Goal: Feedback & Contribution: Leave review/rating

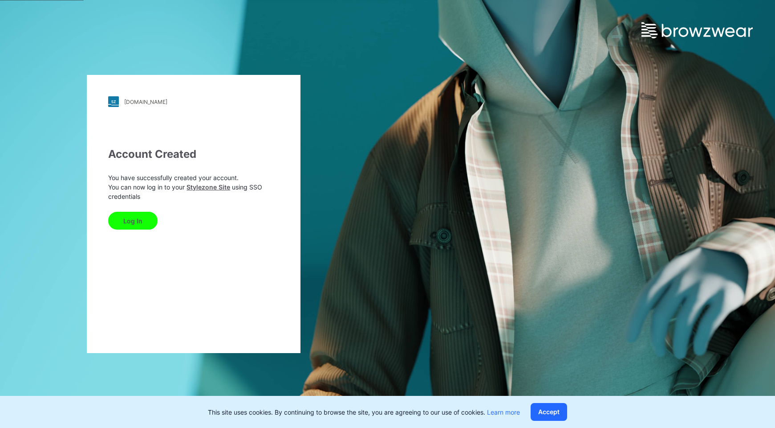
click at [137, 220] on button "Log In" at bounding box center [132, 221] width 49 height 18
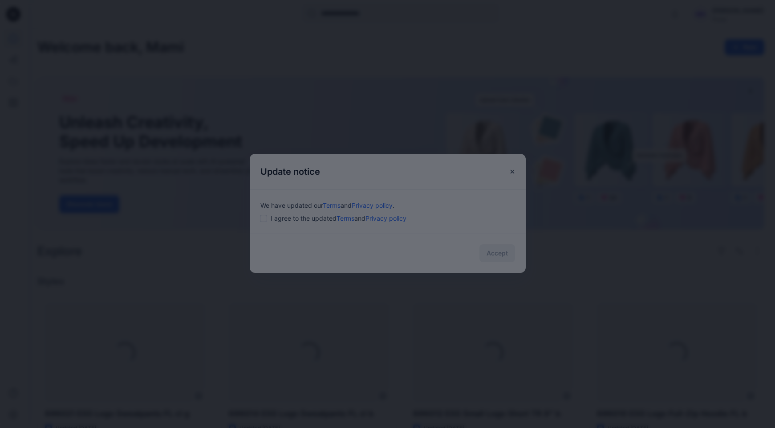
click at [264, 221] on div at bounding box center [387, 214] width 775 height 428
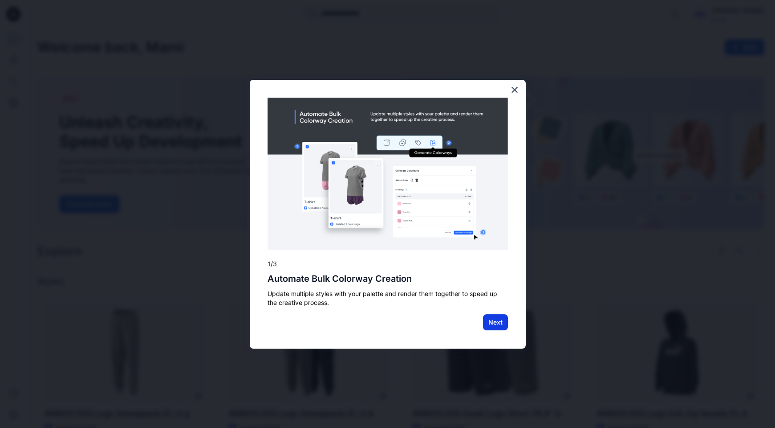
click at [495, 326] on button "Next" at bounding box center [495, 322] width 25 height 16
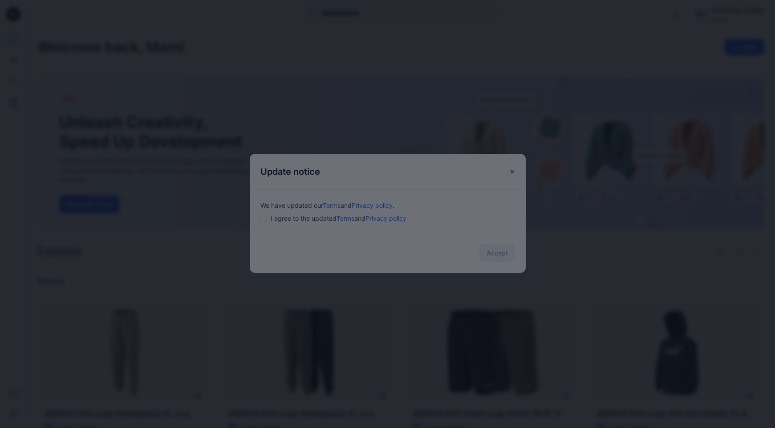
click at [371, 251] on div at bounding box center [387, 214] width 775 height 428
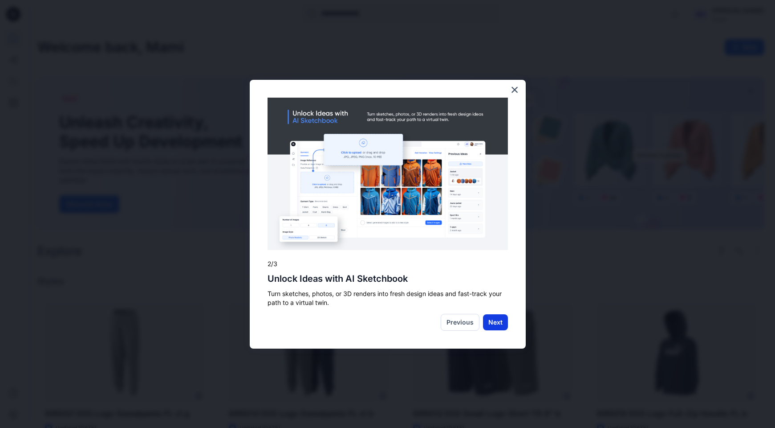
click at [493, 325] on button "Next" at bounding box center [495, 322] width 25 height 16
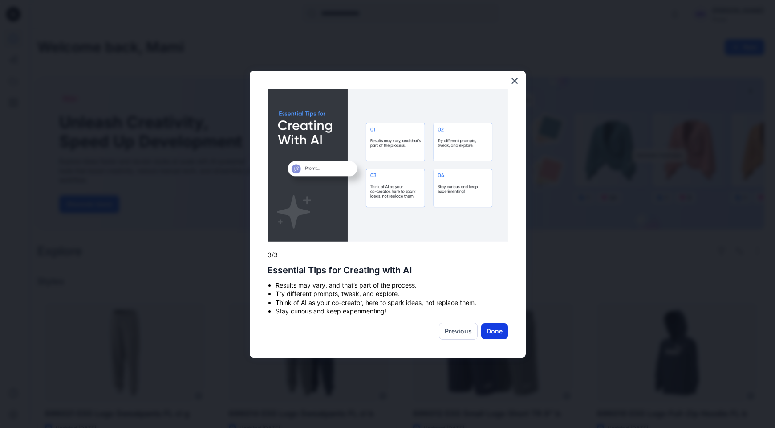
click at [497, 333] on button "Done" at bounding box center [494, 331] width 27 height 16
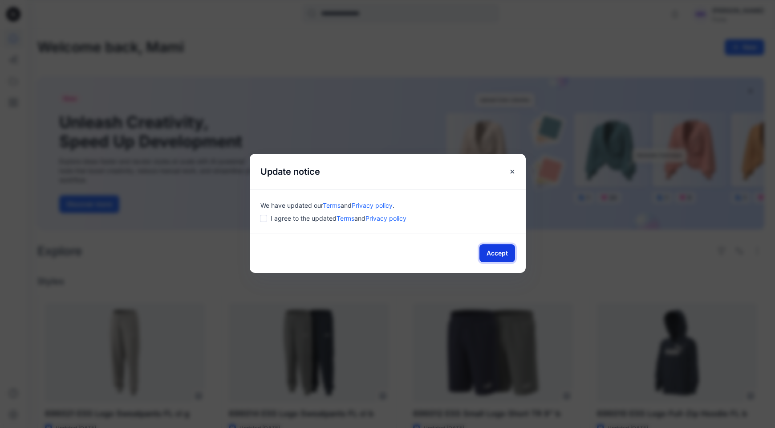
click at [503, 249] on button "Accept" at bounding box center [498, 253] width 36 height 18
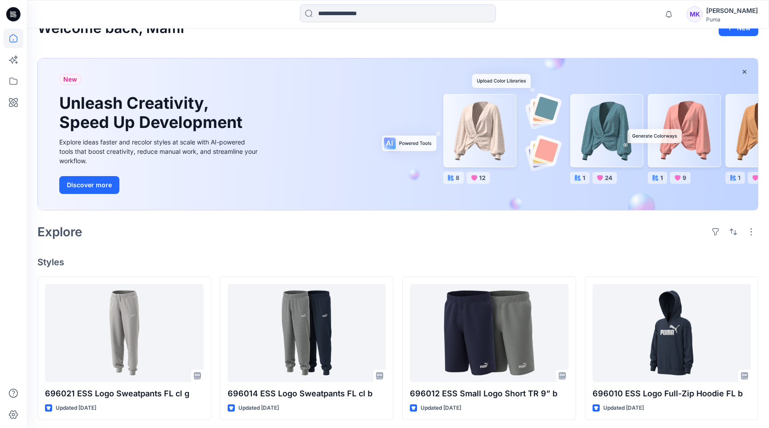
scroll to position [20, 0]
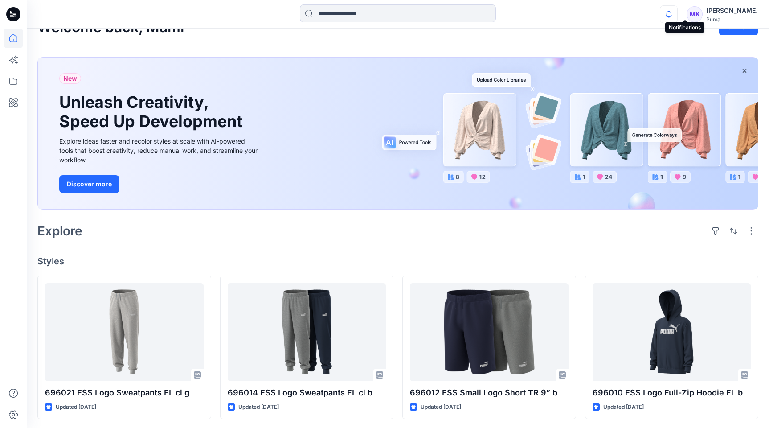
click at [677, 17] on icon "button" at bounding box center [668, 14] width 17 height 18
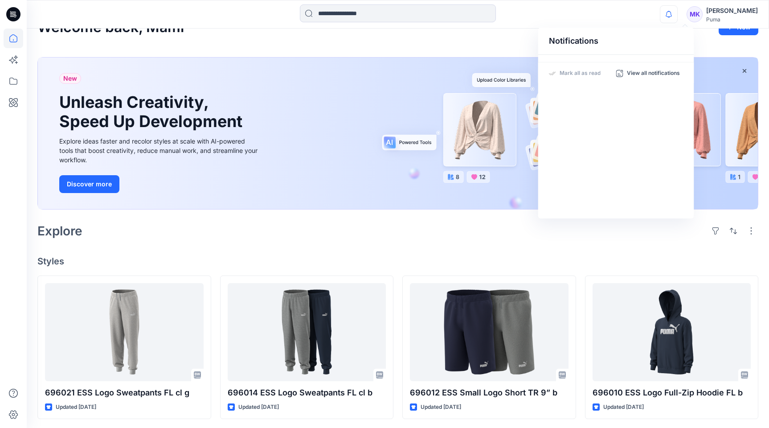
click at [640, 16] on div "Notifications Mark all as read View all notifications MK Mami Kotsu Puma" at bounding box center [398, 14] width 742 height 20
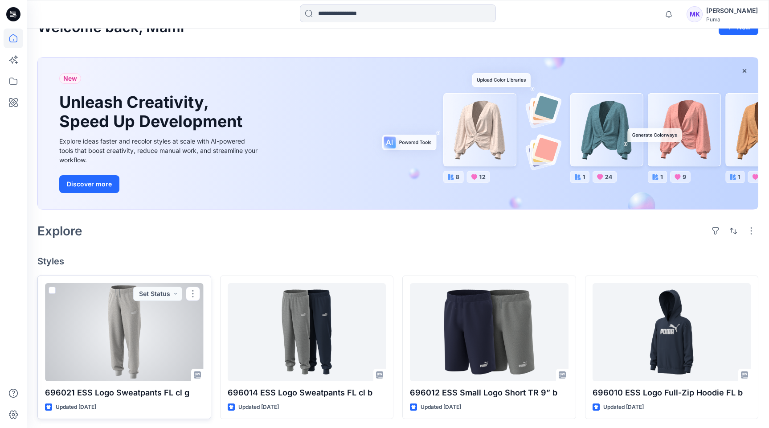
click at [171, 314] on div at bounding box center [124, 332] width 159 height 98
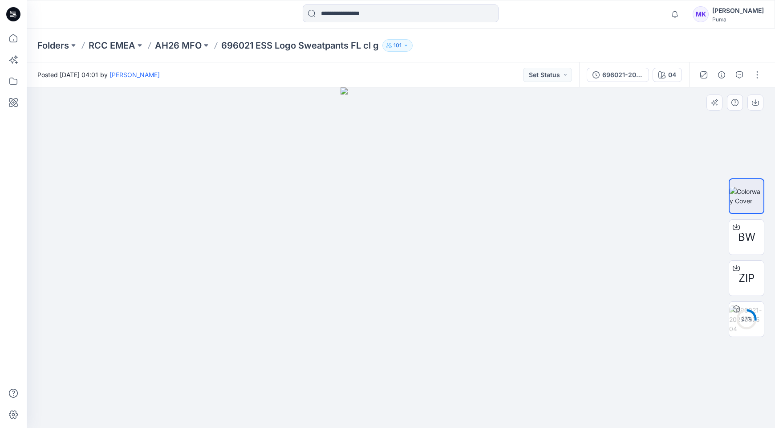
click at [436, 244] on img at bounding box center [401, 257] width 121 height 340
click at [739, 236] on span "BW" at bounding box center [746, 237] width 17 height 16
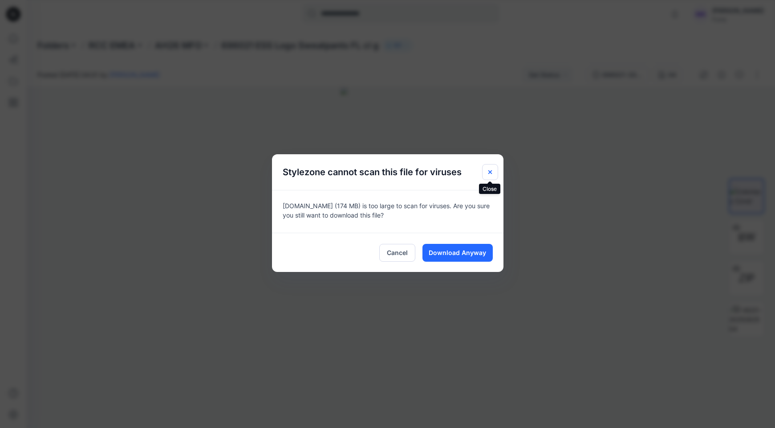
click at [493, 171] on icon "Close" at bounding box center [490, 171] width 7 height 7
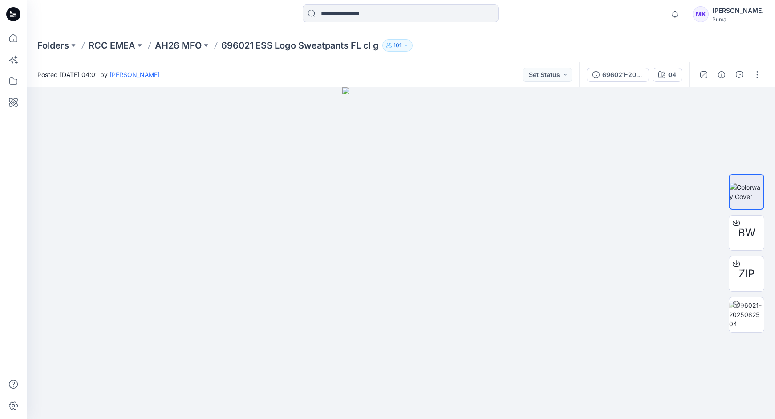
click at [9, 14] on icon at bounding box center [13, 14] width 14 height 14
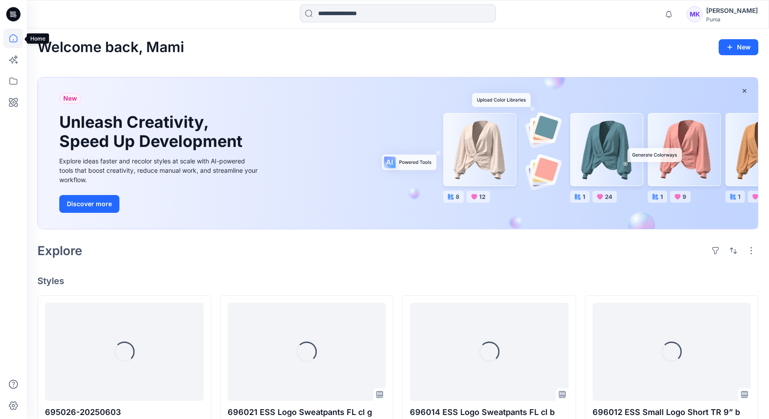
click at [12, 41] on icon at bounding box center [14, 39] width 20 height 20
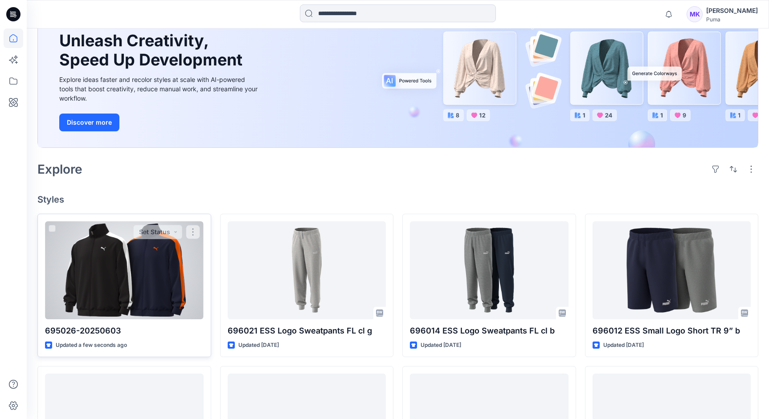
scroll to position [82, 0]
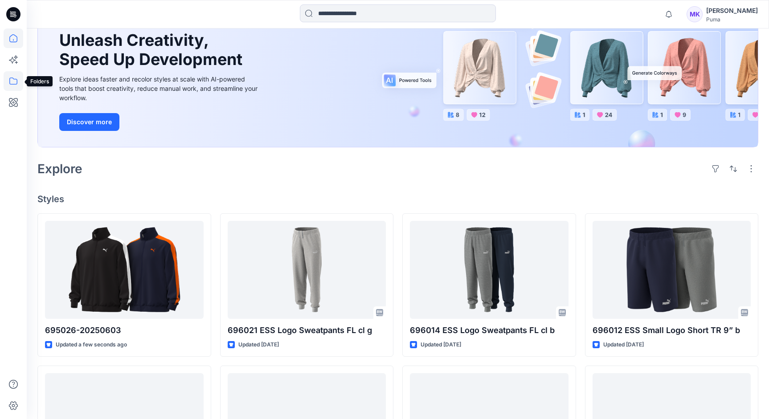
click at [16, 83] on icon at bounding box center [14, 81] width 20 height 20
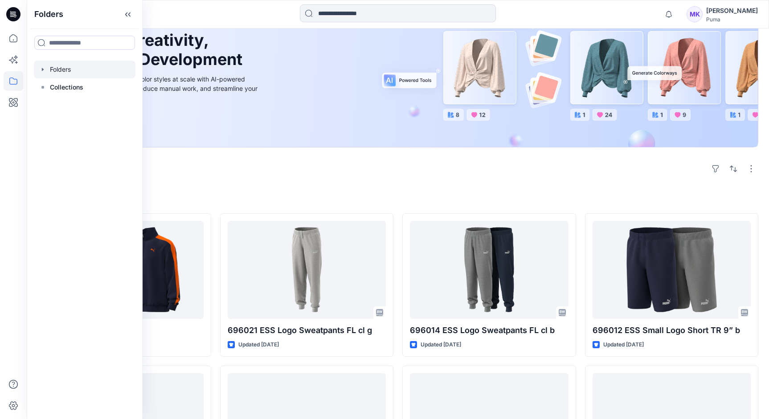
click at [43, 72] on icon "button" at bounding box center [42, 69] width 7 height 7
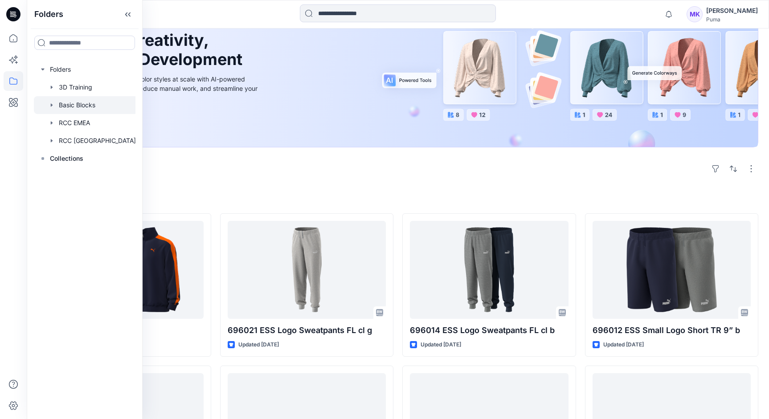
click at [53, 106] on icon "button" at bounding box center [51, 105] width 7 height 7
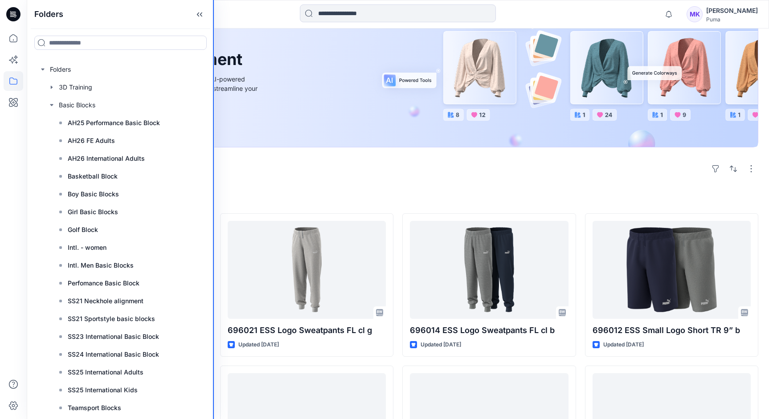
drag, startPoint x: 142, startPoint y: 133, endPoint x: 214, endPoint y: 134, distance: 72.6
click at [214, 134] on div "Folders Folders 3D Training Basic Blocks AH25 Performance Basic Block AH26 FE A…" at bounding box center [384, 311] width 769 height 786
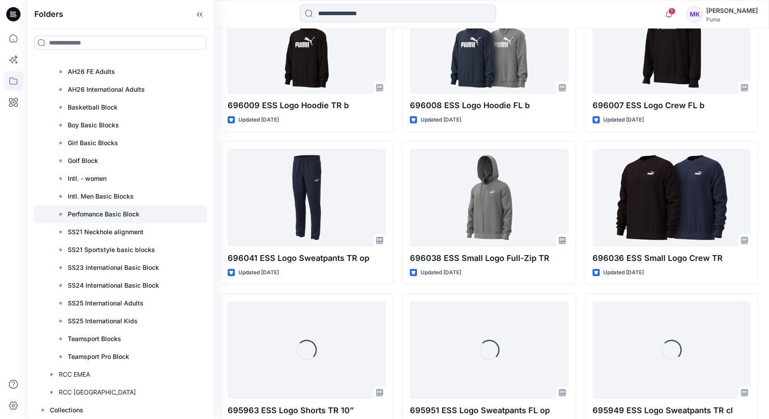
scroll to position [507, 0]
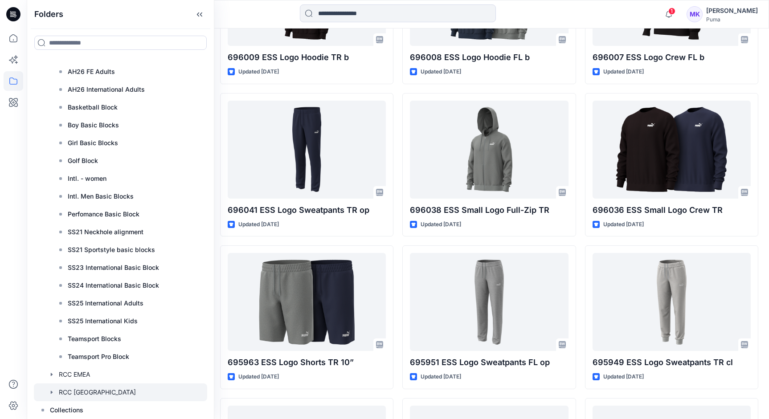
click at [52, 392] on icon "button" at bounding box center [52, 392] width 2 height 3
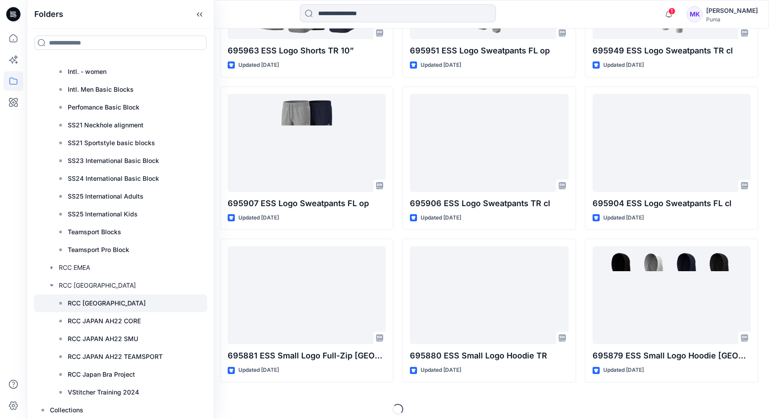
scroll to position [825, 0]
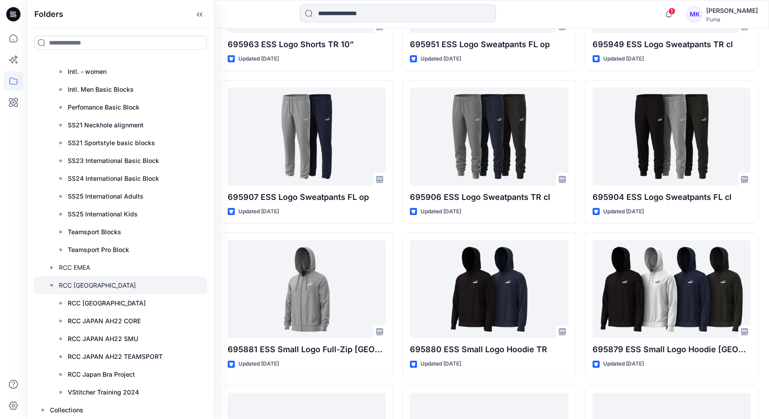
click at [115, 287] on div at bounding box center [120, 286] width 173 height 18
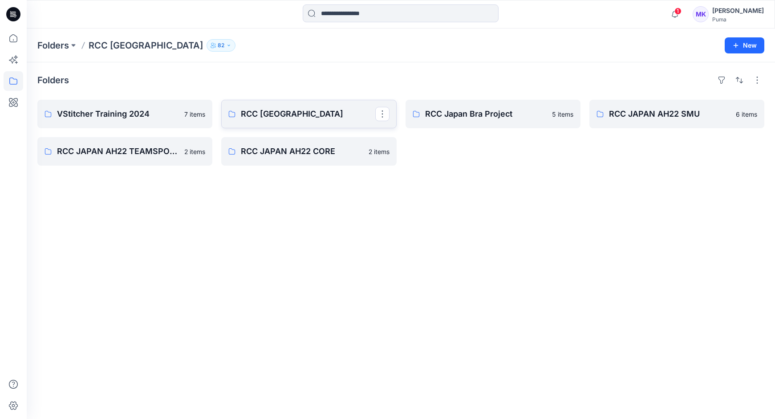
click at [299, 118] on link "RCC [GEOGRAPHIC_DATA]" at bounding box center [308, 114] width 175 height 29
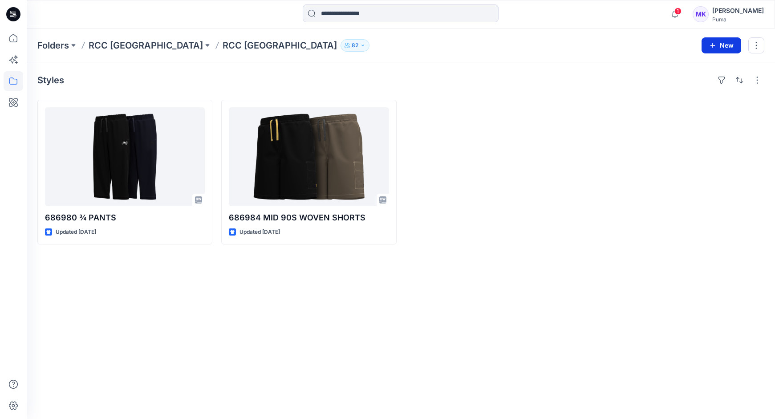
click at [717, 43] on button "New" at bounding box center [722, 45] width 40 height 16
click at [700, 71] on p "New Style" at bounding box center [694, 67] width 30 height 11
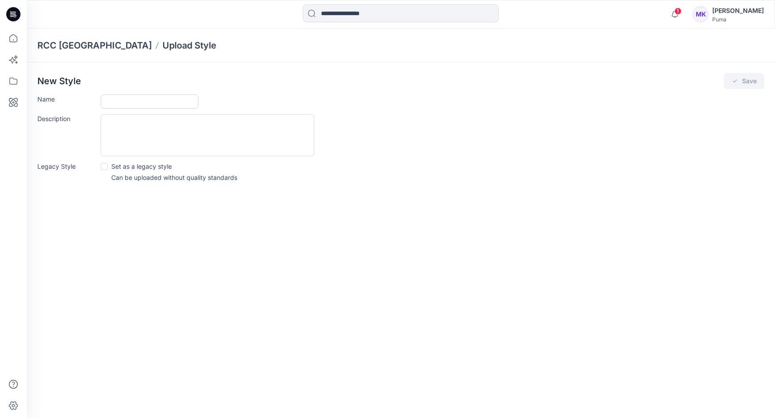
click at [143, 104] on input "Name" at bounding box center [150, 101] width 98 height 14
click at [348, 91] on div "New Style Save Name Description Legacy Style Set as a legacy style Can be uploa…" at bounding box center [401, 130] width 749 height 136
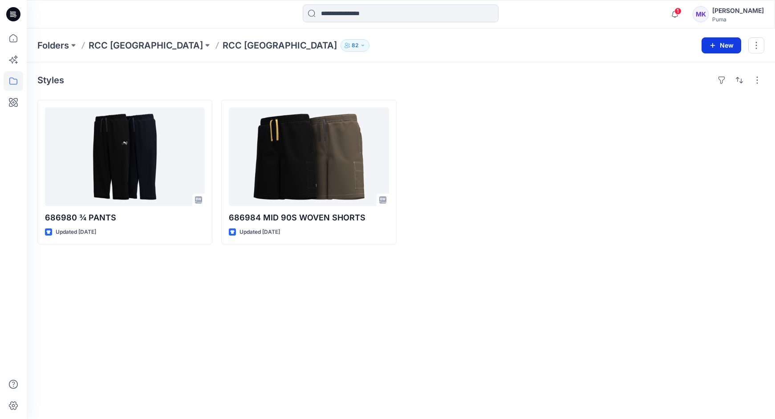
click at [717, 45] on button "New" at bounding box center [722, 45] width 40 height 16
click at [696, 84] on p "New Folder" at bounding box center [695, 84] width 33 height 9
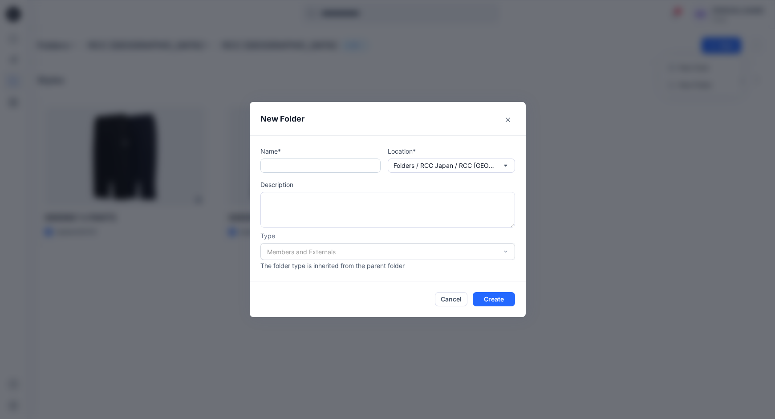
click at [340, 169] on input "text" at bounding box center [321, 166] width 120 height 14
type input "****"
click at [416, 207] on textarea at bounding box center [388, 210] width 255 height 36
click at [506, 251] on div "Members and Externals" at bounding box center [388, 251] width 255 height 17
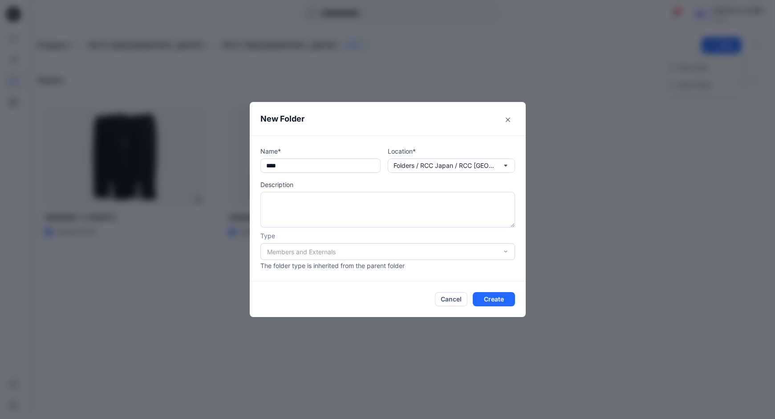
click at [476, 253] on div "Members and Externals" at bounding box center [388, 251] width 255 height 17
click at [504, 251] on div "Members and Externals" at bounding box center [388, 251] width 255 height 17
click at [505, 301] on button "Create" at bounding box center [494, 299] width 42 height 14
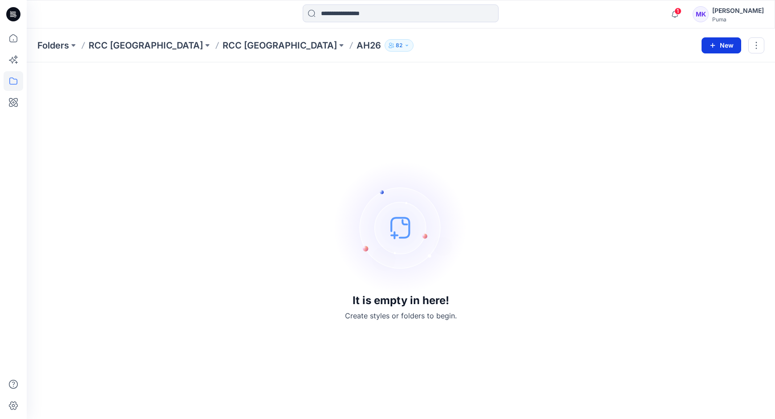
click at [717, 45] on button "New" at bounding box center [722, 45] width 40 height 16
click at [701, 85] on p "New Folder" at bounding box center [695, 84] width 33 height 9
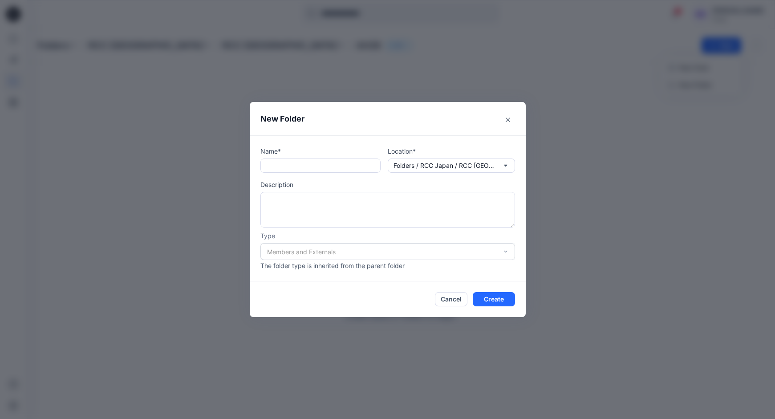
click at [306, 173] on div "Name* Location* Folders / RCC Japan / RCC Japan / AH26 Description Type Members…" at bounding box center [388, 209] width 255 height 124
click at [307, 167] on input "text" at bounding box center [321, 166] width 120 height 14
type input "***"
click at [505, 300] on button "Create" at bounding box center [494, 299] width 42 height 14
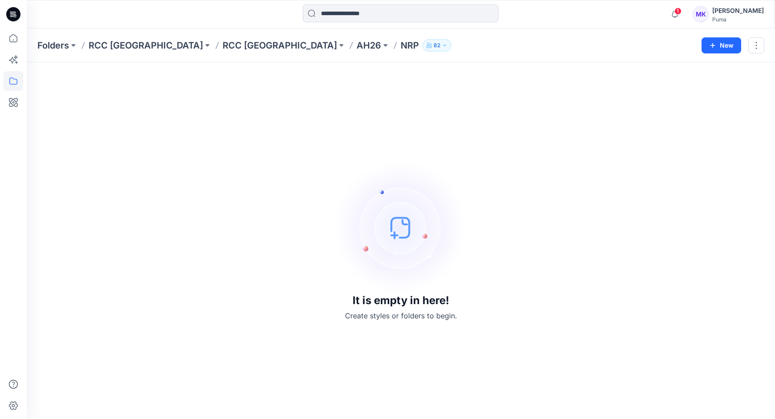
click at [442, 46] on icon "button" at bounding box center [444, 45] width 5 height 5
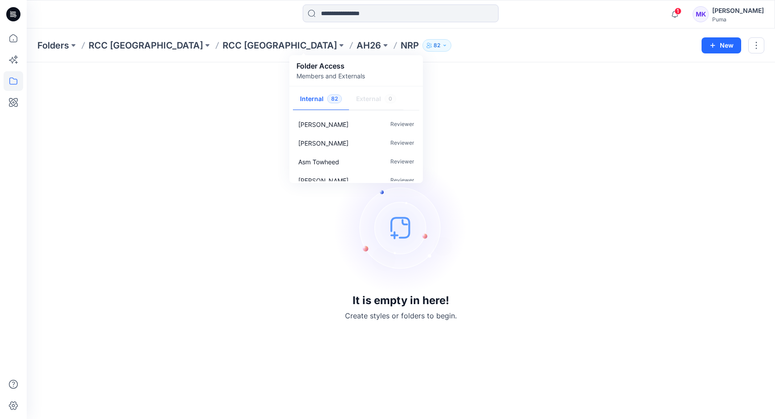
scroll to position [563, 0]
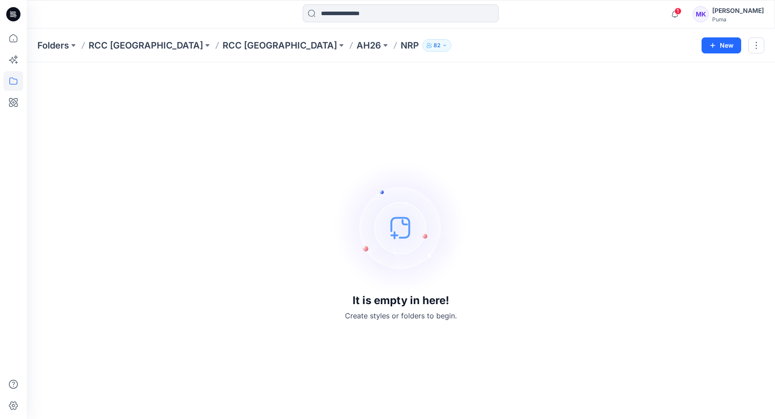
click at [254, 126] on div "It is empty in here! Create styles or folders to begin." at bounding box center [400, 240] width 727 height 335
click at [337, 46] on button at bounding box center [341, 45] width 9 height 12
click at [500, 131] on div "It is empty in here! Create styles or folders to begin." at bounding box center [400, 240] width 727 height 335
click at [357, 43] on p "AH26" at bounding box center [369, 45] width 24 height 12
click at [716, 44] on icon "button" at bounding box center [712, 45] width 7 height 7
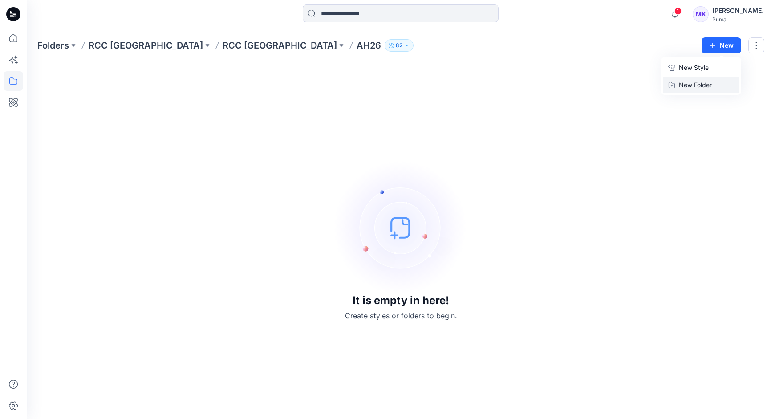
click at [697, 86] on p "New Folder" at bounding box center [695, 84] width 33 height 9
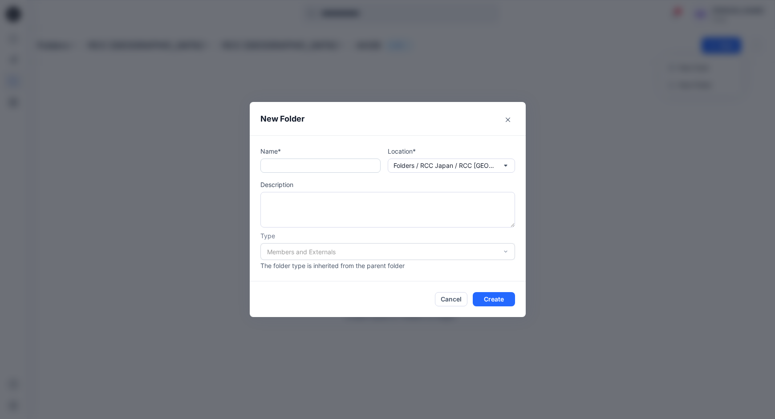
click at [334, 166] on input "text" at bounding box center [321, 166] width 120 height 14
type input "***"
click at [496, 303] on button "Create" at bounding box center [494, 299] width 42 height 14
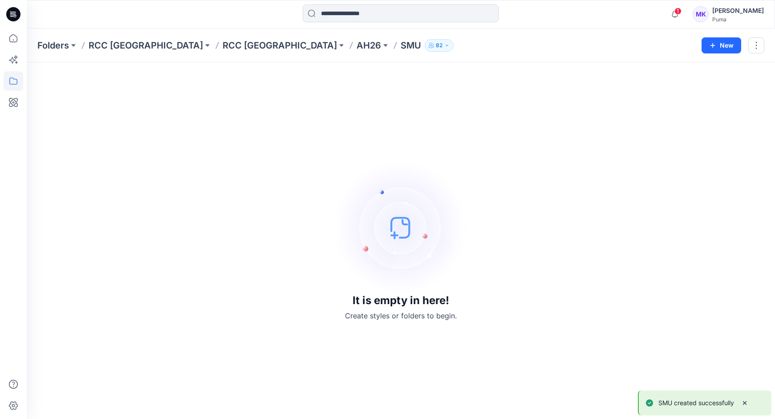
click at [510, 253] on div "It is empty in here! Create styles or folders to begin." at bounding box center [400, 240] width 727 height 335
click at [357, 43] on p "AH26" at bounding box center [369, 45] width 24 height 12
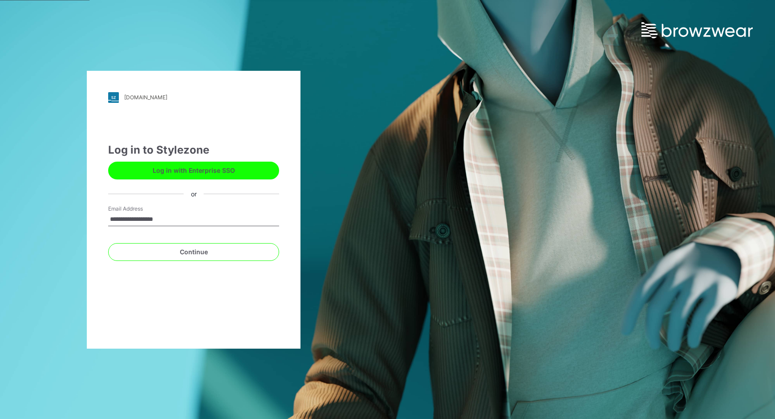
click at [191, 174] on button "Log in with Enterprise SSO" at bounding box center [193, 171] width 171 height 18
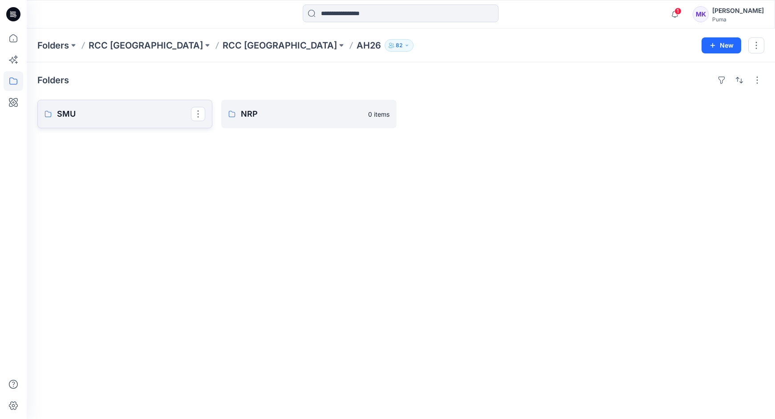
click at [151, 119] on p "SMU" at bounding box center [124, 114] width 134 height 12
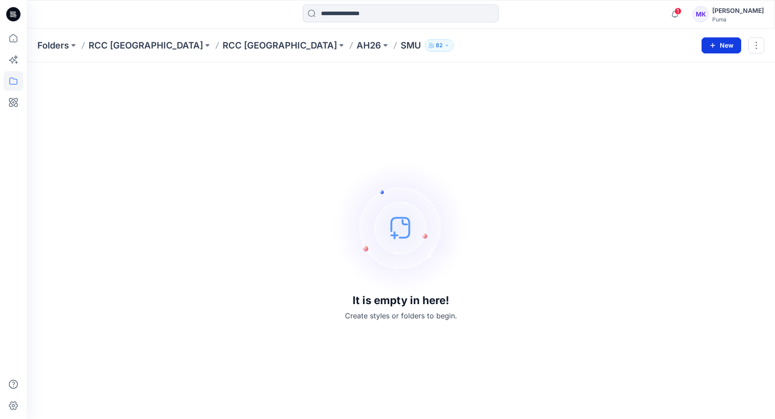
click at [721, 44] on button "New" at bounding box center [722, 45] width 40 height 16
click at [709, 84] on p "New Folder" at bounding box center [695, 84] width 33 height 9
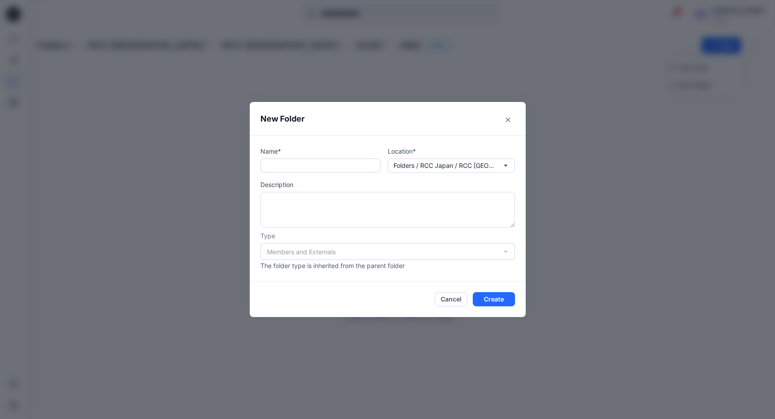
click at [331, 166] on input "text" at bounding box center [321, 166] width 120 height 14
type input "*****"
click at [491, 300] on button "Create" at bounding box center [494, 299] width 42 height 14
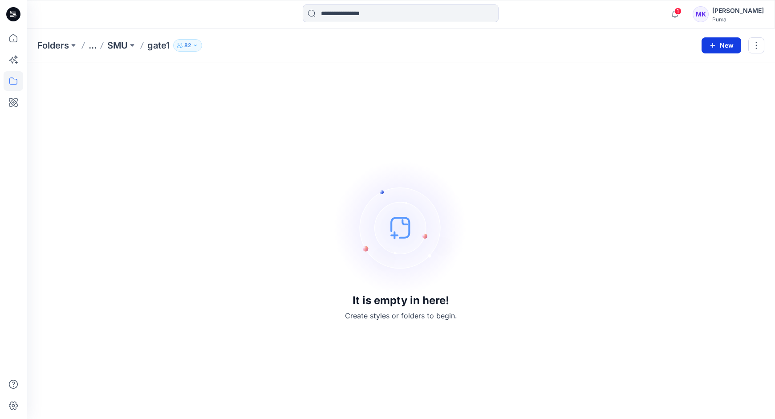
click at [734, 46] on button "New" at bounding box center [722, 45] width 40 height 16
click at [707, 89] on p "New Folder" at bounding box center [695, 84] width 33 height 9
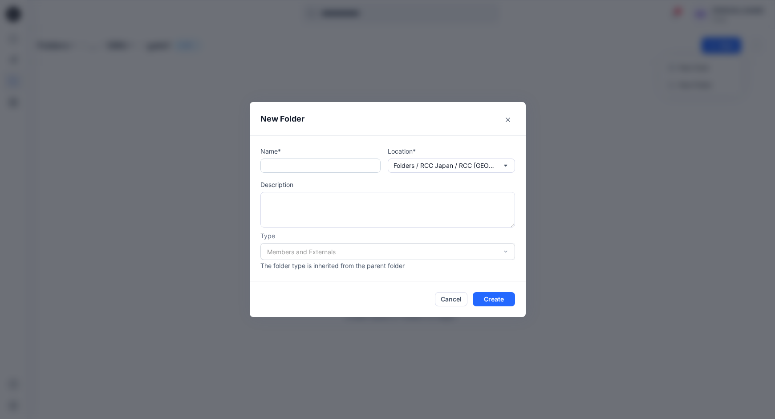
click at [351, 168] on input "text" at bounding box center [321, 166] width 120 height 14
type input "*"
type input "*****"
click at [492, 297] on button "Create" at bounding box center [494, 299] width 42 height 14
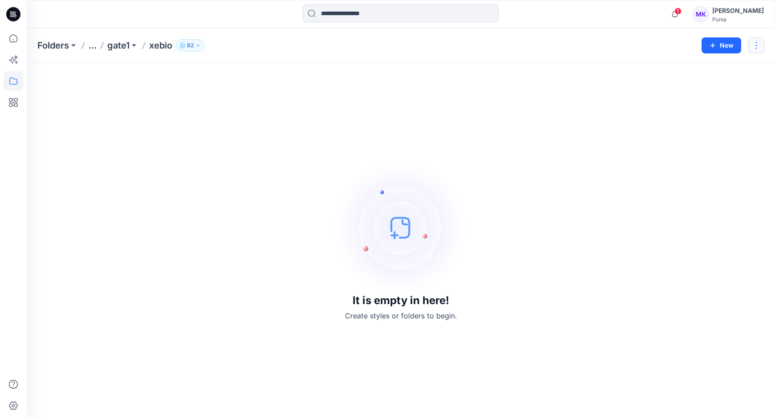
click at [762, 47] on button "button" at bounding box center [757, 45] width 16 height 16
click at [614, 97] on div "It is empty in here! Create styles or folders to begin." at bounding box center [400, 240] width 727 height 335
click at [684, 14] on icon "button" at bounding box center [675, 14] width 17 height 18
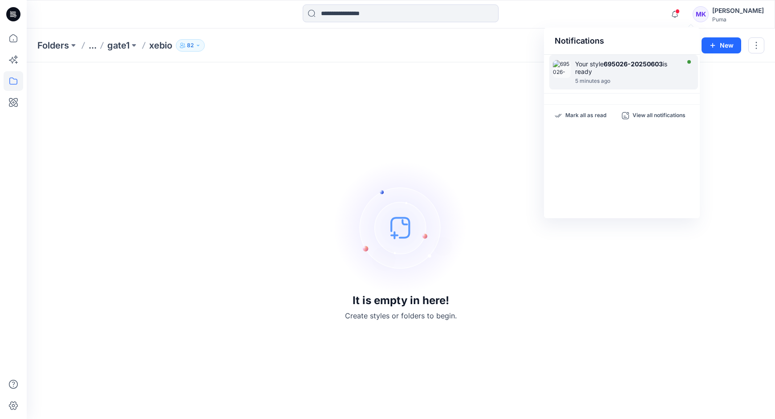
drag, startPoint x: 624, startPoint y: 69, endPoint x: 583, endPoint y: 72, distance: 41.5
click at [583, 72] on div "Your style 695026-20250603 is ready" at bounding box center [626, 67] width 102 height 15
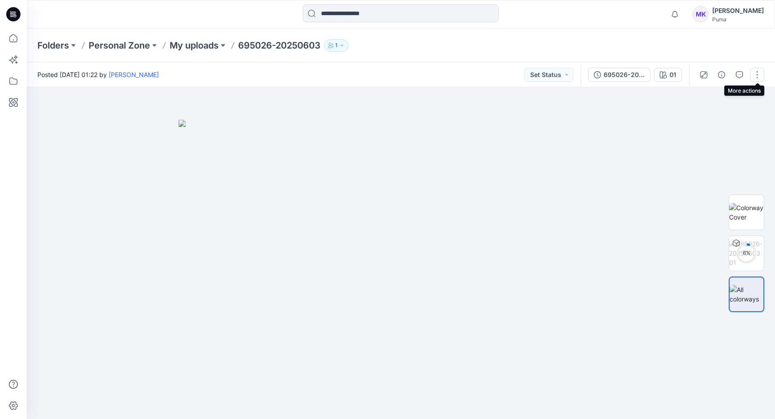
click at [758, 74] on button "button" at bounding box center [757, 75] width 14 height 14
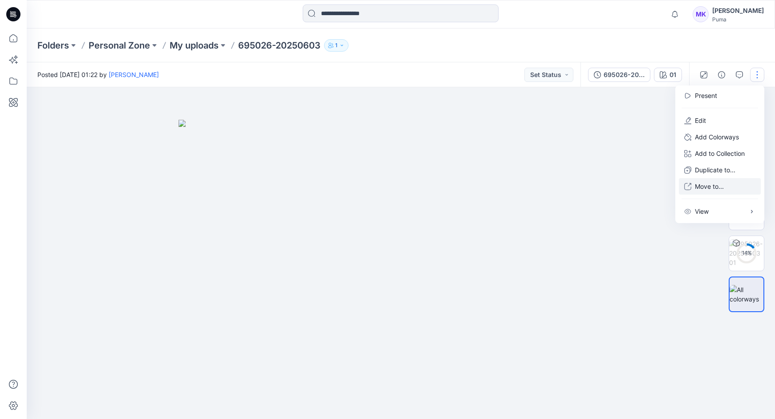
click at [709, 187] on p "Move to..." at bounding box center [709, 186] width 29 height 9
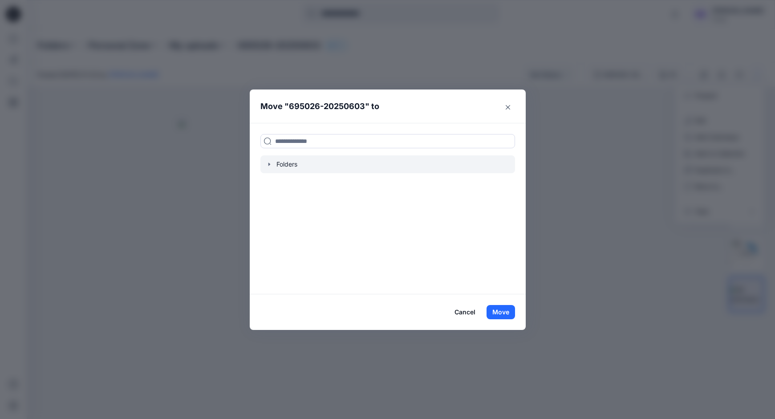
click at [271, 164] on icon "button" at bounding box center [269, 164] width 7 height 7
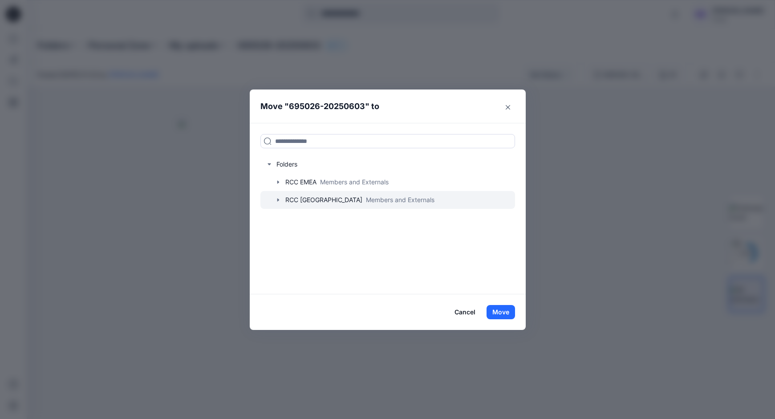
click at [290, 199] on div at bounding box center [388, 200] width 255 height 18
click at [279, 200] on icon "button" at bounding box center [278, 200] width 2 height 3
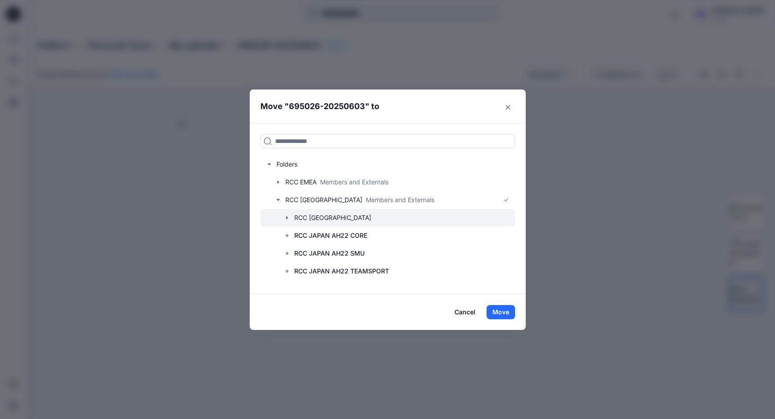
click at [287, 218] on icon "button" at bounding box center [287, 217] width 2 height 3
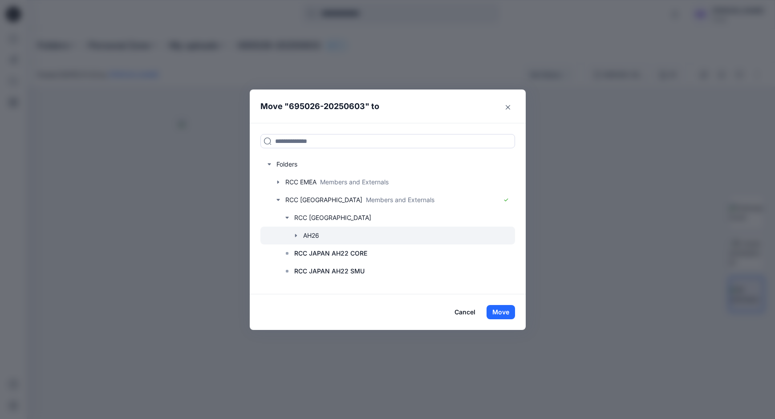
click at [295, 236] on icon "button" at bounding box center [296, 235] width 2 height 3
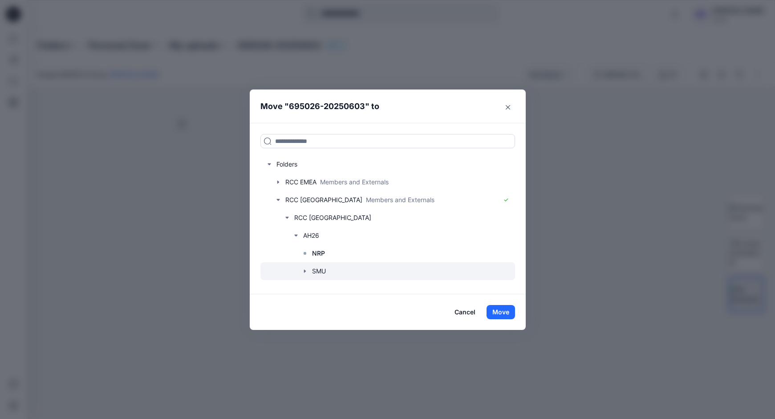
click at [305, 273] on icon "button" at bounding box center [305, 271] width 7 height 7
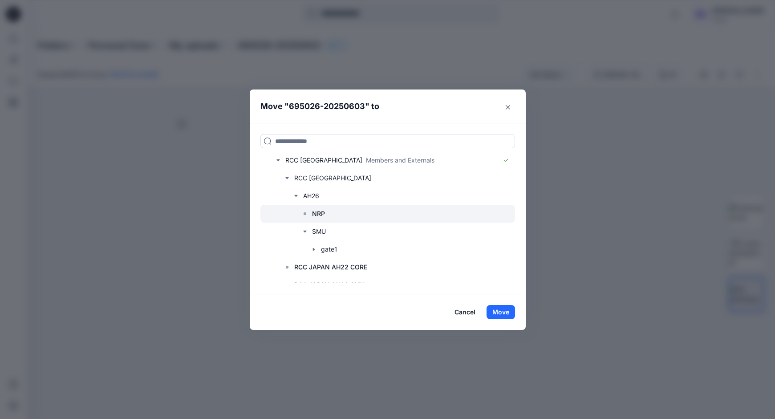
scroll to position [41, 0]
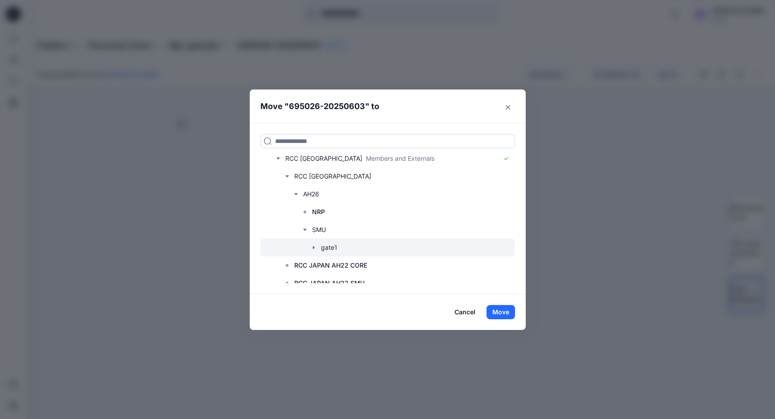
click at [317, 248] on icon "button" at bounding box center [313, 247] width 7 height 7
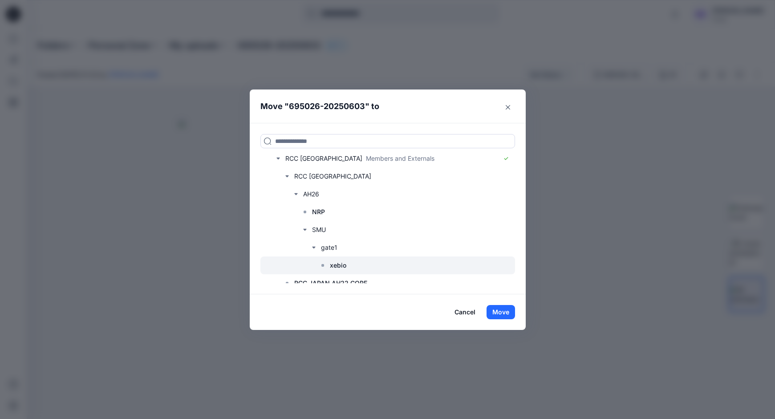
click at [342, 267] on p "xebio" at bounding box center [338, 265] width 16 height 11
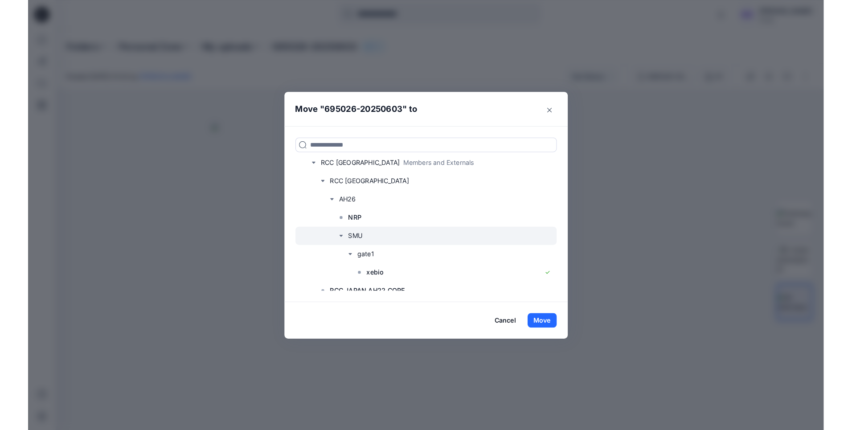
scroll to position [49, 0]
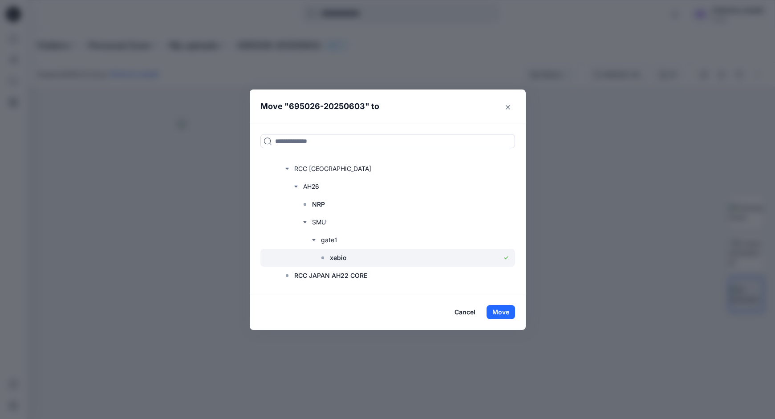
click at [357, 261] on div at bounding box center [388, 258] width 255 height 18
click at [499, 311] on button "Move" at bounding box center [501, 312] width 29 height 14
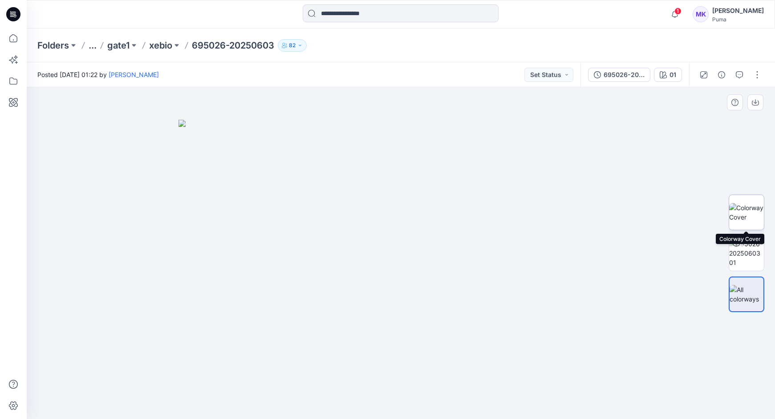
click at [739, 221] on img at bounding box center [746, 212] width 35 height 19
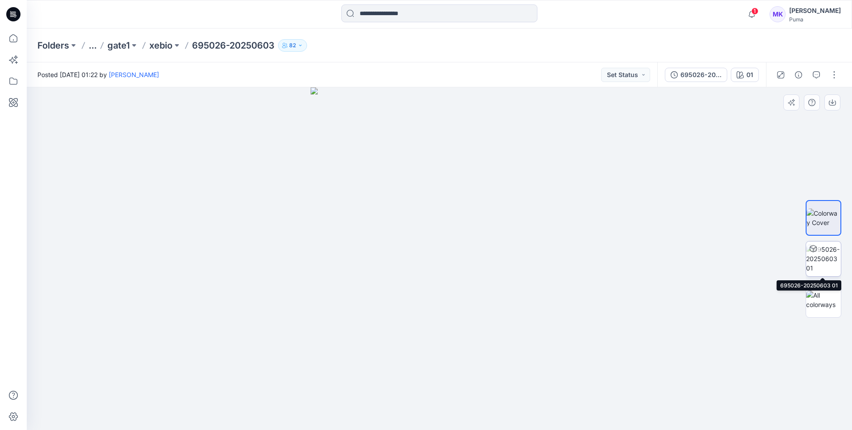
click at [775, 250] on img at bounding box center [823, 258] width 35 height 28
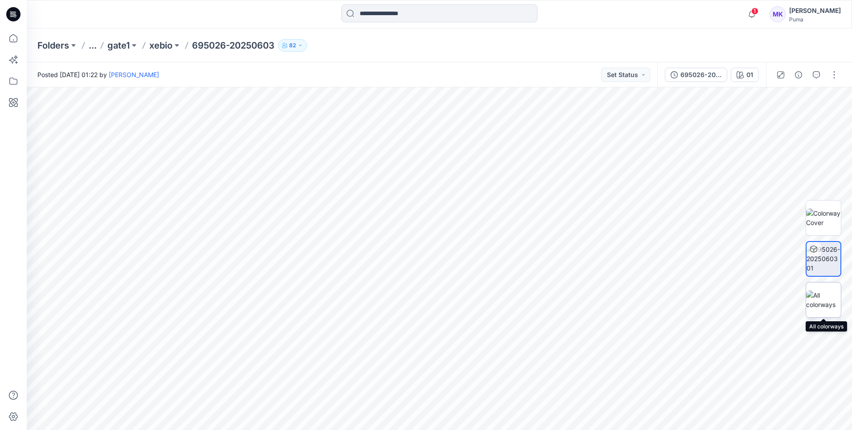
click at [775, 301] on img at bounding box center [823, 299] width 35 height 19
click at [361, 308] on img at bounding box center [438, 277] width 445 height 305
click at [493, 290] on img at bounding box center [438, 277] width 445 height 305
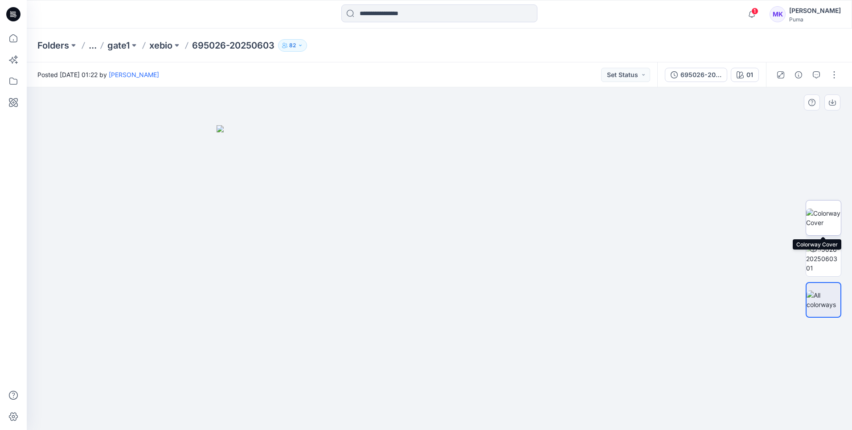
click at [775, 212] on img at bounding box center [823, 217] width 35 height 19
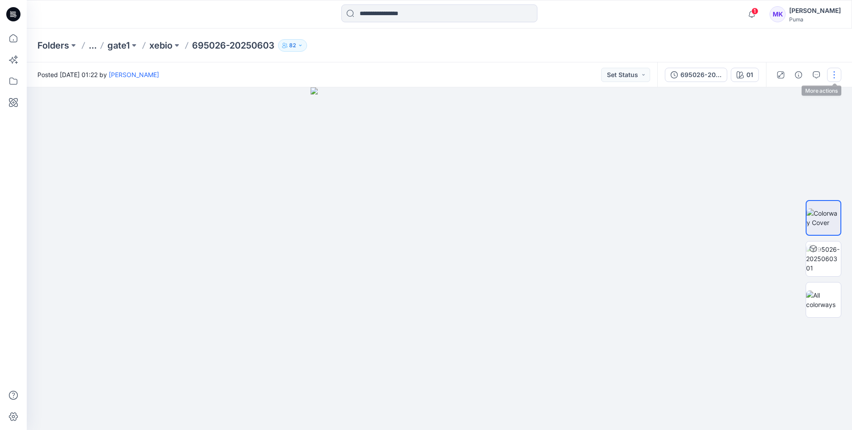
click at [775, 78] on button "button" at bounding box center [834, 75] width 14 height 14
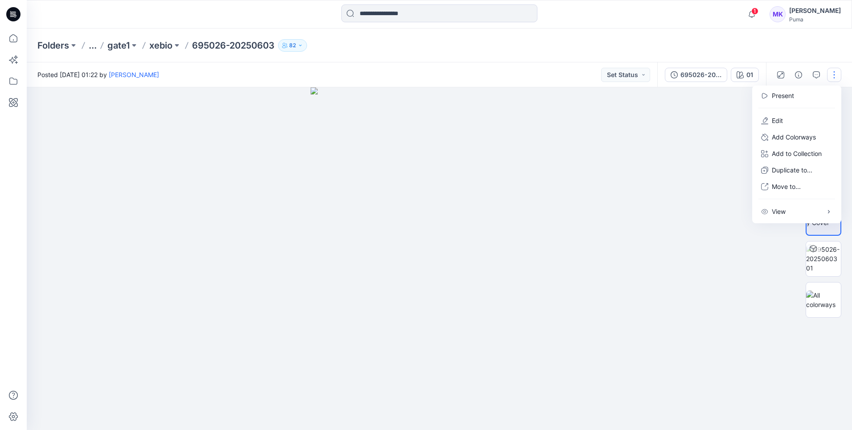
click at [701, 162] on div at bounding box center [439, 258] width 825 height 342
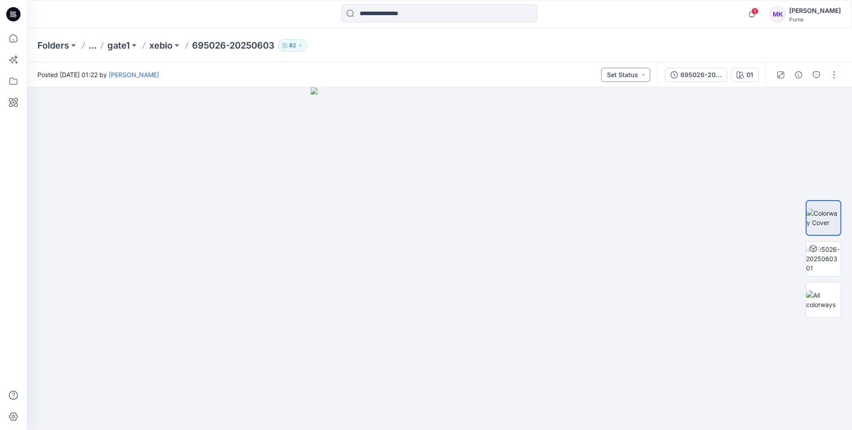
click at [640, 75] on button "Set Status" at bounding box center [625, 75] width 49 height 14
click at [621, 118] on p "Under Review" at bounding box center [608, 116] width 41 height 12
click at [621, 118] on div at bounding box center [439, 258] width 825 height 342
click at [648, 75] on button "Under Review" at bounding box center [620, 75] width 60 height 14
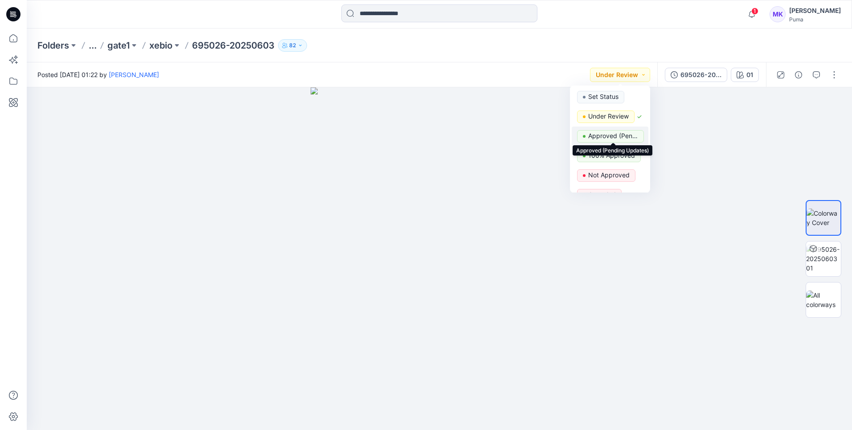
click at [627, 138] on p "Approved (Pending Updates)" at bounding box center [613, 136] width 50 height 12
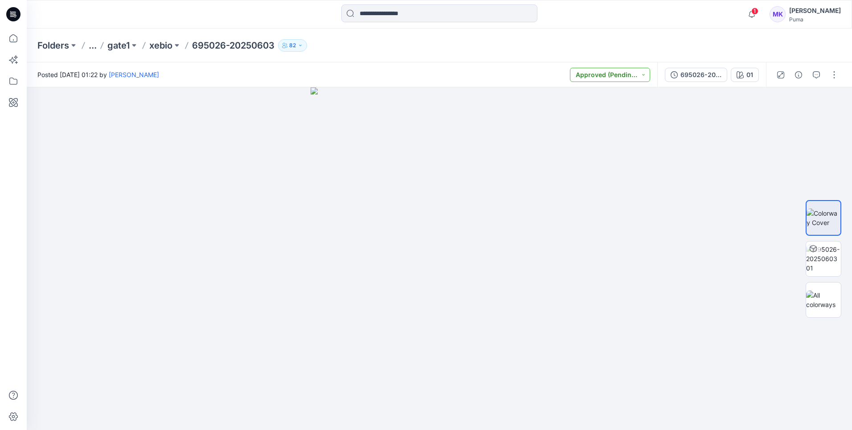
click at [643, 76] on button "Approved (Pending Updates)" at bounding box center [610, 75] width 80 height 14
click at [615, 159] on p "100% Approved" at bounding box center [611, 156] width 47 height 12
click at [615, 159] on div at bounding box center [439, 258] width 825 height 342
click at [775, 77] on button "button" at bounding box center [816, 75] width 14 height 14
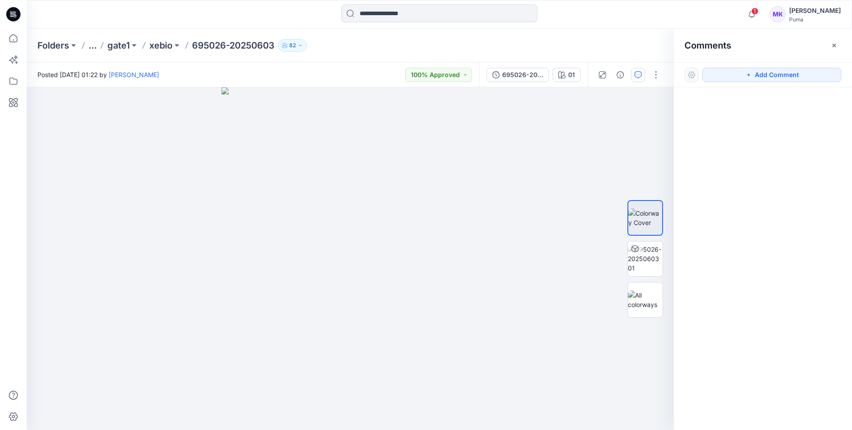
click at [760, 144] on div at bounding box center [762, 242] width 178 height 310
click at [746, 70] on button "Add Comment" at bounding box center [771, 75] width 139 height 14
click at [746, 76] on button "Click on the style to leave a comment" at bounding box center [771, 75] width 139 height 14
click at [695, 76] on div at bounding box center [691, 75] width 14 height 14
click at [744, 77] on button "Click on the style to leave a comment" at bounding box center [771, 75] width 139 height 14
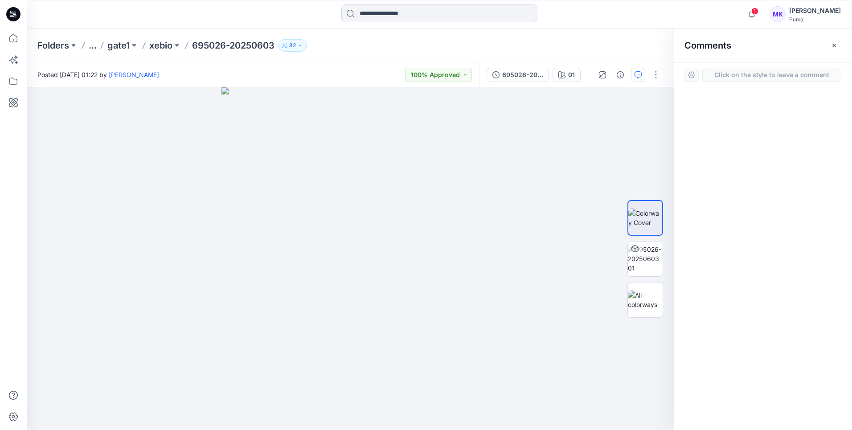
click at [744, 126] on div at bounding box center [762, 242] width 178 height 310
click at [698, 129] on div at bounding box center [762, 242] width 178 height 310
click at [656, 77] on button "button" at bounding box center [655, 75] width 14 height 14
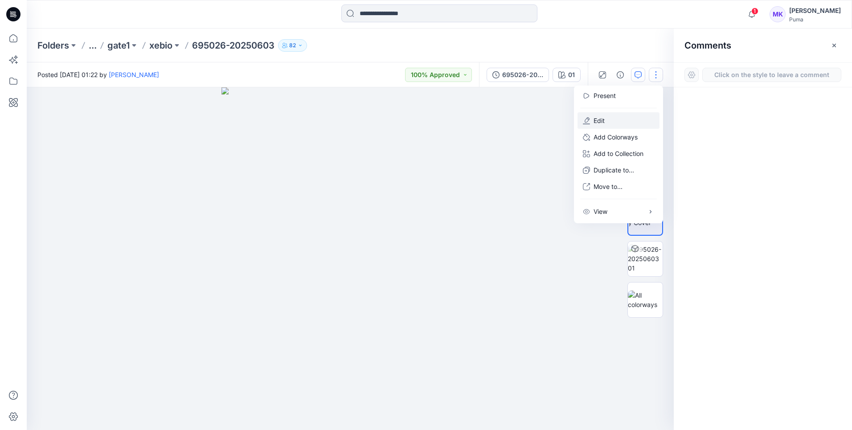
click at [612, 118] on button "Edit" at bounding box center [618, 120] width 82 height 16
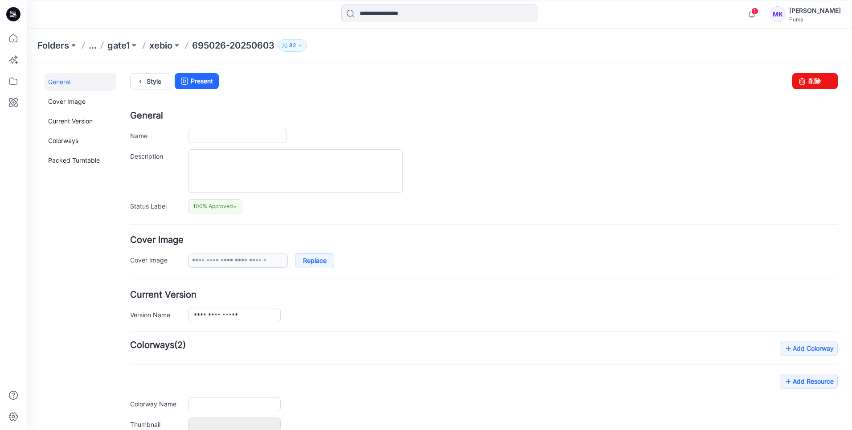
type input "**********"
type input "**"
type input "**********"
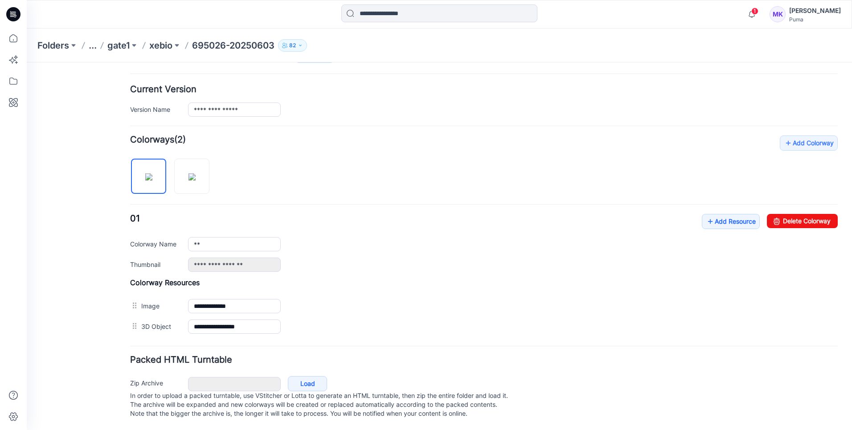
scroll to position [214, 0]
drag, startPoint x: 550, startPoint y: 352, endPoint x: 562, endPoint y: 347, distance: 13.0
click at [550, 355] on h4 "Packed HTML Turntable" at bounding box center [483, 359] width 707 height 8
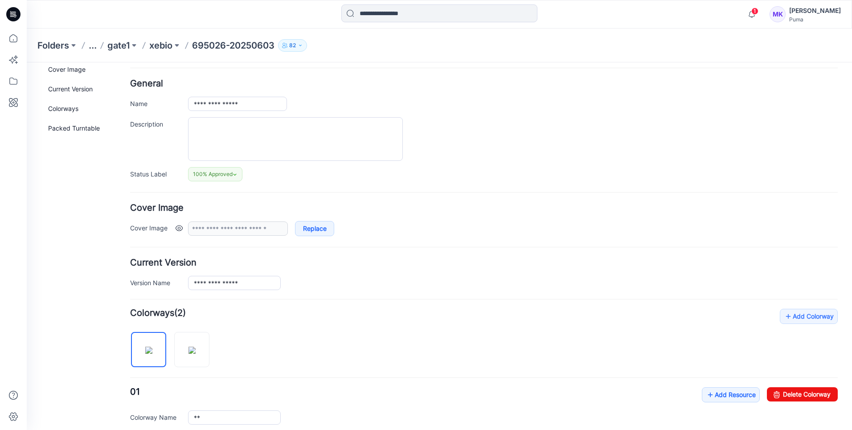
scroll to position [0, 0]
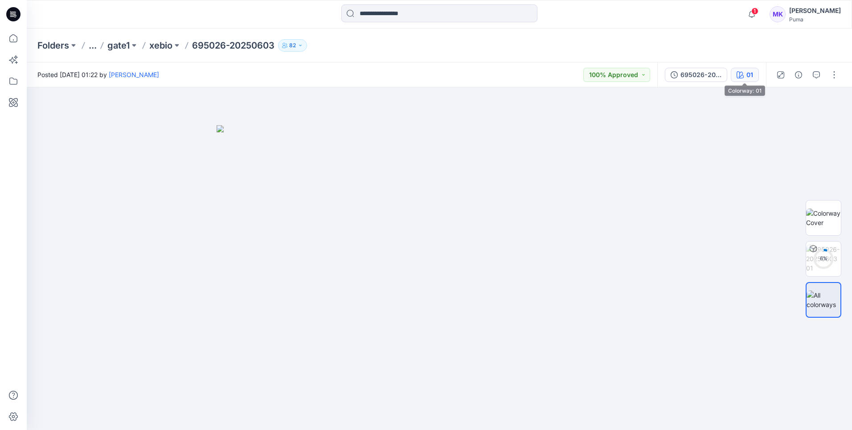
click at [750, 75] on div "01" at bounding box center [749, 75] width 7 height 10
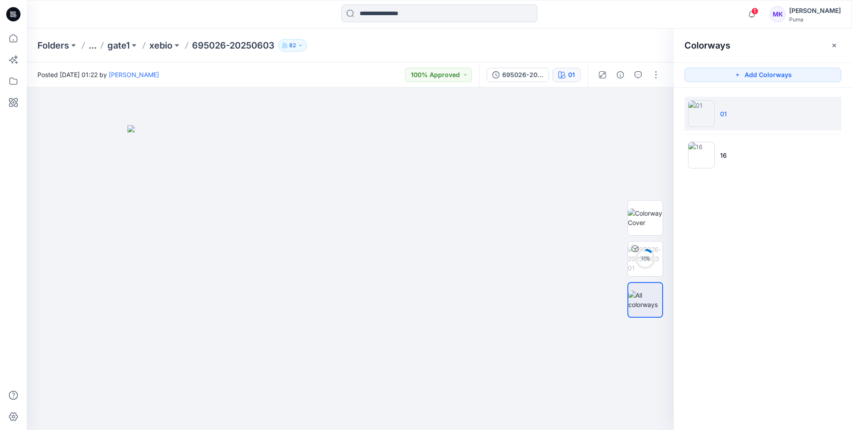
click at [772, 125] on li "01" at bounding box center [762, 114] width 157 height 34
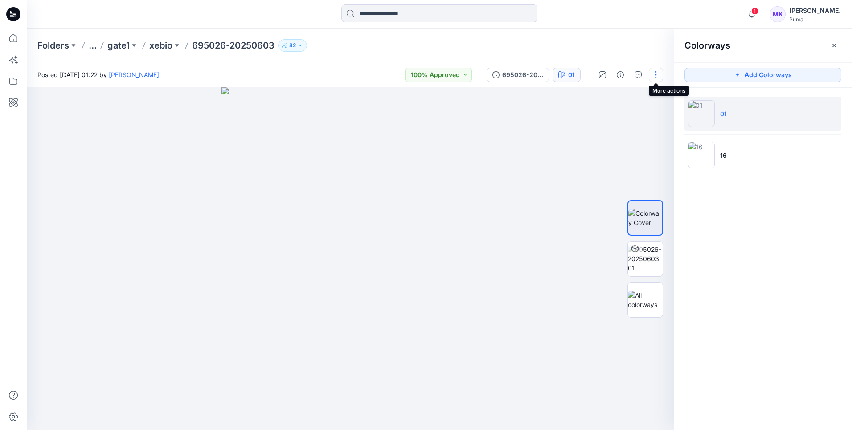
click at [656, 77] on button "button" at bounding box center [655, 75] width 14 height 14
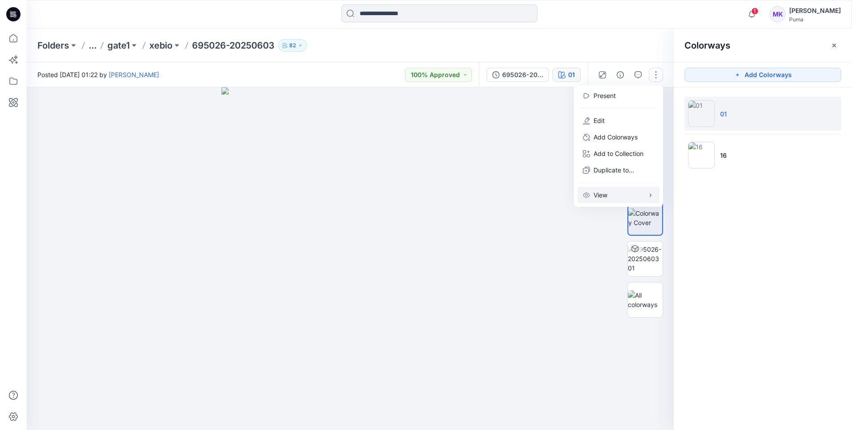
click at [652, 196] on icon "button" at bounding box center [650, 194] width 7 height 7
click at [533, 233] on div at bounding box center [350, 258] width 647 height 342
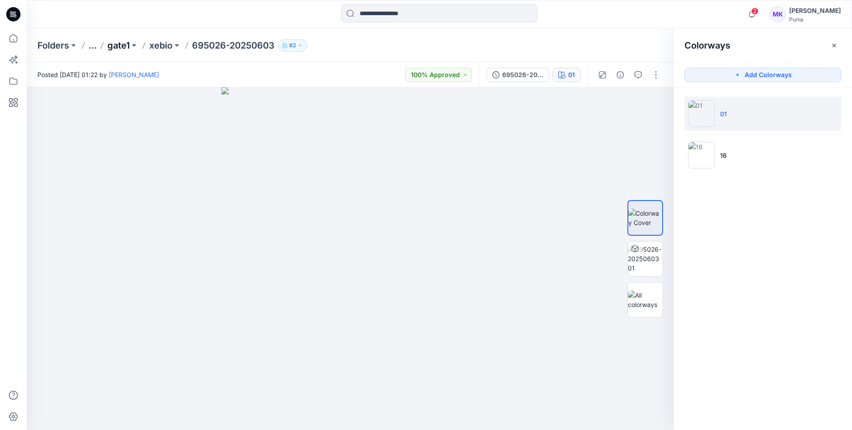
click at [114, 49] on p "gate1" at bounding box center [118, 45] width 22 height 12
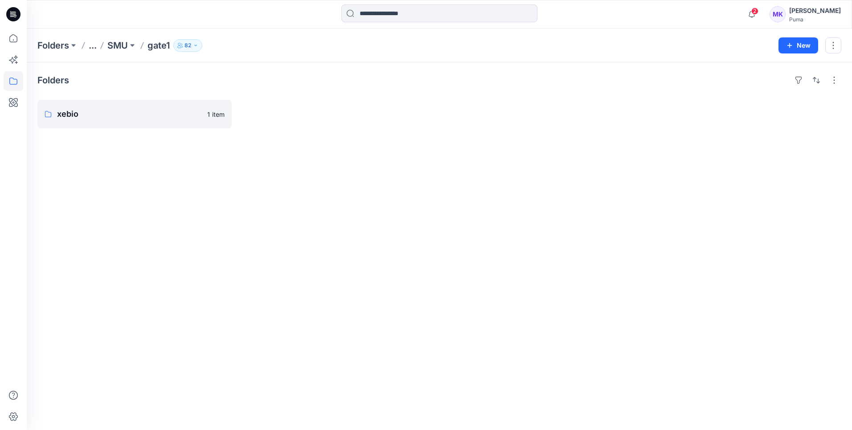
click at [90, 49] on button "..." at bounding box center [93, 45] width 8 height 12
click at [77, 68] on p "RCC [GEOGRAPHIC_DATA]" at bounding box center [88, 66] width 77 height 11
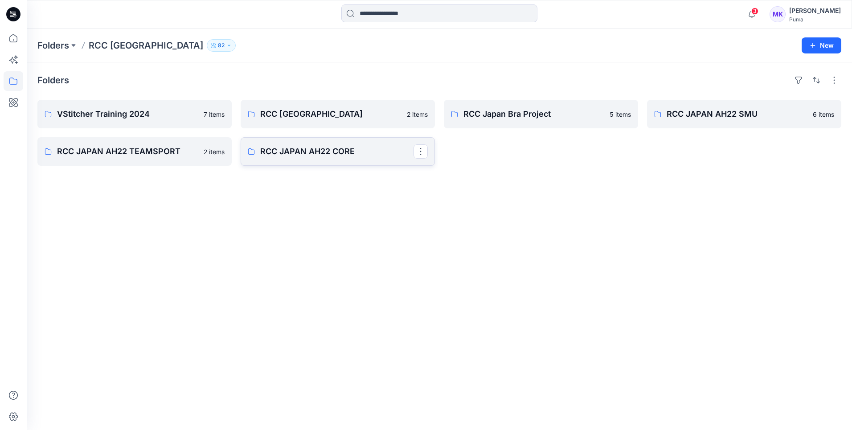
click at [322, 157] on p "RCC JAPAN AH22 CORE" at bounding box center [336, 151] width 153 height 12
click at [220, 152] on button "button" at bounding box center [217, 151] width 14 height 14
click at [237, 194] on p "[PERSON_NAME]" at bounding box center [253, 192] width 50 height 9
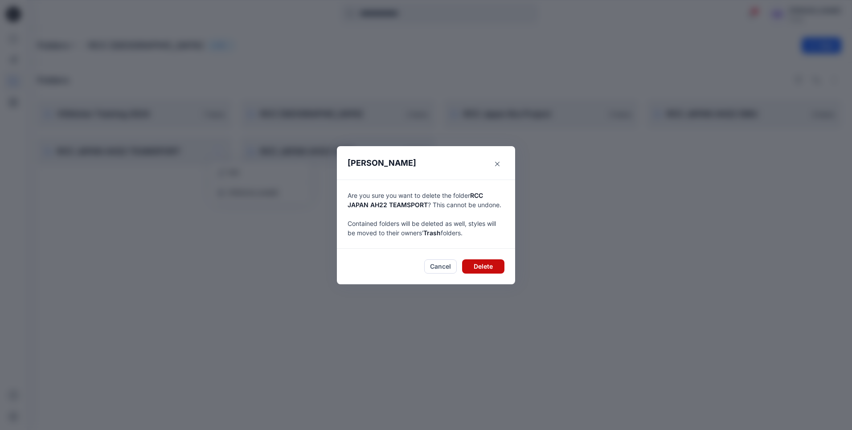
click at [484, 263] on button "Delete" at bounding box center [483, 266] width 42 height 14
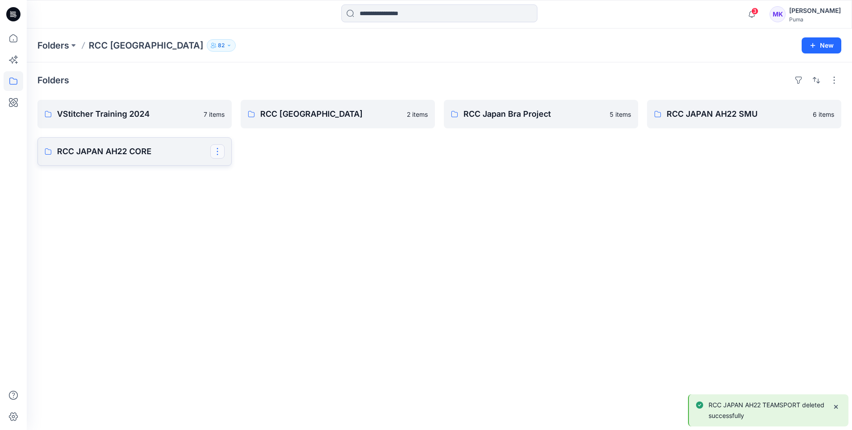
click at [221, 152] on button "button" at bounding box center [217, 151] width 14 height 14
click at [254, 193] on p "[PERSON_NAME]" at bounding box center [253, 192] width 50 height 9
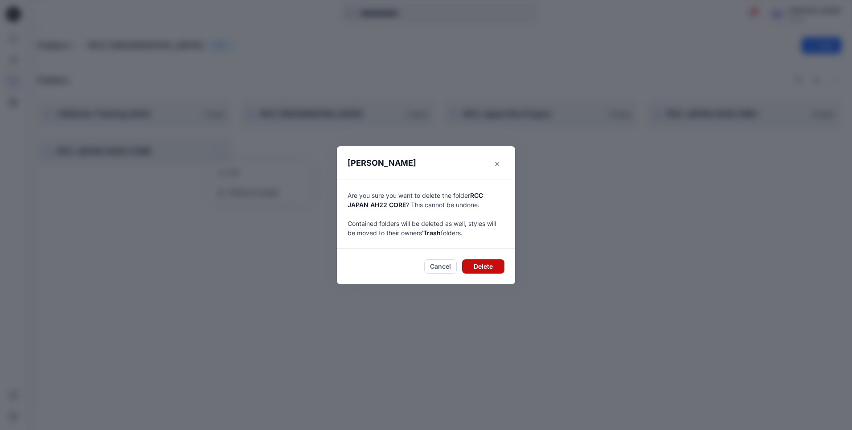
click at [491, 269] on button "Delete" at bounding box center [483, 266] width 42 height 14
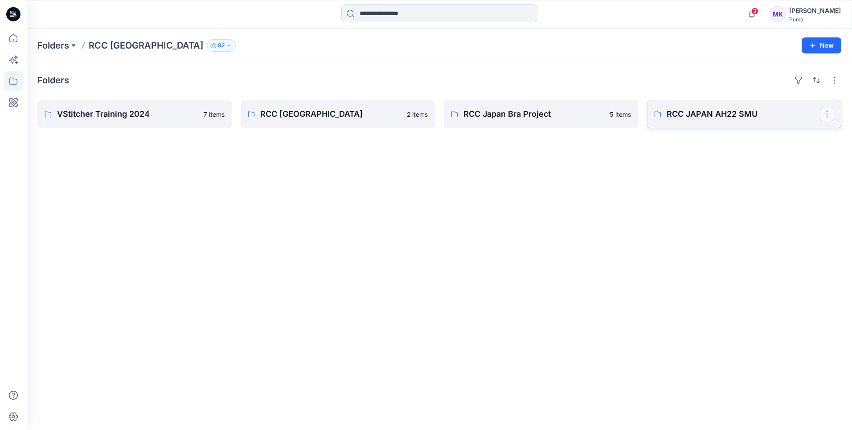
click at [825, 113] on button "button" at bounding box center [826, 114] width 14 height 14
click at [797, 156] on button "[PERSON_NAME]" at bounding box center [784, 155] width 96 height 16
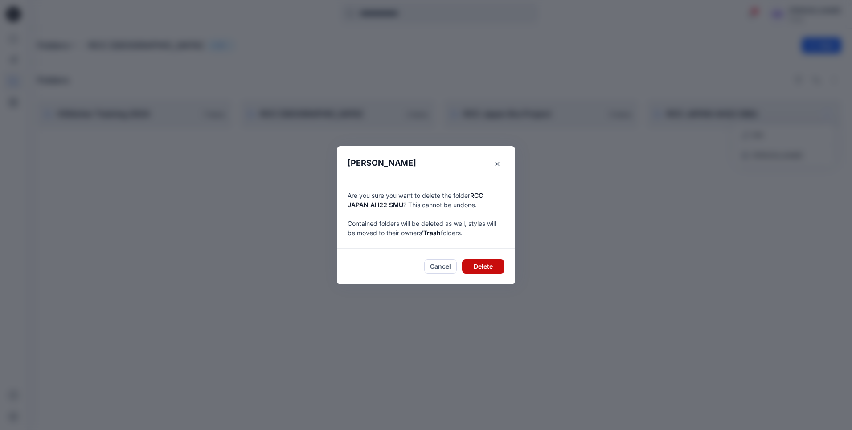
click at [495, 269] on button "Delete" at bounding box center [483, 266] width 42 height 14
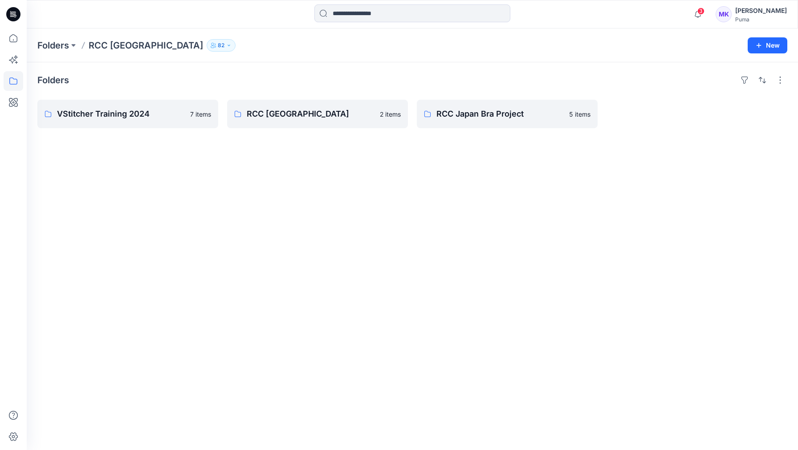
click at [478, 234] on div "Folders VStitcher Training 2024 7 items RCC Japan 2 items RCC Japan Bra Project…" at bounding box center [412, 256] width 771 height 388
click at [333, 122] on link "RCC Japan" at bounding box center [317, 114] width 181 height 29
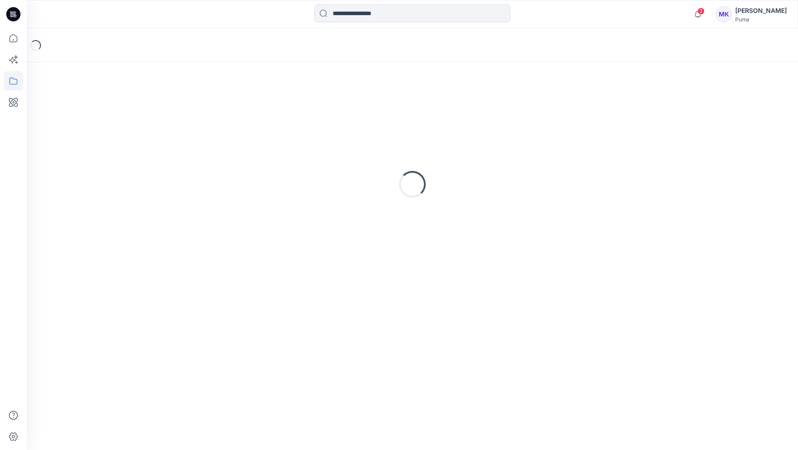
click at [333, 122] on div "Loading..." at bounding box center [412, 184] width 750 height 223
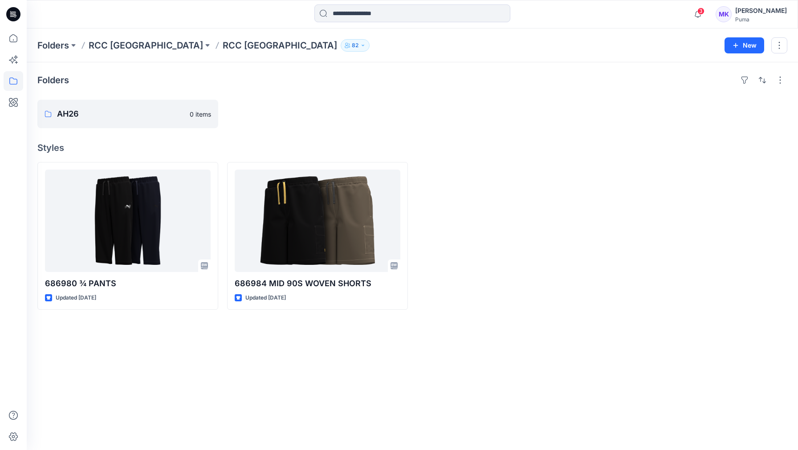
click at [126, 46] on p "RCC Japan" at bounding box center [146, 45] width 114 height 12
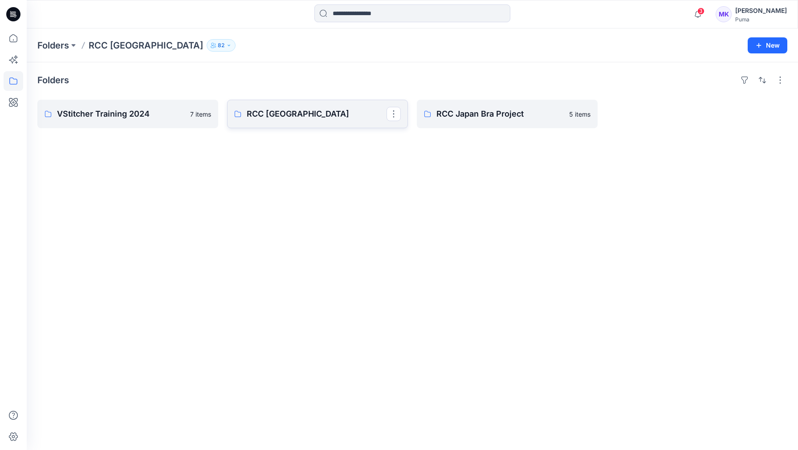
click at [320, 115] on p "RCC Japan" at bounding box center [317, 114] width 140 height 12
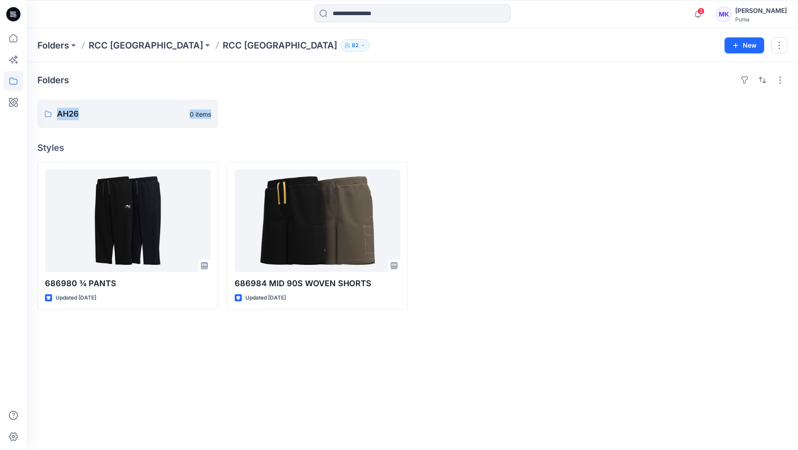
click at [320, 115] on div at bounding box center [317, 114] width 181 height 29
click at [117, 109] on p "AH26" at bounding box center [127, 114] width 140 height 12
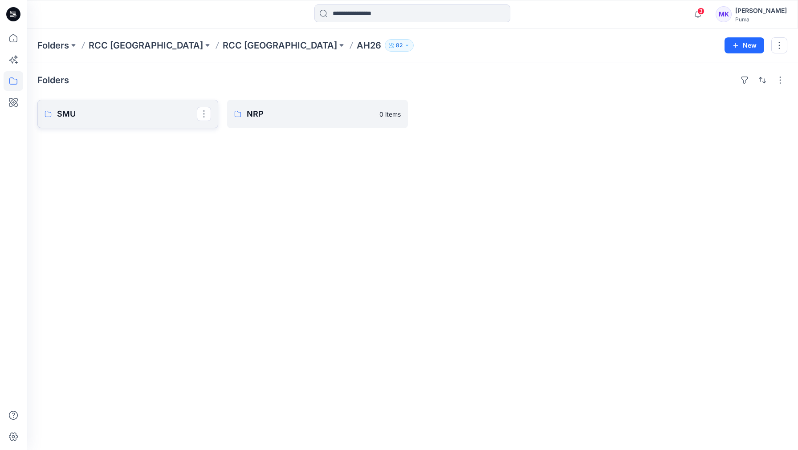
click at [118, 112] on p "SMU" at bounding box center [127, 114] width 140 height 12
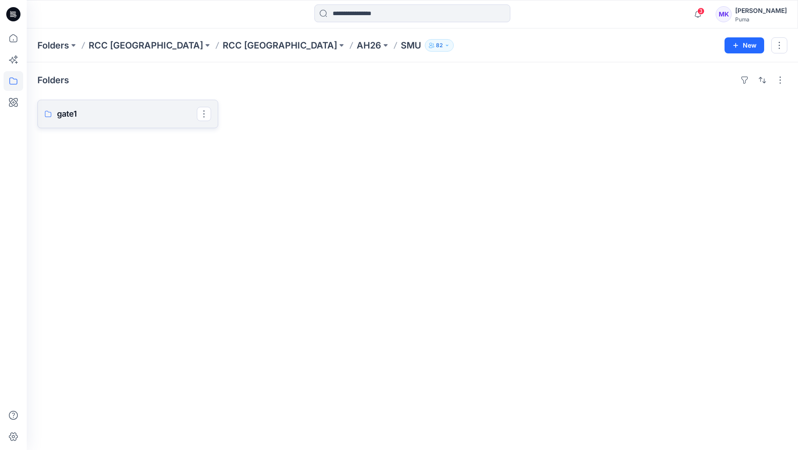
click at [161, 123] on link "gate1" at bounding box center [127, 114] width 181 height 29
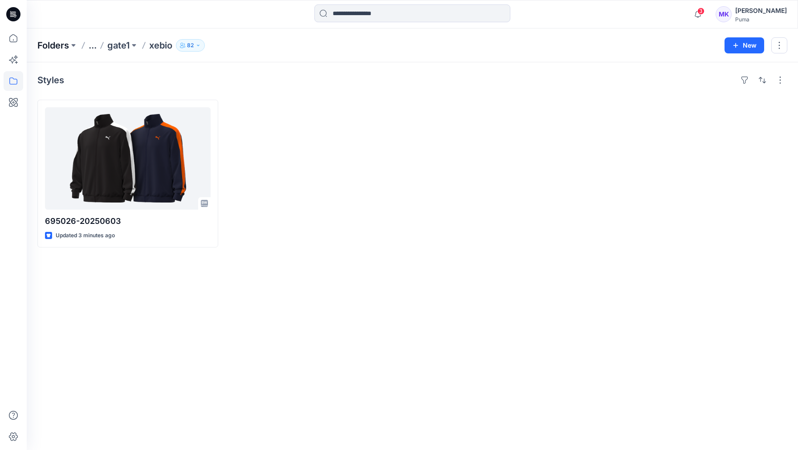
click at [61, 46] on p "Folders" at bounding box center [53, 45] width 32 height 12
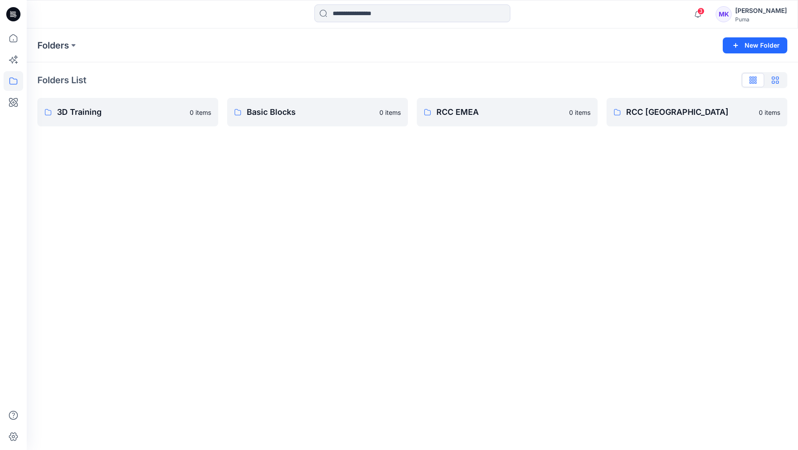
click at [777, 79] on icon "button" at bounding box center [775, 80] width 7 height 7
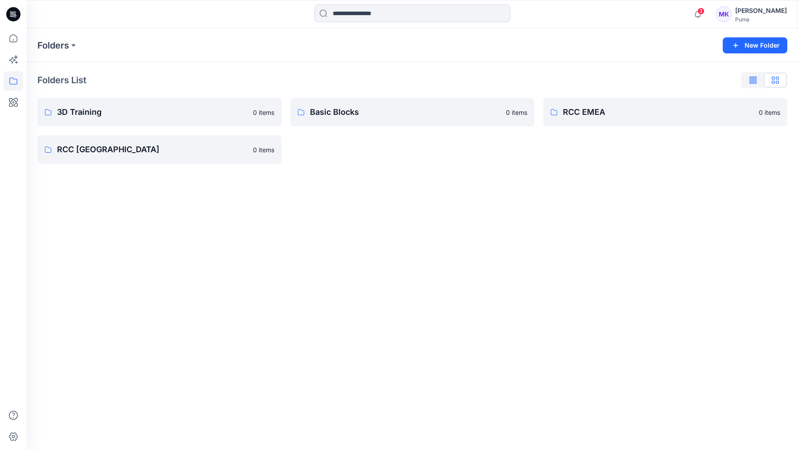
click at [748, 79] on button "button" at bounding box center [753, 80] width 22 height 14
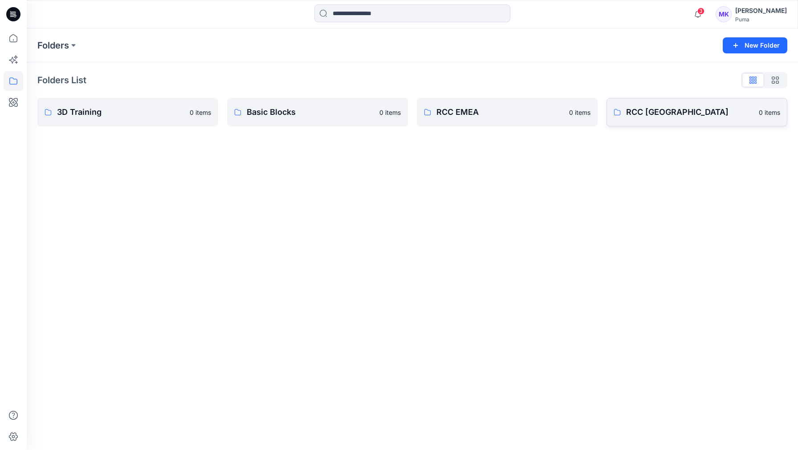
click at [653, 110] on p "RCC Japan" at bounding box center [689, 112] width 127 height 12
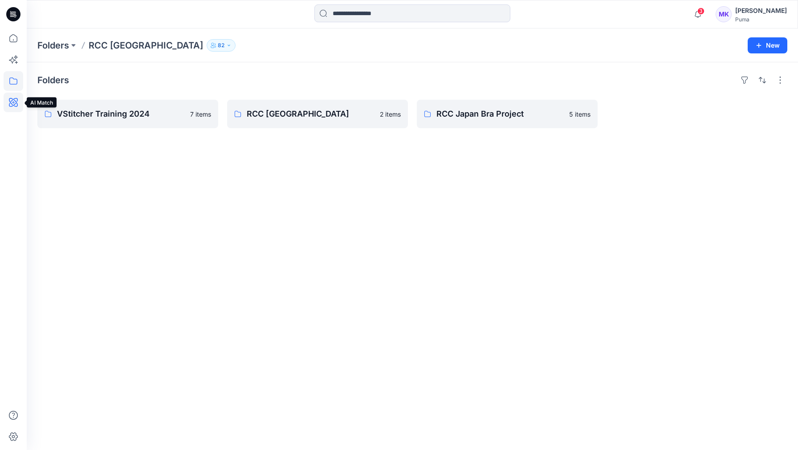
click at [12, 105] on icon at bounding box center [14, 103] width 20 height 20
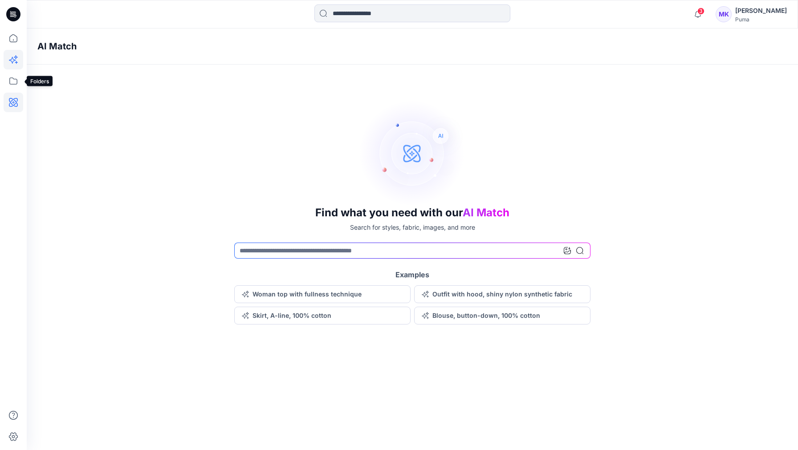
drag, startPoint x: 9, startPoint y: 79, endPoint x: 8, endPoint y: 61, distance: 18.3
click at [9, 79] on icon at bounding box center [14, 81] width 20 height 20
click at [8, 60] on icon at bounding box center [14, 60] width 20 height 20
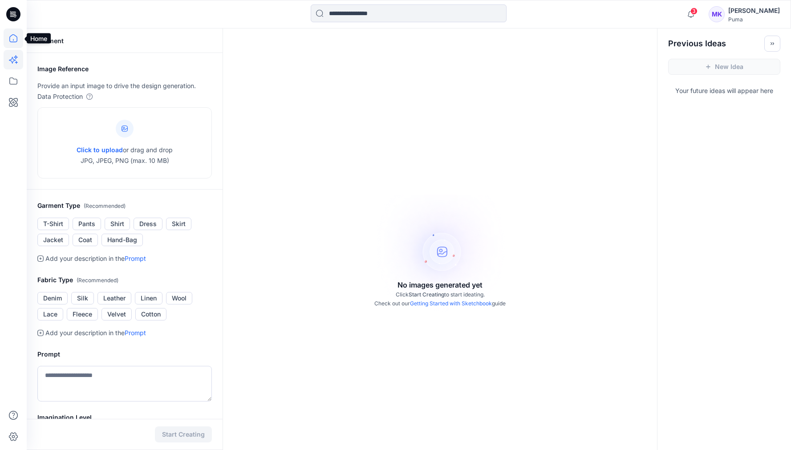
click at [10, 39] on icon at bounding box center [13, 38] width 8 height 8
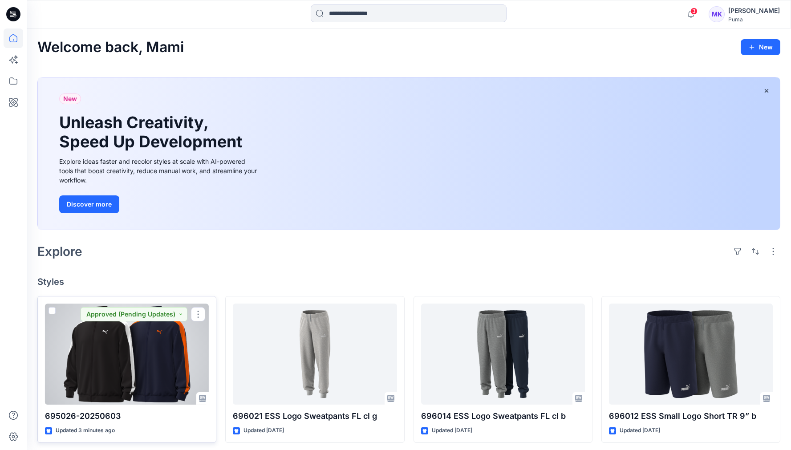
click at [167, 343] on div at bounding box center [127, 354] width 164 height 101
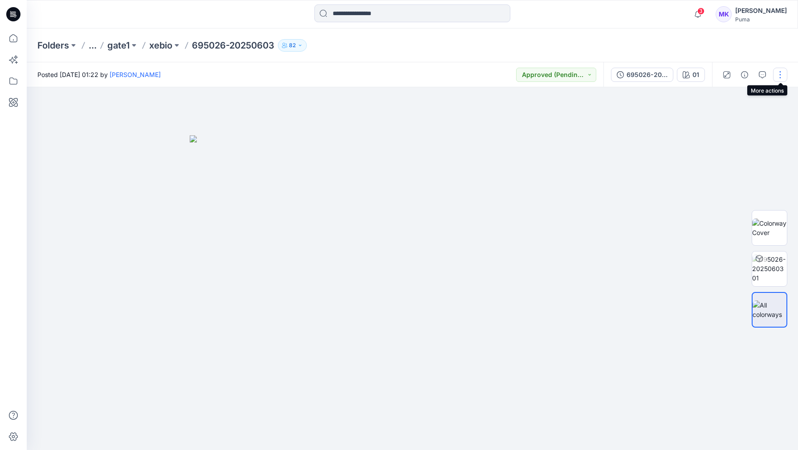
click at [779, 74] on button "button" at bounding box center [780, 75] width 14 height 14
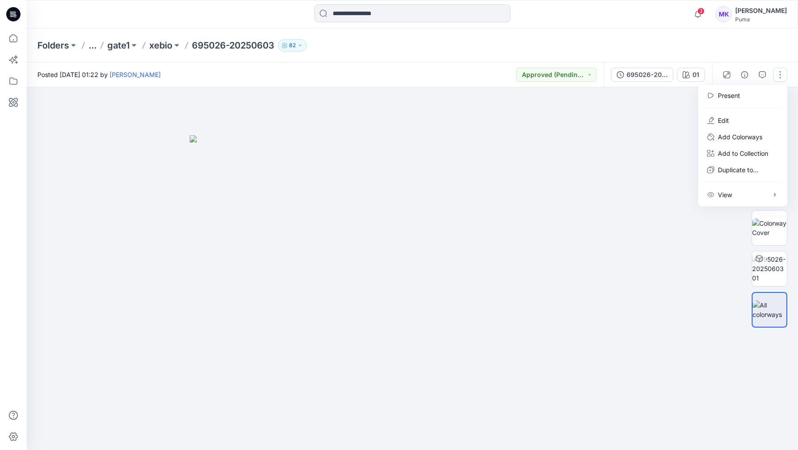
click at [655, 115] on div at bounding box center [412, 268] width 771 height 363
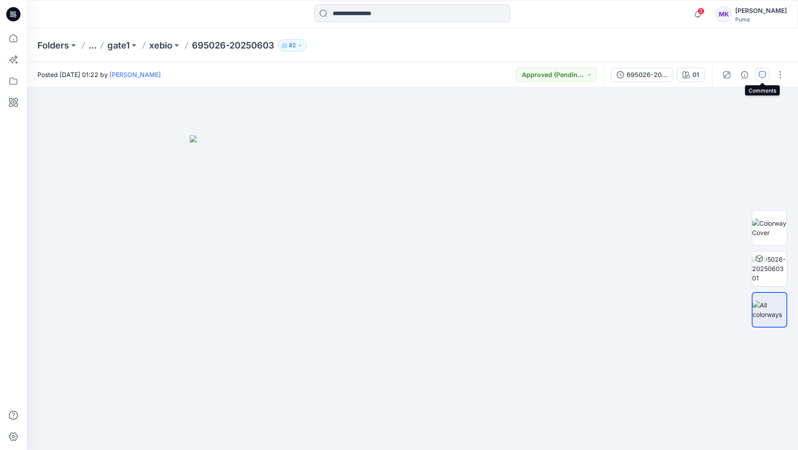
click at [760, 73] on icon "button" at bounding box center [762, 74] width 7 height 7
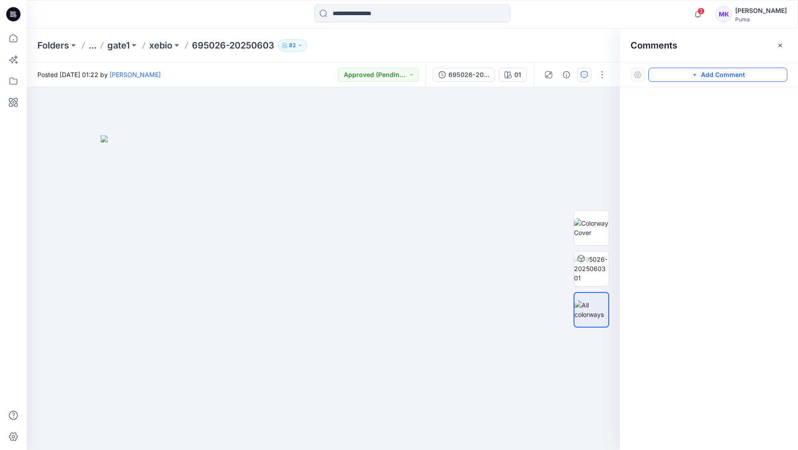
click at [750, 74] on button "Add Comment" at bounding box center [717, 75] width 139 height 14
drag, startPoint x: 731, startPoint y: 95, endPoint x: 723, endPoint y: 79, distance: 17.7
click at [729, 90] on div at bounding box center [709, 252] width 178 height 330
click at [721, 75] on button "Click on the style to leave a comment" at bounding box center [717, 75] width 139 height 14
drag, startPoint x: 721, startPoint y: 75, endPoint x: 695, endPoint y: 74, distance: 25.8
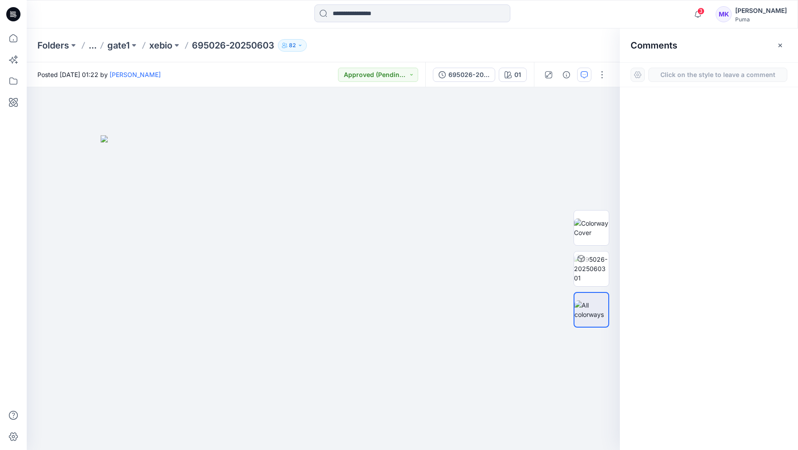
click at [717, 75] on button "Click on the style to leave a comment" at bounding box center [717, 75] width 139 height 14
click at [637, 74] on div at bounding box center [638, 75] width 14 height 14
click at [682, 77] on button "Click on the style to leave a comment" at bounding box center [717, 75] width 139 height 14
click at [415, 204] on div "1" at bounding box center [323, 268] width 593 height 363
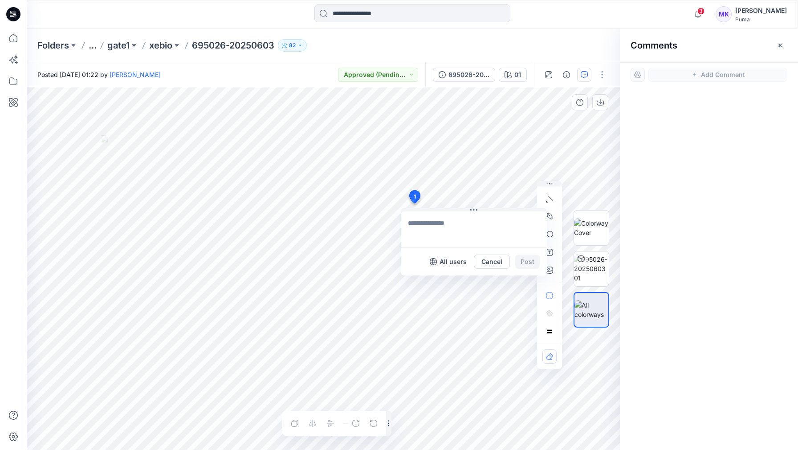
click at [469, 244] on textarea at bounding box center [474, 230] width 146 height 36
click at [500, 263] on button "Cancel" at bounding box center [492, 262] width 36 height 14
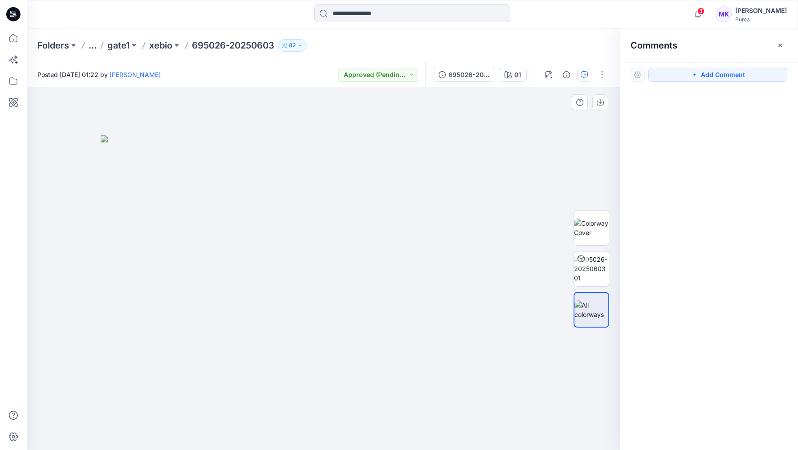
click at [402, 164] on img at bounding box center [323, 292] width 445 height 315
drag, startPoint x: 585, startPoint y: 76, endPoint x: 422, endPoint y: 161, distance: 183.7
click at [584, 76] on icon "button" at bounding box center [584, 74] width 7 height 7
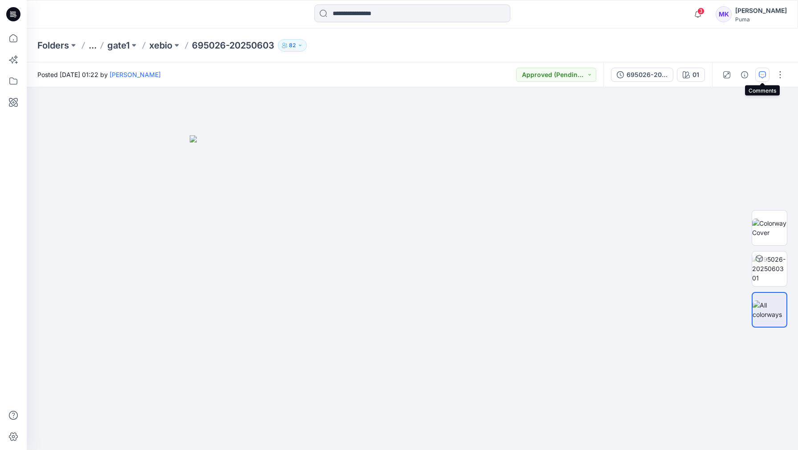
click at [764, 74] on icon "button" at bounding box center [762, 74] width 7 height 7
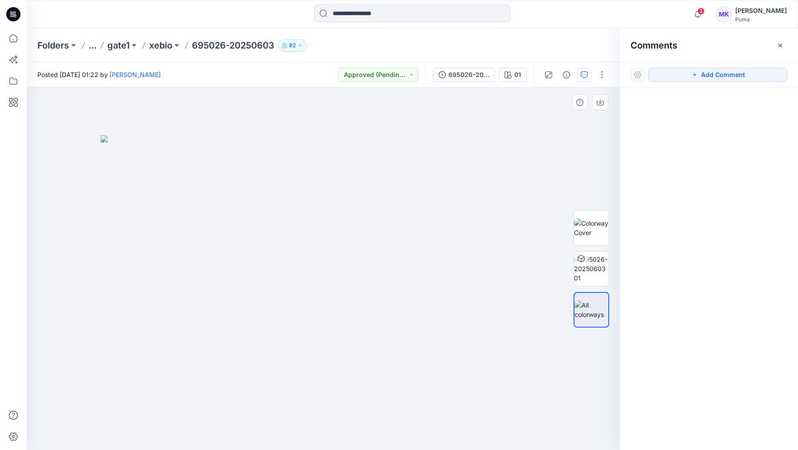
click at [404, 166] on img at bounding box center [323, 292] width 445 height 315
click at [713, 77] on button "Add Comment" at bounding box center [717, 75] width 139 height 14
click at [401, 167] on div "1" at bounding box center [323, 268] width 593 height 363
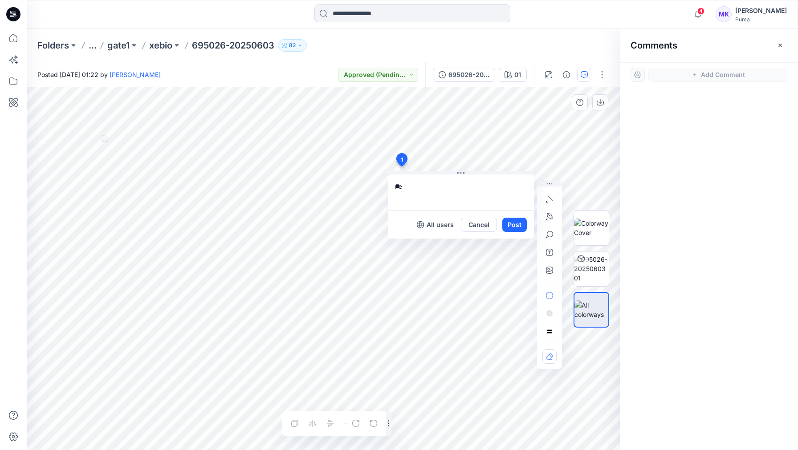
type textarea "*"
type textarea "**********"
click at [516, 220] on button "Post" at bounding box center [514, 225] width 24 height 14
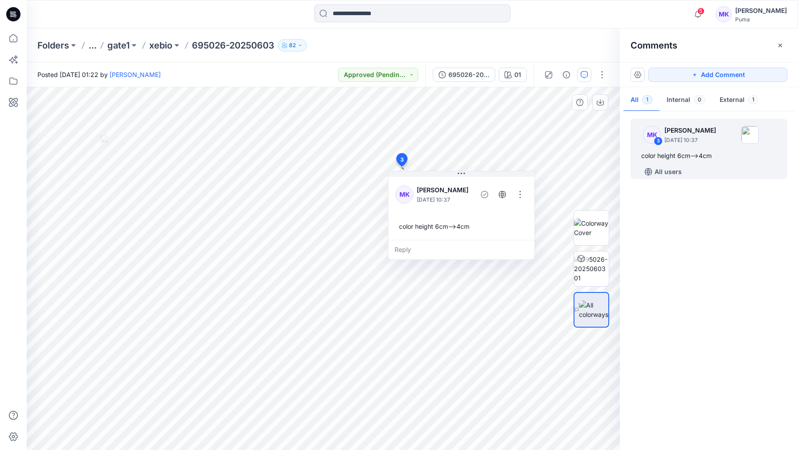
click at [693, 204] on div "MK 3 Mami Kotsu September 12, 2025 10:37 color height 6cm-->4cm All users" at bounding box center [709, 279] width 178 height 330
click at [736, 102] on button "External 1" at bounding box center [739, 100] width 53 height 23
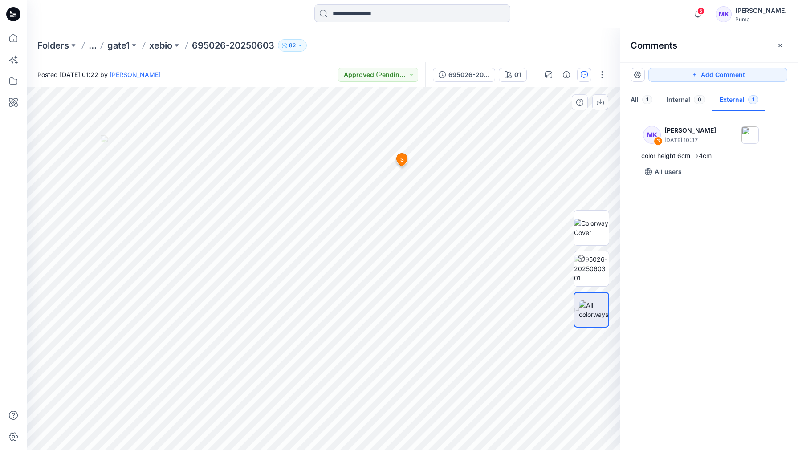
click at [736, 102] on button "External 1" at bounding box center [739, 100] width 53 height 23
click at [675, 101] on button "Internal 0" at bounding box center [686, 100] width 53 height 23
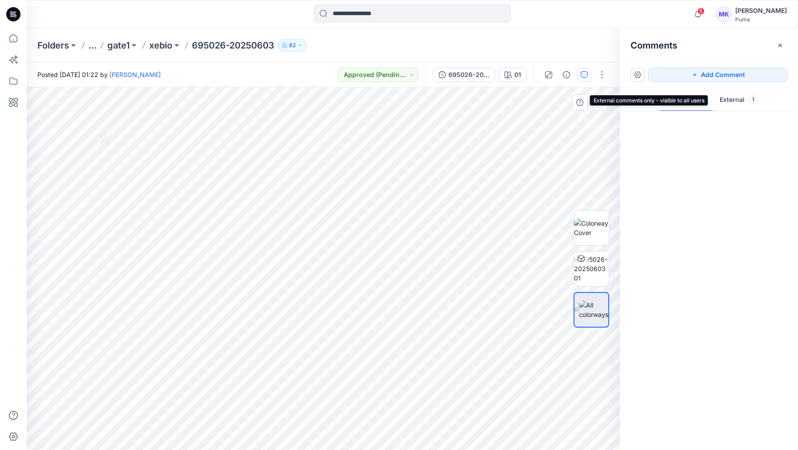
click at [733, 102] on button "External 1" at bounding box center [739, 100] width 53 height 23
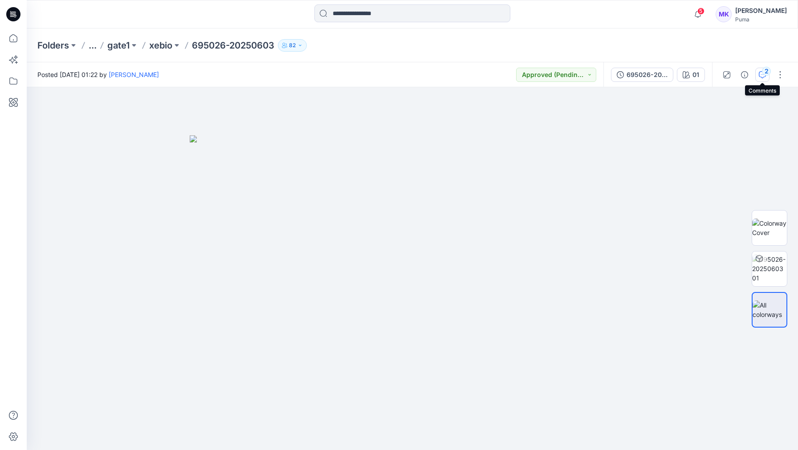
click at [759, 79] on button "2" at bounding box center [762, 75] width 14 height 14
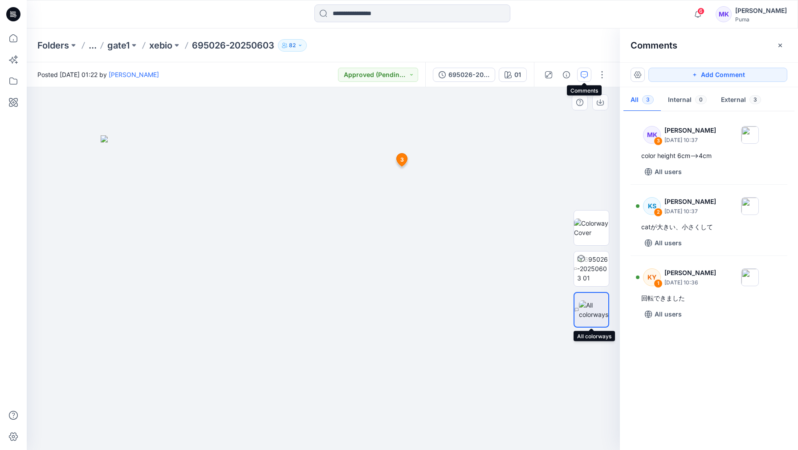
click at [591, 298] on div at bounding box center [592, 310] width 36 height 36
click at [608, 230] on img at bounding box center [591, 228] width 35 height 19
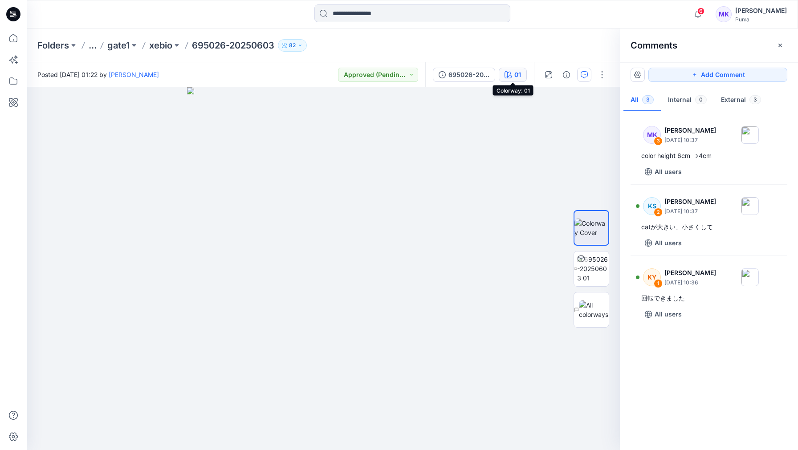
click at [509, 75] on icon "button" at bounding box center [508, 74] width 7 height 7
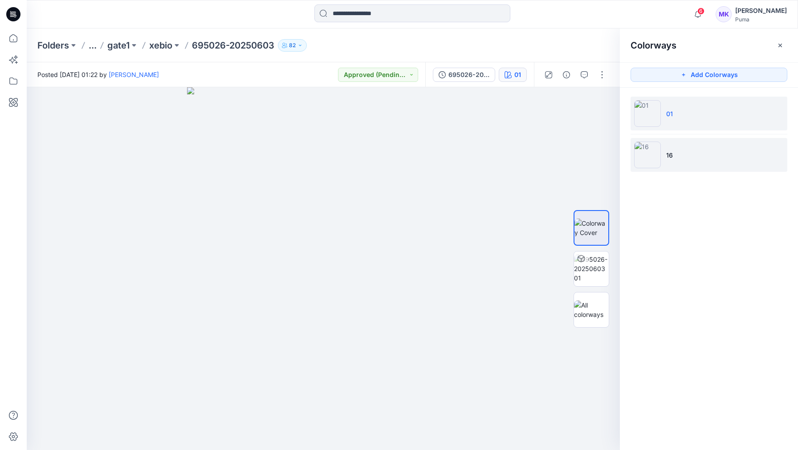
click at [701, 163] on li "16" at bounding box center [709, 155] width 157 height 34
drag, startPoint x: 361, startPoint y: 304, endPoint x: 472, endPoint y: 312, distance: 111.2
click at [448, 301] on img at bounding box center [323, 268] width 274 height 363
click at [565, 76] on icon "button" at bounding box center [566, 74] width 7 height 7
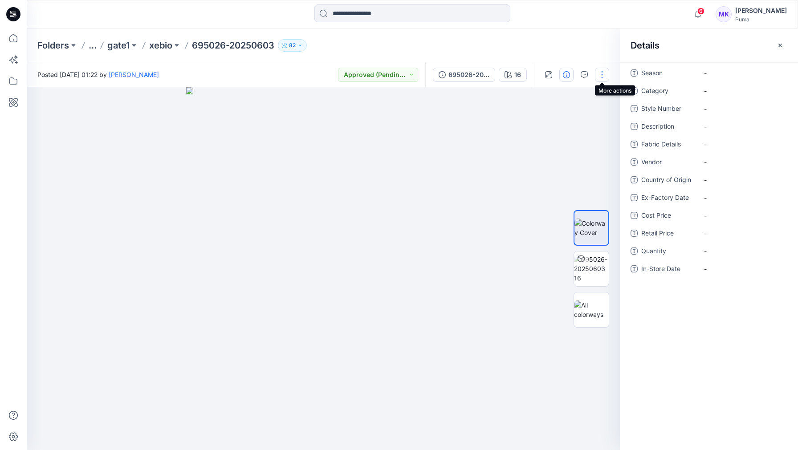
click at [601, 73] on button "button" at bounding box center [602, 75] width 14 height 14
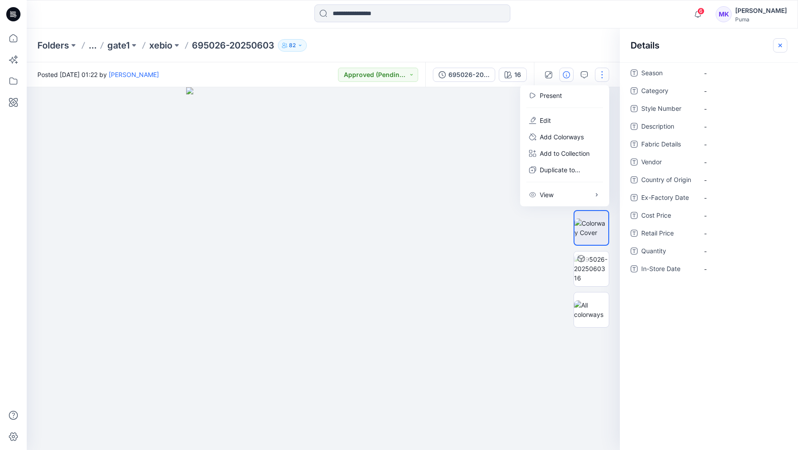
click at [776, 48] on button "button" at bounding box center [780, 45] width 14 height 14
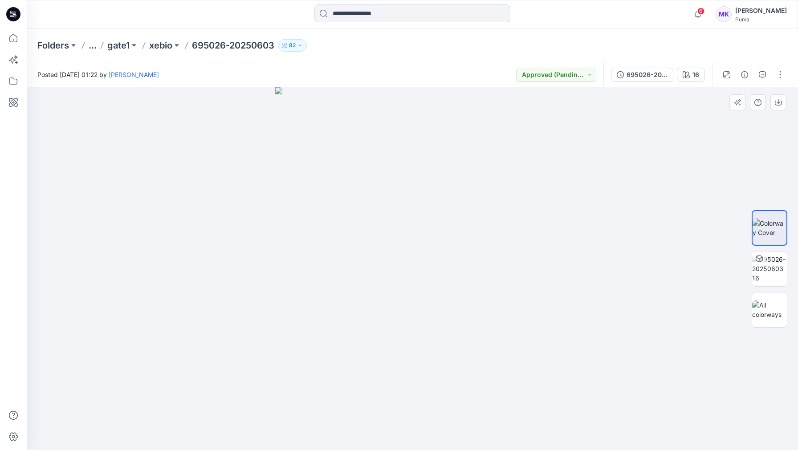
click at [668, 165] on div at bounding box center [412, 268] width 771 height 363
click at [165, 46] on p "xebio" at bounding box center [160, 45] width 23 height 12
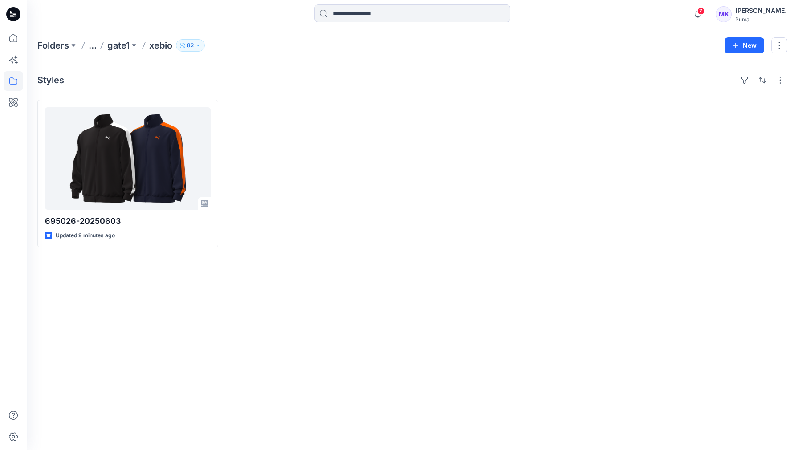
click at [348, 255] on div "Styles 695026-20250603 Updated 9 minutes ago" at bounding box center [412, 256] width 771 height 388
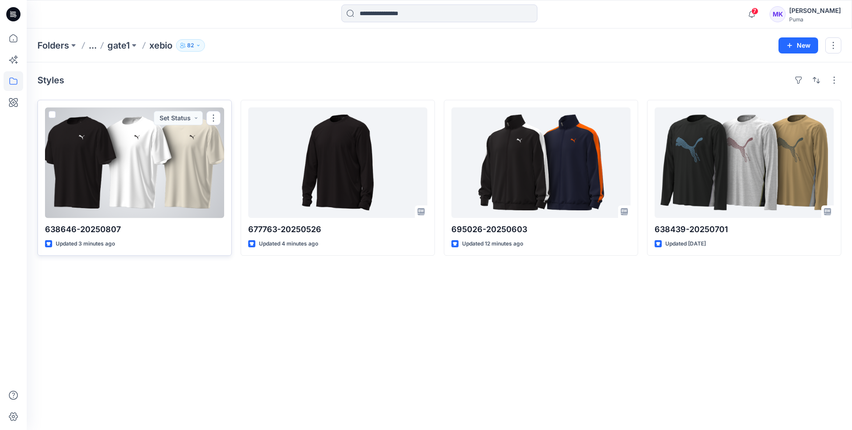
click at [171, 163] on div at bounding box center [134, 162] width 179 height 110
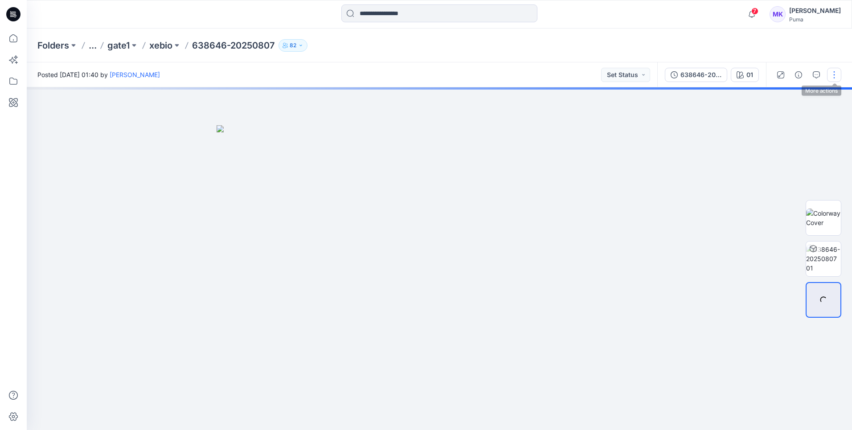
click at [798, 76] on button "button" at bounding box center [834, 75] width 14 height 14
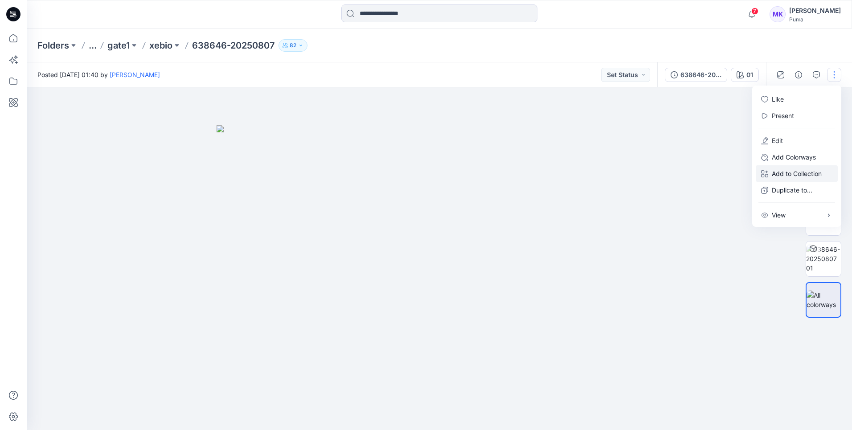
click at [798, 173] on p "Add to Collection" at bounding box center [796, 173] width 50 height 9
click at [698, 176] on button "New Collection" at bounding box center [702, 175] width 96 height 16
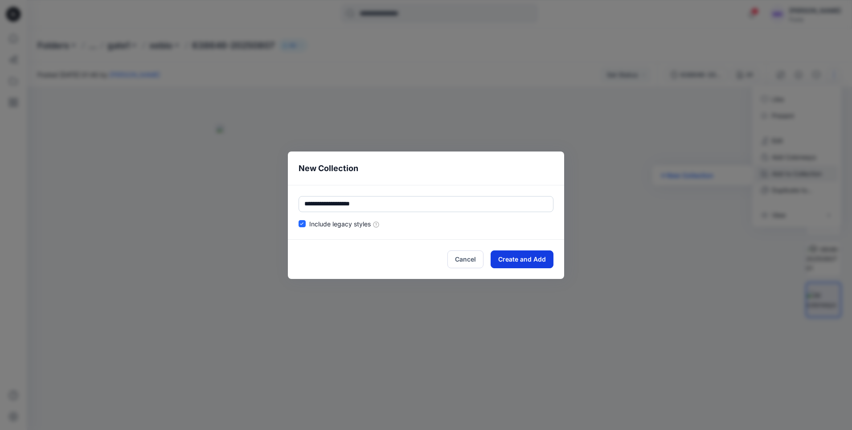
type input "**********"
click at [530, 266] on button "Create and Add" at bounding box center [521, 259] width 63 height 18
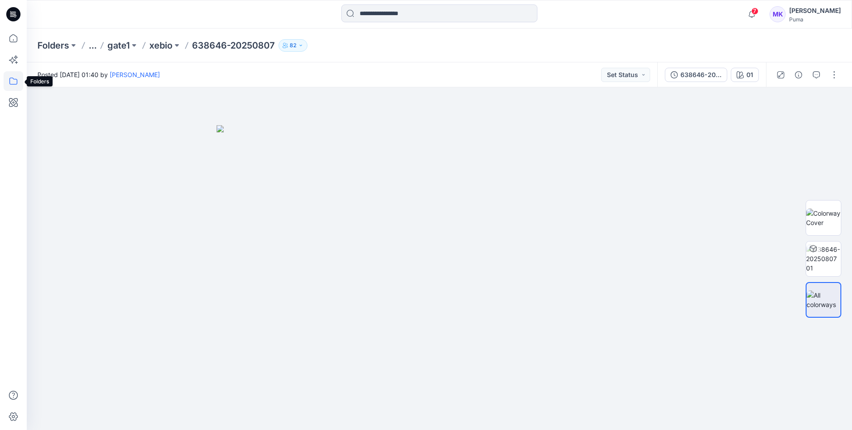
click at [16, 86] on icon at bounding box center [14, 81] width 20 height 20
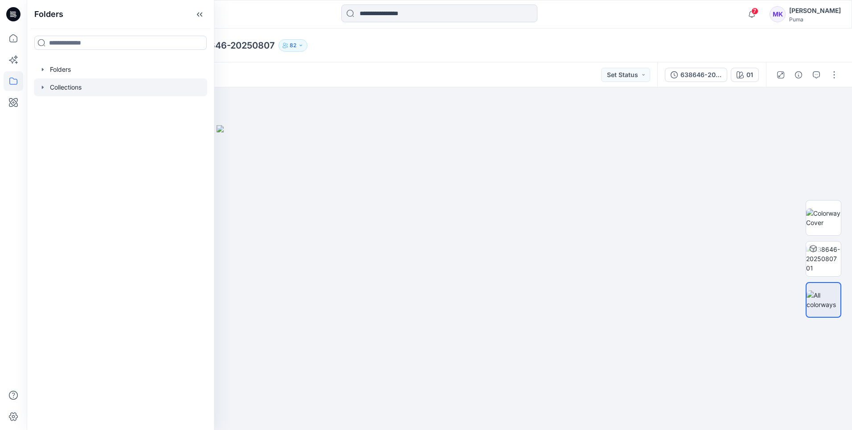
click at [43, 87] on icon "button" at bounding box center [43, 87] width 2 height 3
click at [76, 102] on p "AH26 SMU gate2 Xebio" at bounding box center [94, 105] width 71 height 11
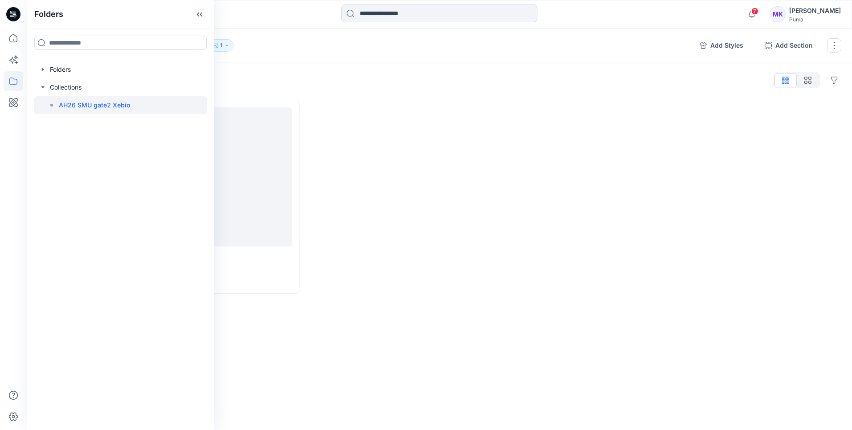
click at [406, 190] on div at bounding box center [439, 197] width 262 height 194
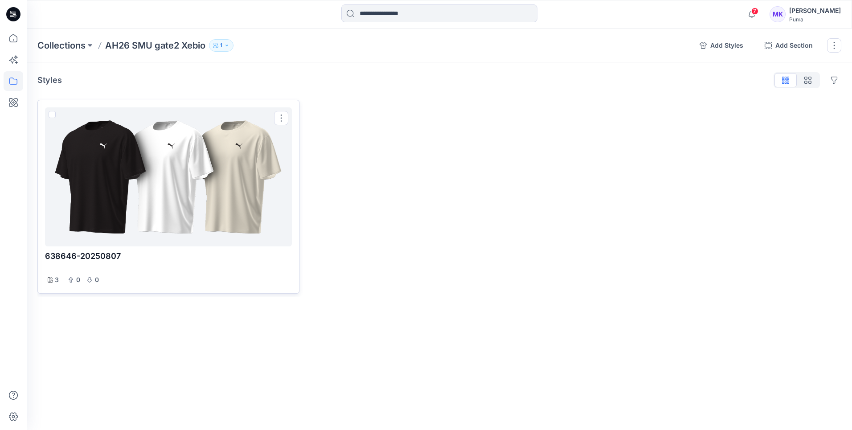
click at [214, 196] on div at bounding box center [169, 177] width 240 height 132
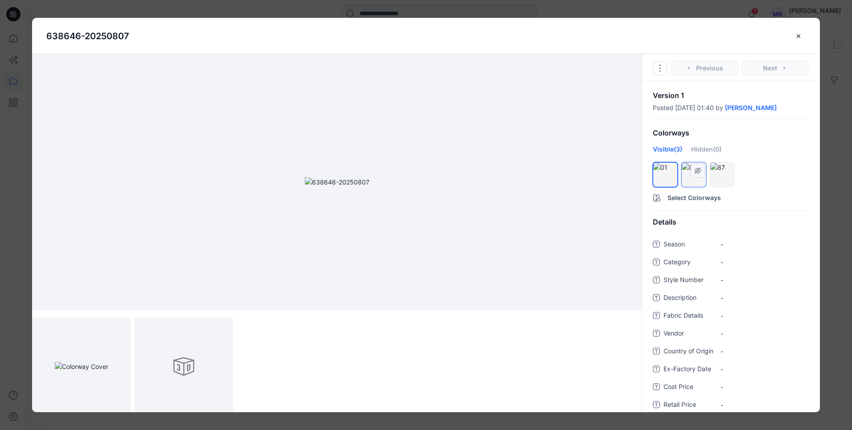
click at [690, 172] on div at bounding box center [693, 167] width 24 height 9
click at [722, 172] on div at bounding box center [722, 167] width 24 height 9
click at [185, 375] on div at bounding box center [183, 366] width 99 height 99
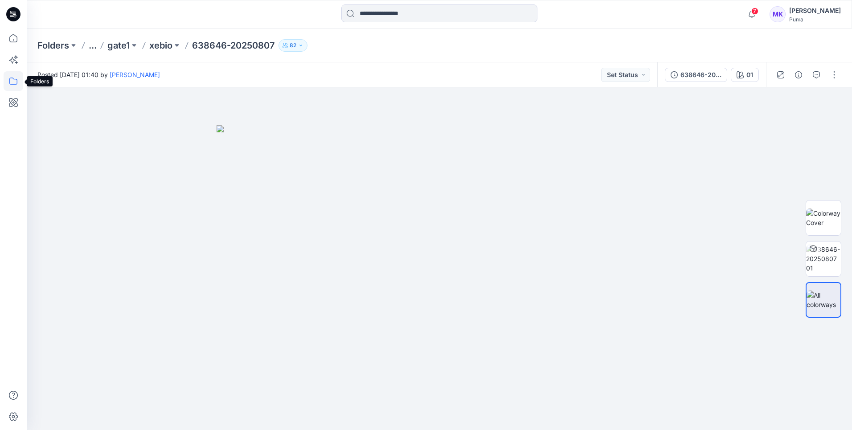
click at [14, 83] on icon at bounding box center [14, 81] width 20 height 20
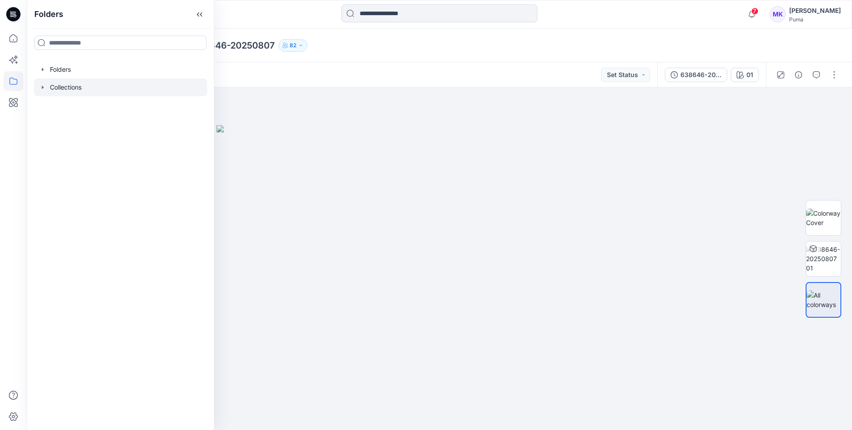
click at [47, 87] on div at bounding box center [120, 87] width 173 height 18
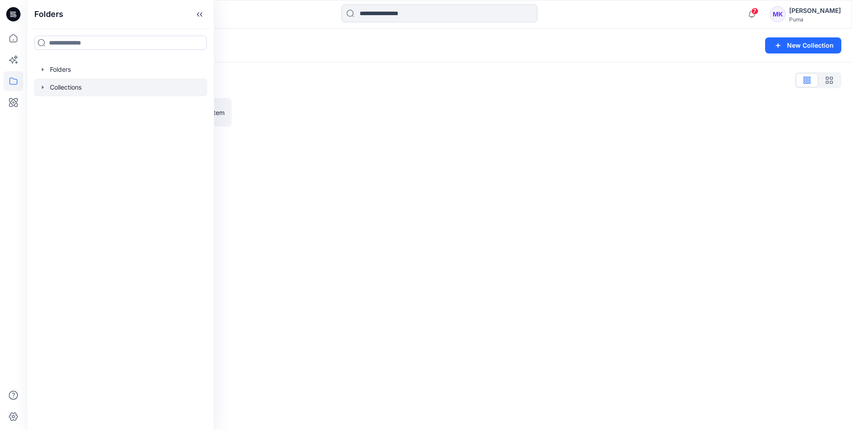
click at [40, 88] on icon "button" at bounding box center [42, 87] width 7 height 7
click at [84, 112] on div at bounding box center [120, 105] width 173 height 18
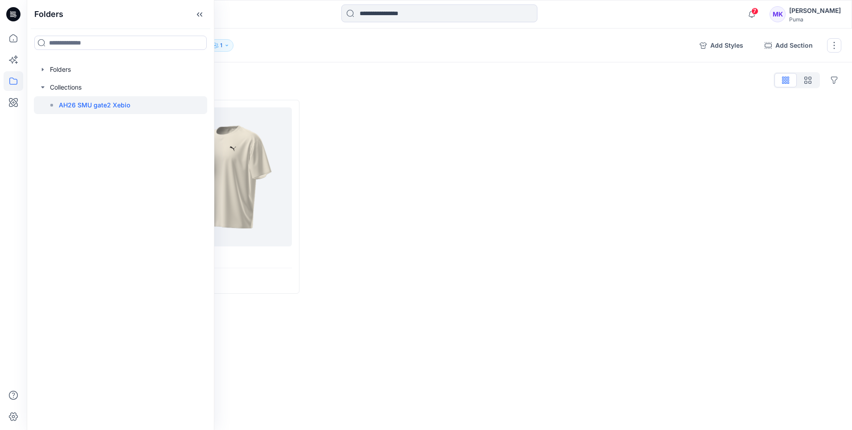
click at [319, 179] on div at bounding box center [439, 197] width 262 height 194
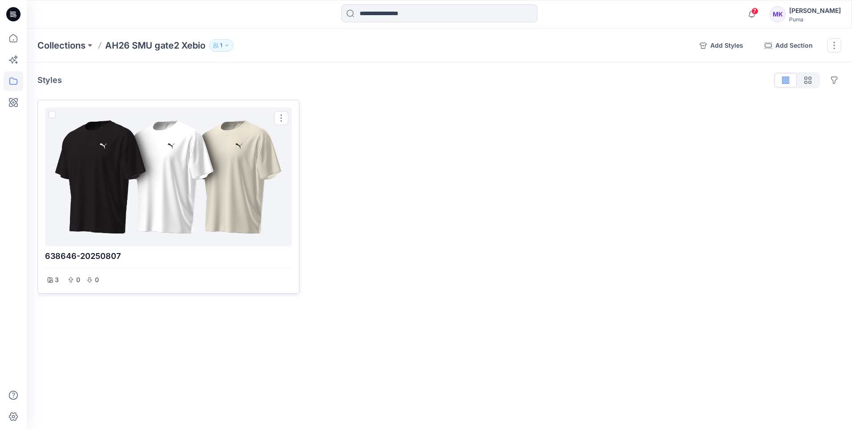
click at [258, 186] on div at bounding box center [169, 177] width 240 height 132
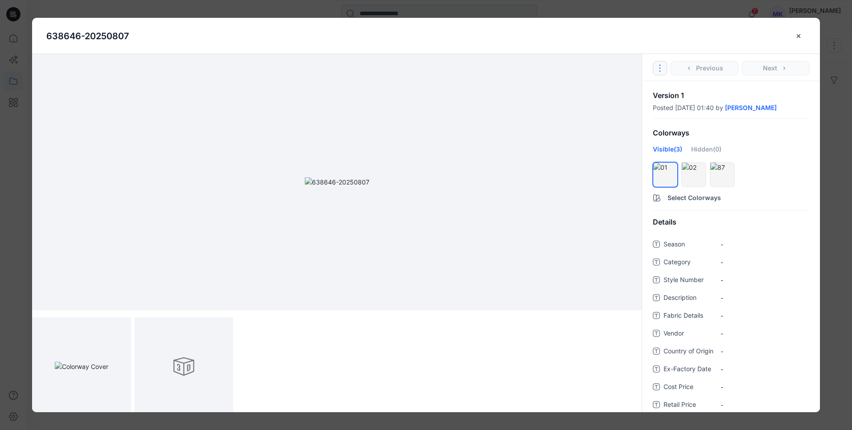
click at [660, 71] on icon "Options" at bounding box center [659, 68] width 1 height 7
click at [92, 362] on img at bounding box center [81, 366] width 53 height 9
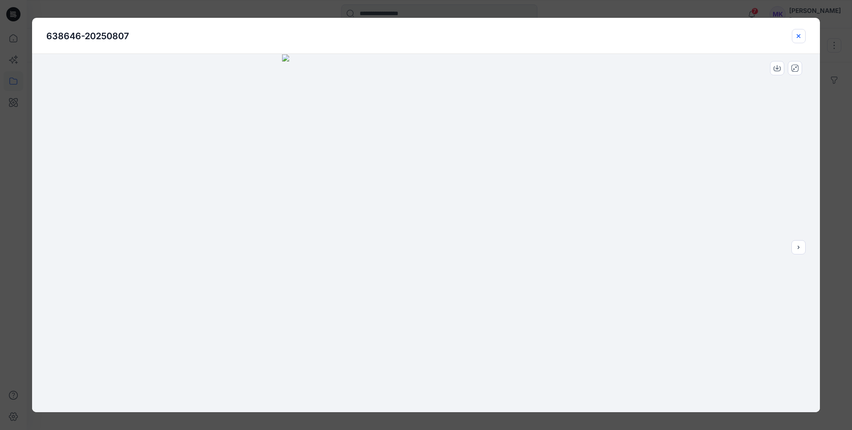
click at [798, 36] on icon "close-btn" at bounding box center [797, 36] width 7 height 7
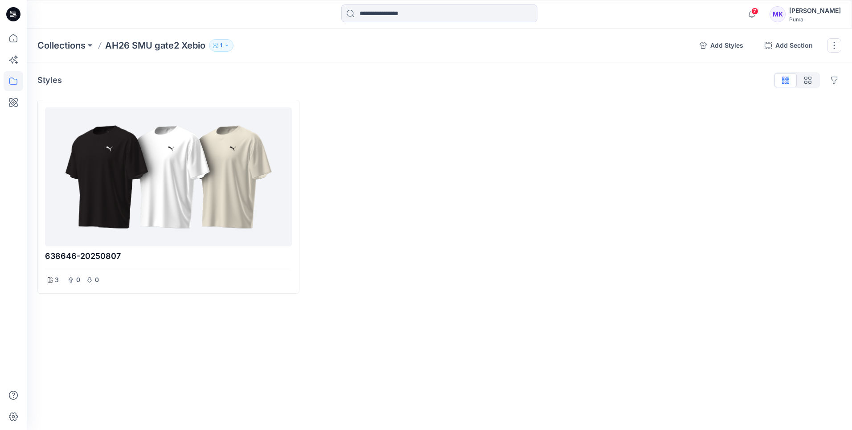
click at [798, 126] on div at bounding box center [710, 197] width 262 height 194
click at [798, 41] on button "button" at bounding box center [834, 45] width 14 height 14
click at [566, 176] on div at bounding box center [439, 197] width 262 height 194
click at [798, 44] on button "button" at bounding box center [834, 45] width 14 height 14
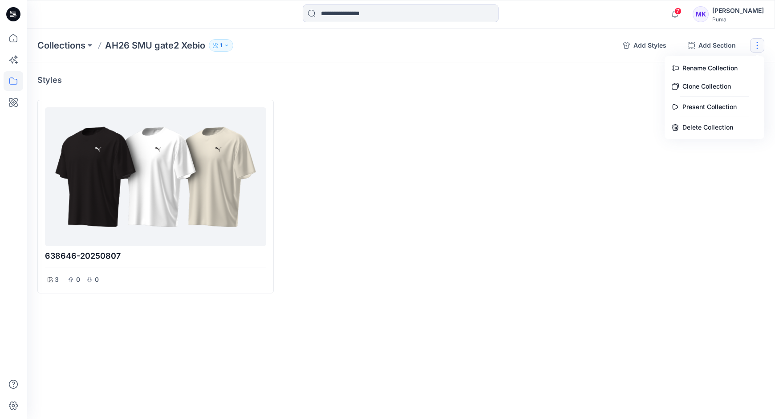
click at [218, 47] on icon "button" at bounding box center [217, 46] width 1 height 2
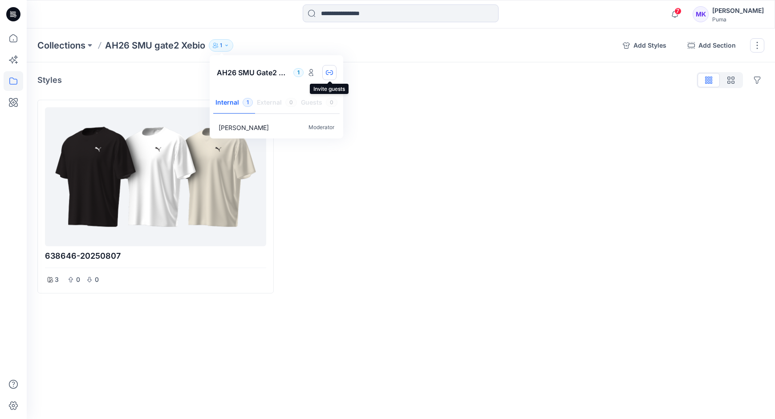
click at [326, 73] on icon "button" at bounding box center [329, 72] width 7 height 7
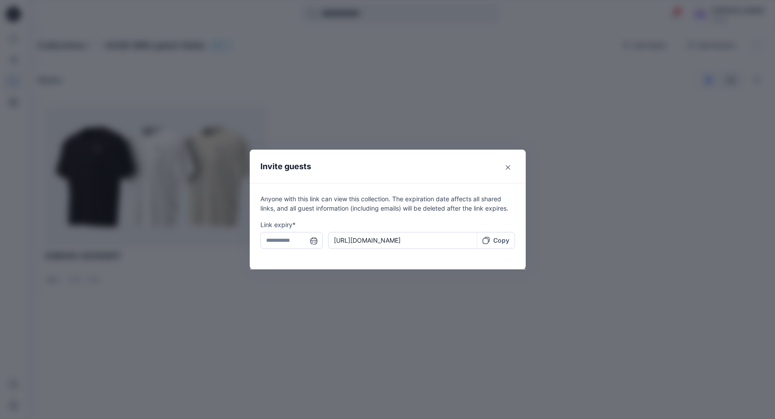
click at [314, 241] on input "text" at bounding box center [292, 240] width 62 height 17
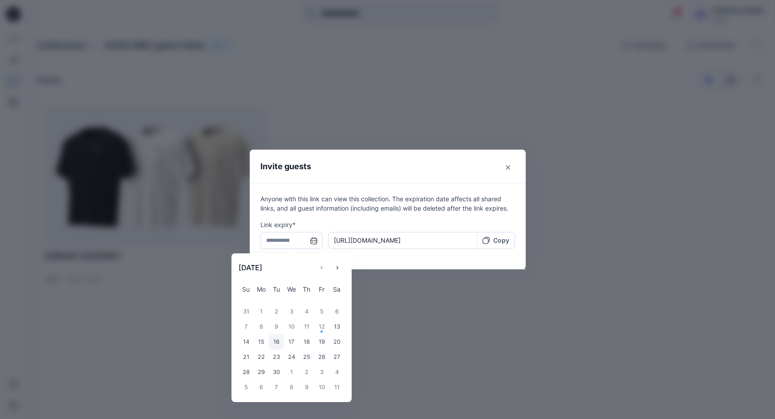
click at [280, 343] on div "16" at bounding box center [276, 341] width 15 height 15
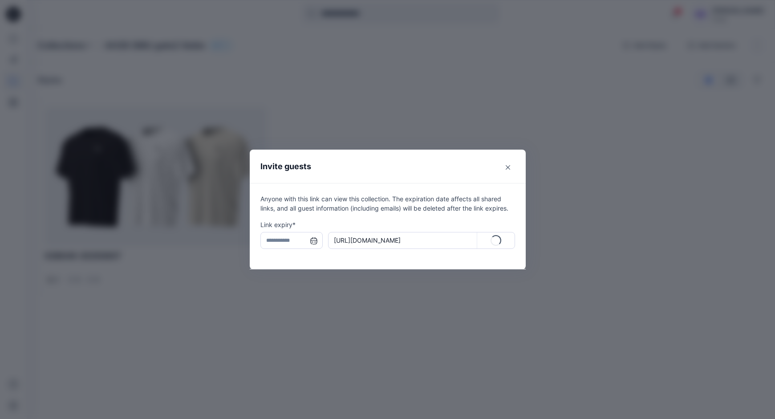
type input "**********"
click at [500, 240] on p "Copy" at bounding box center [501, 240] width 16 height 9
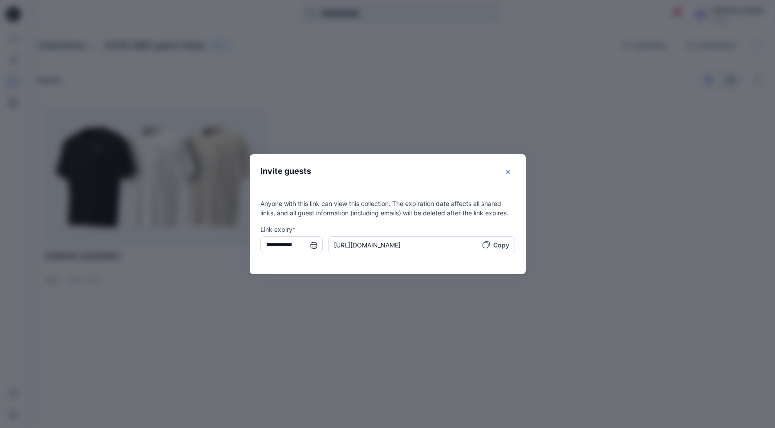
click at [512, 173] on button "Close" at bounding box center [508, 172] width 14 height 14
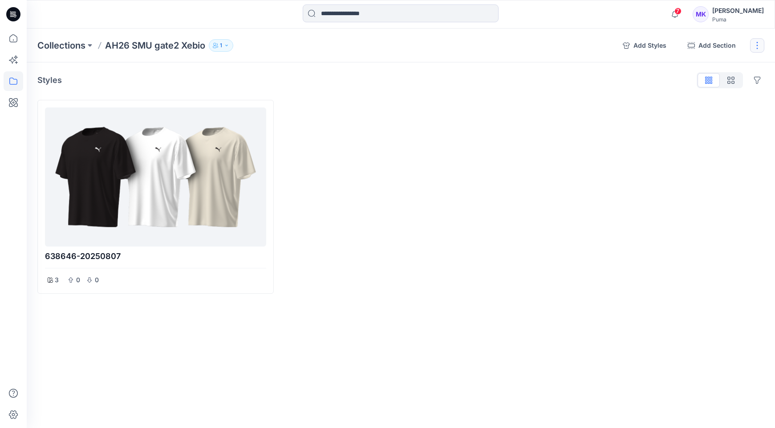
click at [757, 45] on button "button" at bounding box center [757, 45] width 14 height 14
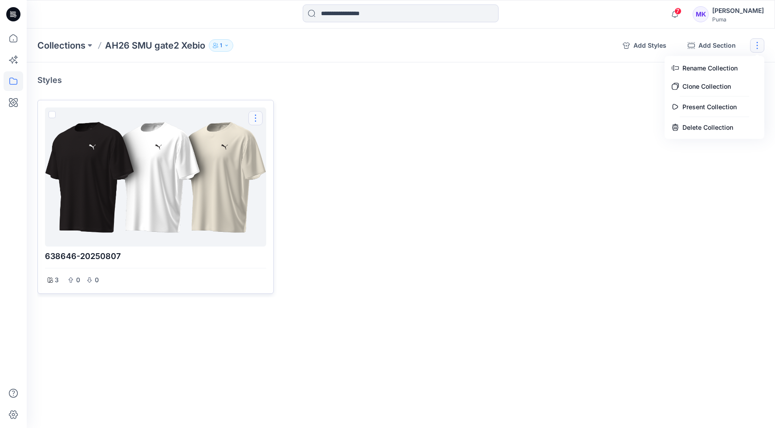
click at [255, 120] on button "Options" at bounding box center [256, 118] width 14 height 14
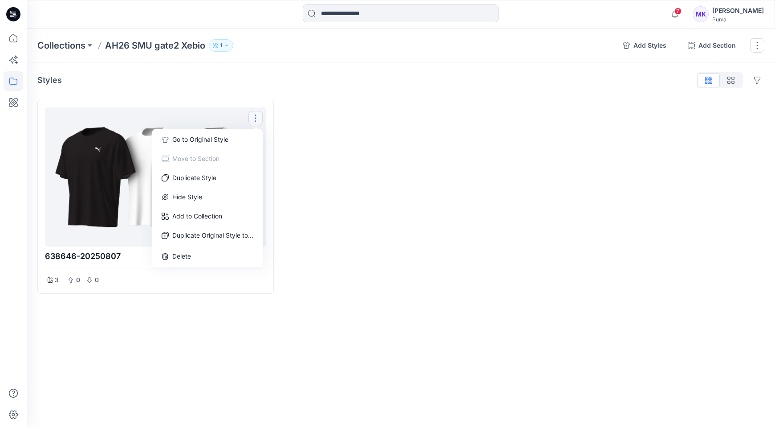
click at [473, 227] on div at bounding box center [401, 197] width 236 height 194
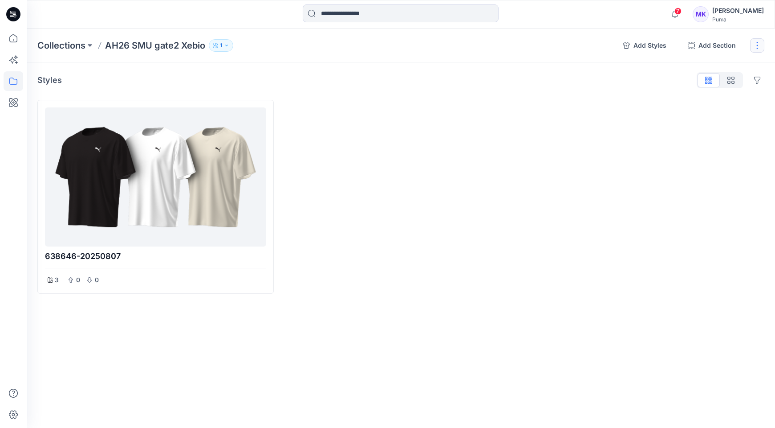
click at [760, 47] on button "button" at bounding box center [757, 45] width 14 height 14
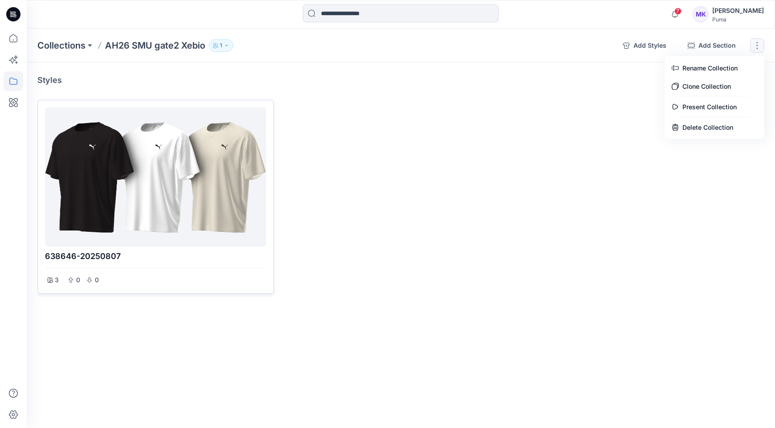
drag, startPoint x: 493, startPoint y: 107, endPoint x: 262, endPoint y: 126, distance: 231.9
click at [490, 107] on div at bounding box center [401, 197] width 236 height 194
click at [254, 119] on button "Options" at bounding box center [256, 118] width 14 height 14
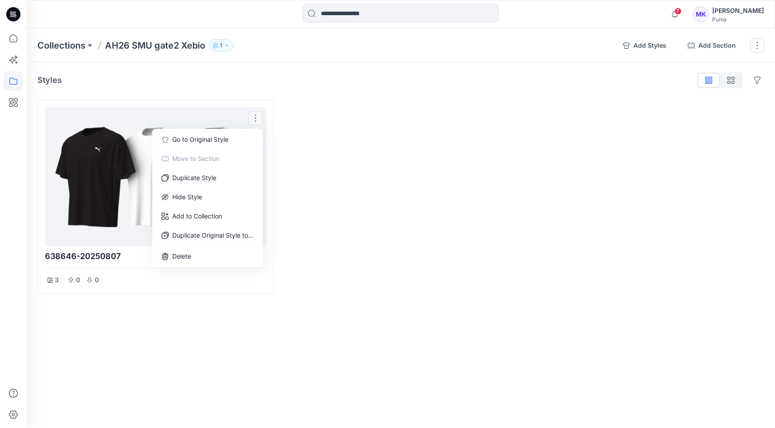
click at [298, 118] on div at bounding box center [401, 197] width 236 height 194
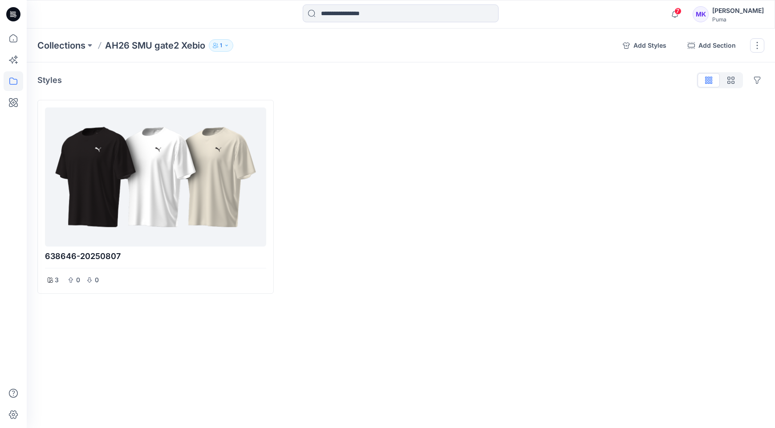
click at [191, 48] on p "AH26 SMU gate2 Xebio" at bounding box center [155, 45] width 100 height 12
click at [232, 44] on button "1" at bounding box center [221, 45] width 24 height 12
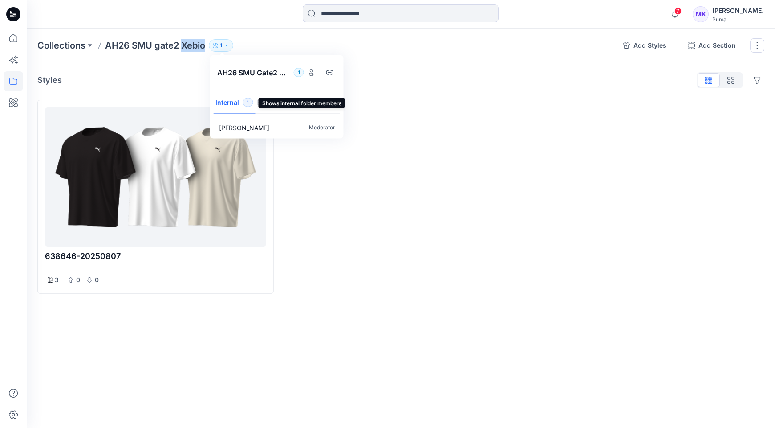
click at [239, 103] on button "Internal 1" at bounding box center [235, 103] width 42 height 23
click at [549, 94] on div "Styles Hide Legacy Styles 638646-20250807 3 0 0 Add Section To pick up a dragga…" at bounding box center [401, 200] width 749 height 276
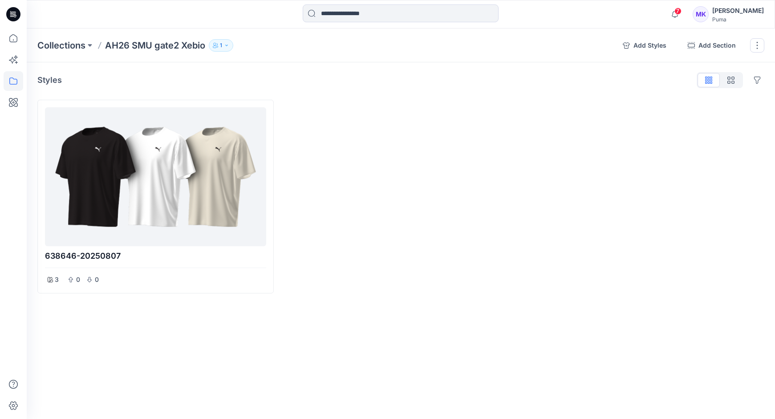
click at [229, 45] on icon "button" at bounding box center [226, 45] width 5 height 5
click at [310, 72] on icon "Manage users" at bounding box center [312, 72] width 4 height 7
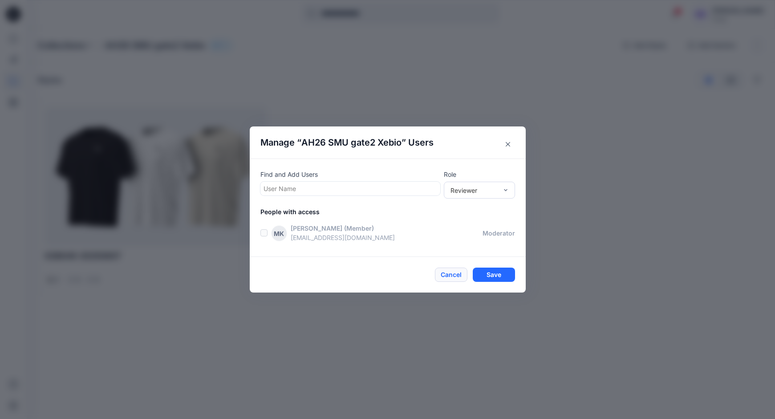
click at [453, 276] on button "Cancel" at bounding box center [451, 275] width 33 height 14
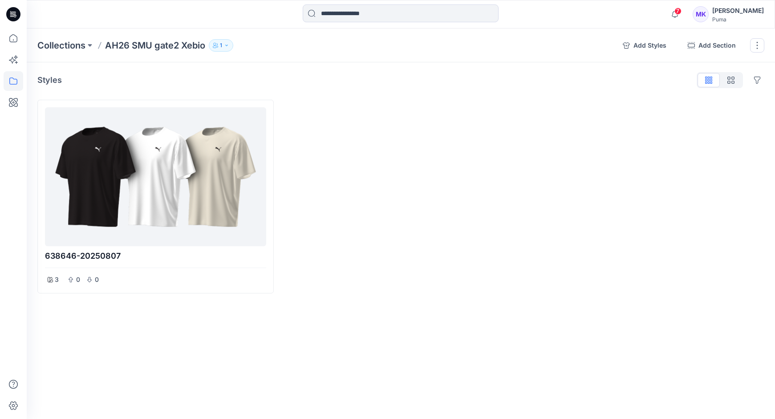
click at [225, 43] on icon "button" at bounding box center [226, 45] width 5 height 5
click at [327, 74] on icon "button" at bounding box center [329, 72] width 7 height 5
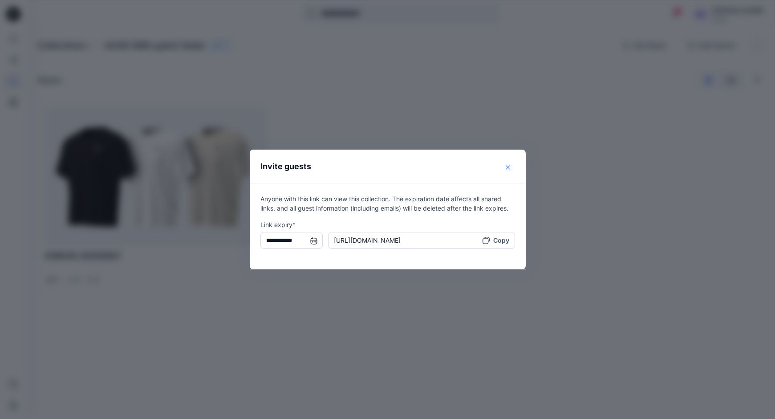
click at [506, 167] on icon "Close" at bounding box center [508, 167] width 4 height 4
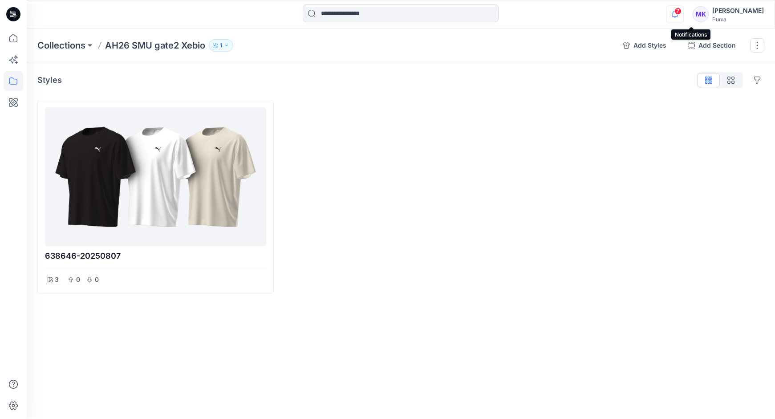
click at [684, 15] on icon "button" at bounding box center [675, 14] width 17 height 18
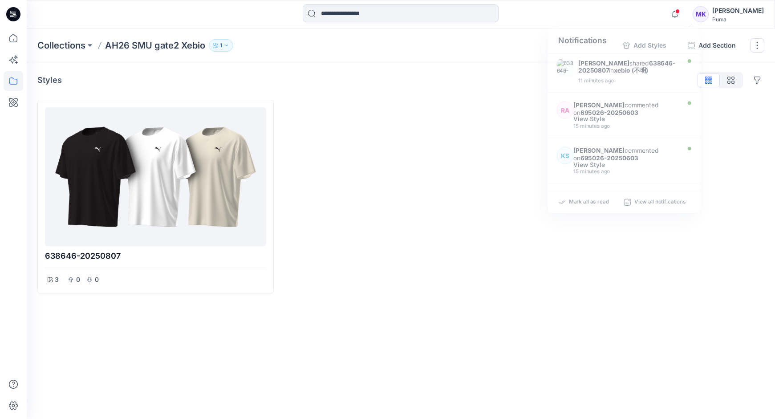
click at [750, 129] on div at bounding box center [646, 197] width 236 height 194
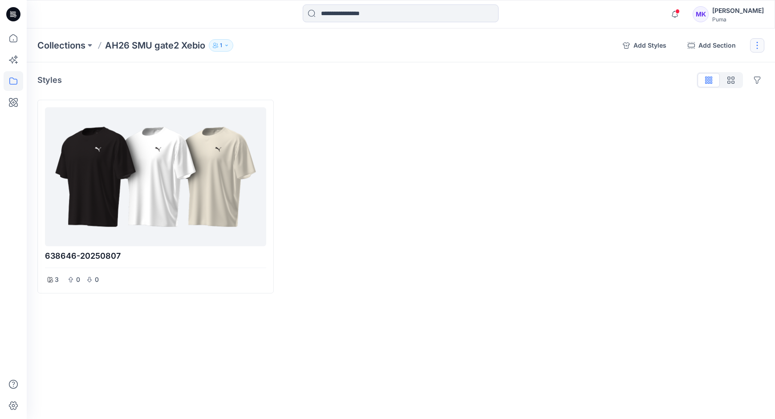
click at [758, 46] on button "button" at bounding box center [757, 45] width 14 height 14
click at [228, 47] on icon "button" at bounding box center [226, 45] width 5 height 5
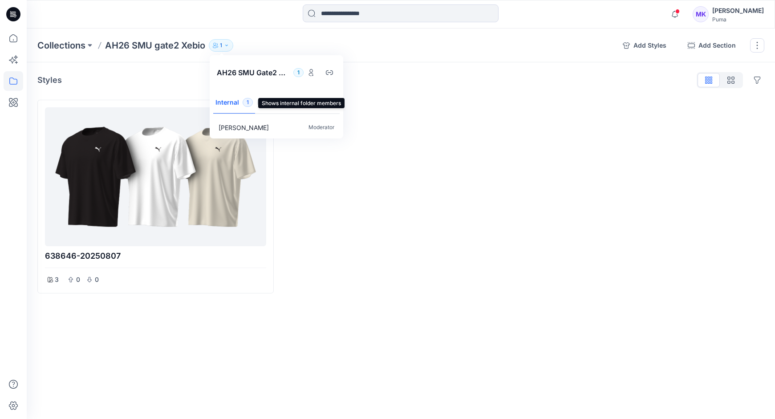
click at [225, 103] on button "Internal 1" at bounding box center [234, 103] width 42 height 23
click at [230, 121] on div "Mami Kotsu Moderator" at bounding box center [277, 127] width 130 height 19
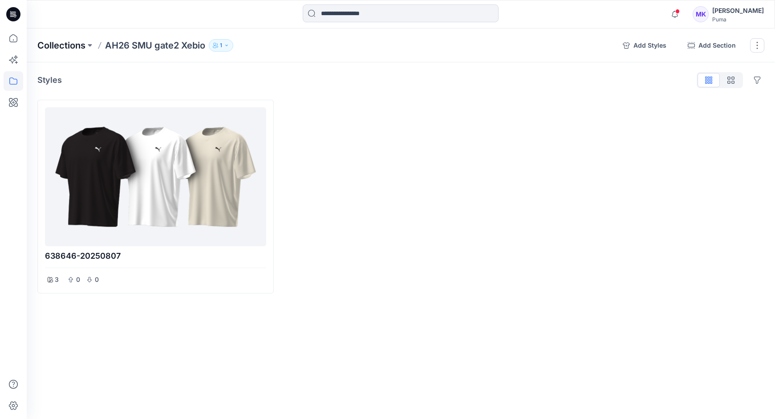
click at [65, 43] on p "Collections" at bounding box center [61, 45] width 48 height 12
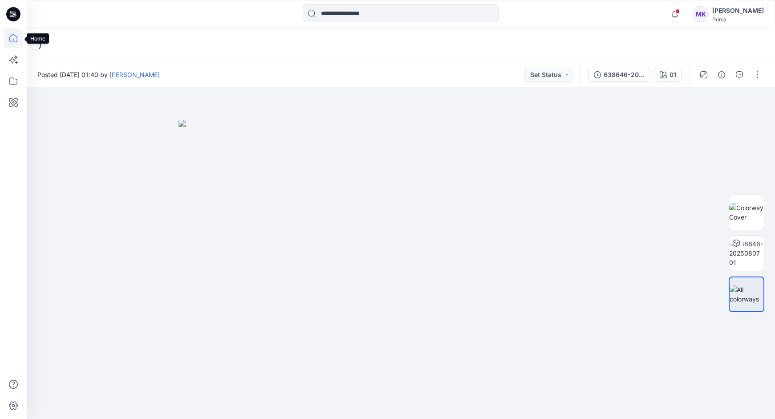
click at [13, 38] on icon at bounding box center [14, 39] width 20 height 20
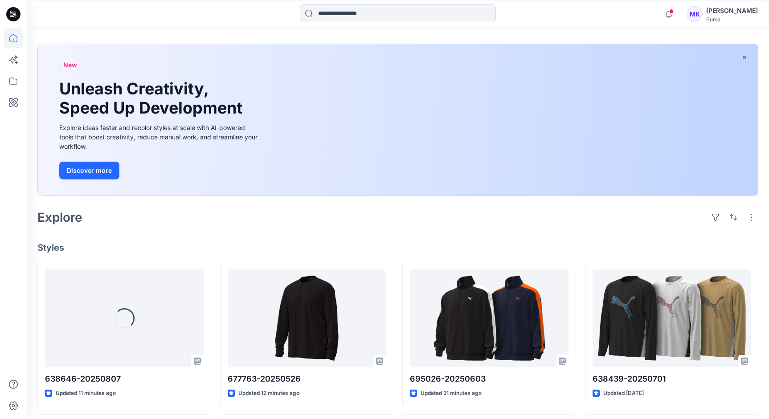
scroll to position [37, 0]
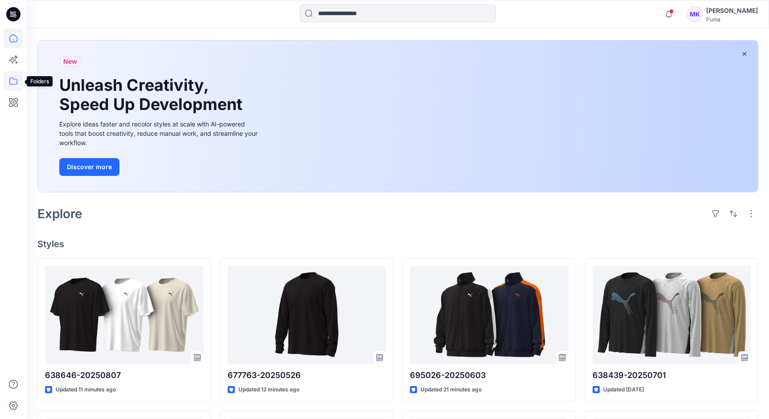
click at [13, 80] on icon at bounding box center [14, 81] width 20 height 20
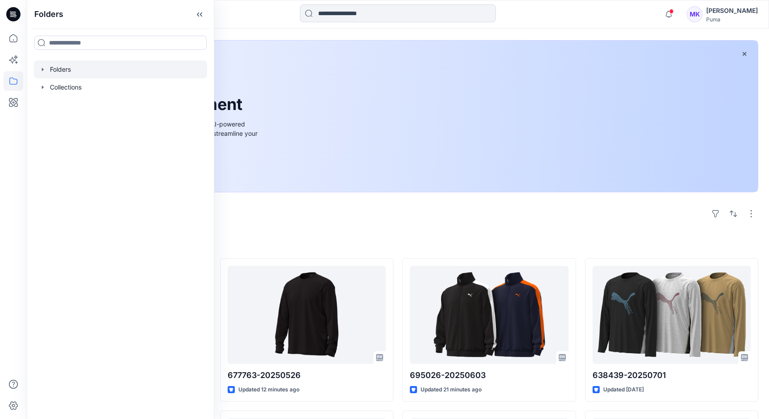
click at [41, 70] on icon "button" at bounding box center [42, 69] width 7 height 7
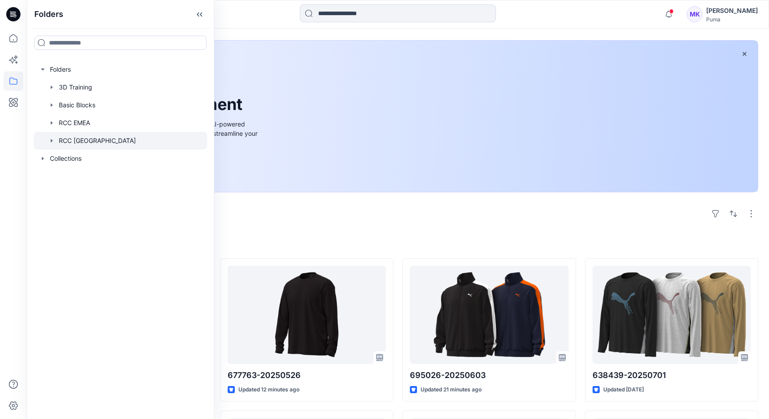
click at [56, 141] on div at bounding box center [120, 141] width 173 height 18
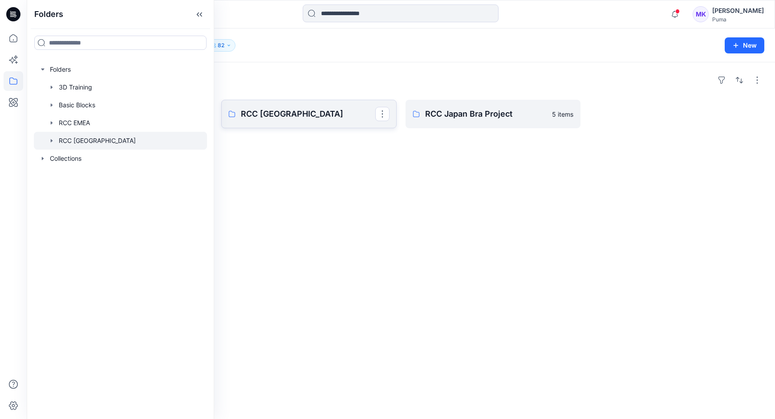
click at [325, 114] on p "RCC [GEOGRAPHIC_DATA]" at bounding box center [308, 114] width 134 height 12
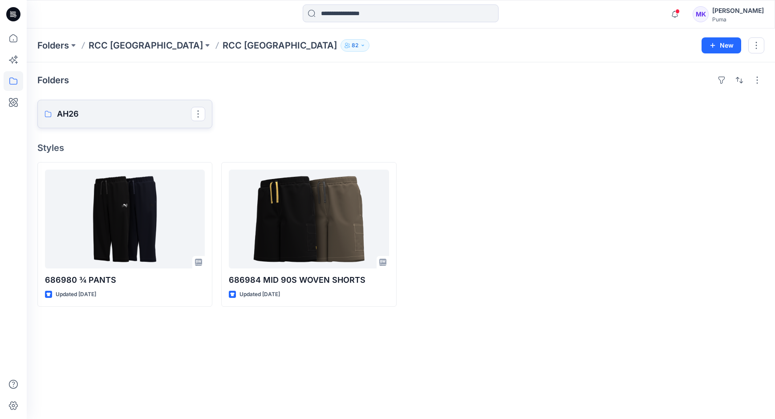
click at [124, 108] on p "AH26" at bounding box center [124, 114] width 134 height 12
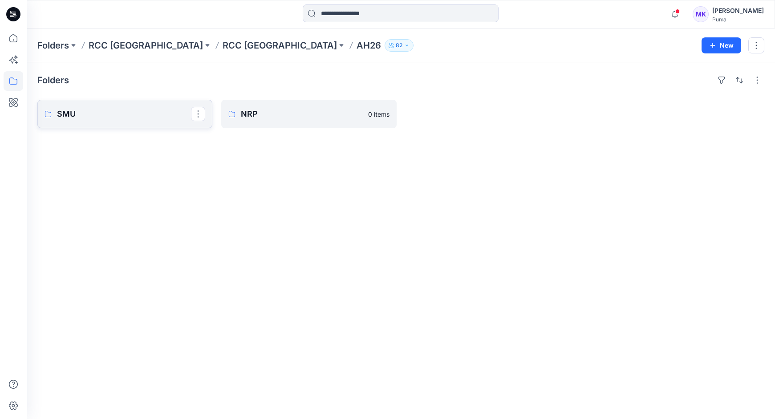
click at [149, 118] on p "SMU" at bounding box center [124, 114] width 134 height 12
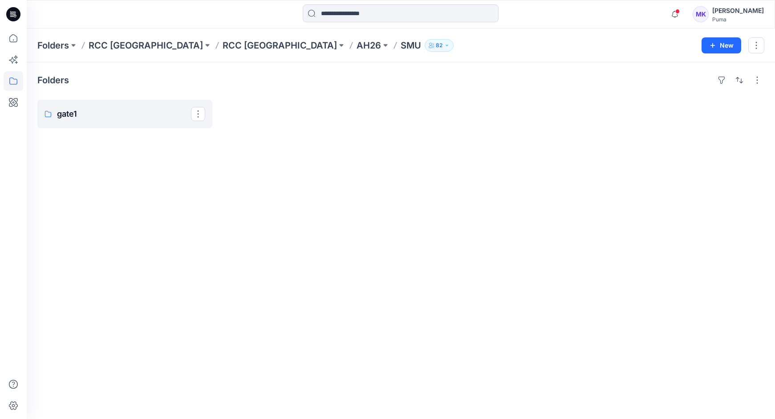
click at [149, 118] on p "gate1" at bounding box center [124, 114] width 134 height 12
click at [149, 118] on p "xebio" at bounding box center [124, 114] width 134 height 12
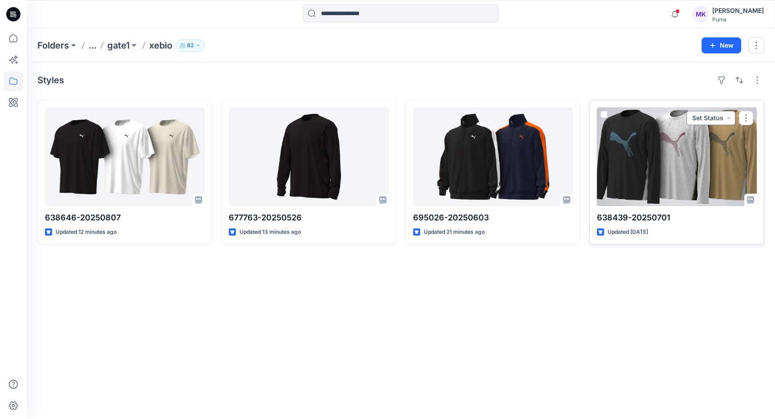
click at [729, 121] on button "Set Status" at bounding box center [711, 118] width 49 height 14
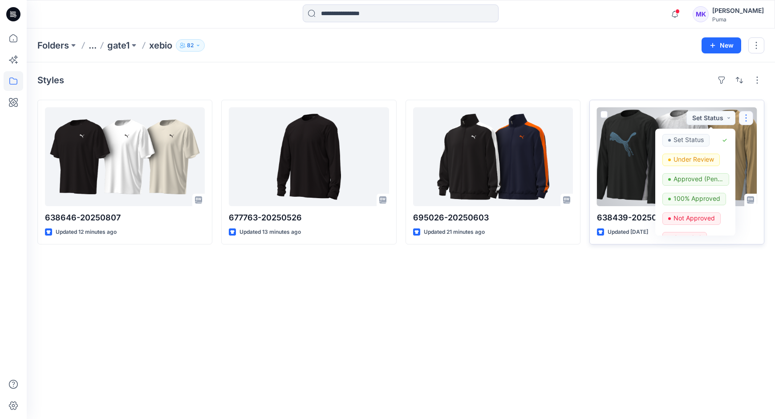
click at [745, 119] on button "button" at bounding box center [746, 118] width 14 height 14
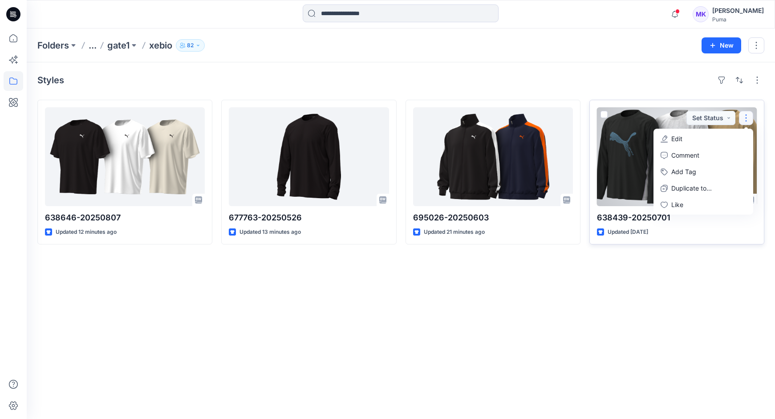
click at [636, 183] on div at bounding box center [677, 156] width 160 height 99
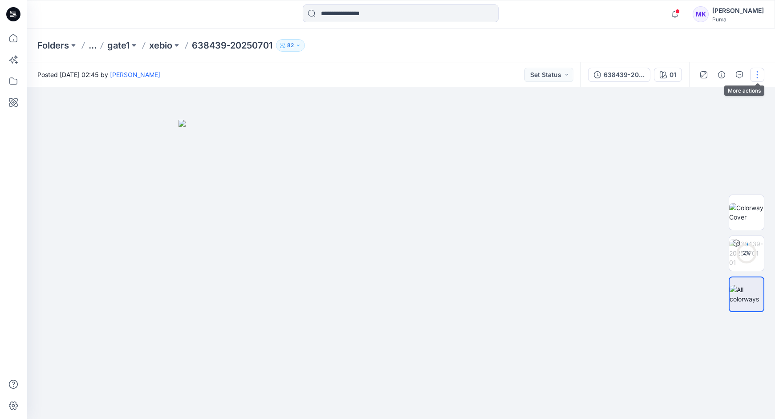
click at [755, 75] on button "button" at bounding box center [757, 75] width 14 height 14
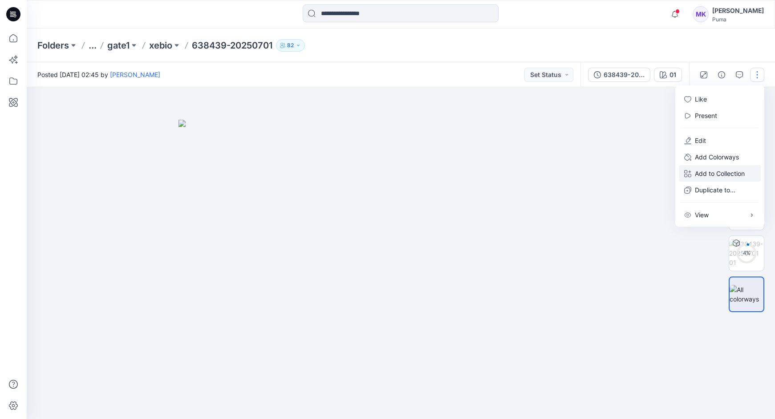
click at [723, 174] on p "Add to Collection" at bounding box center [720, 173] width 50 height 9
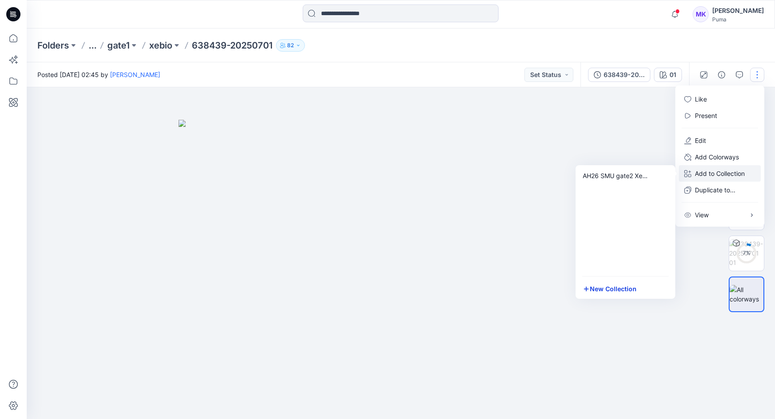
click at [595, 289] on button "New Collection" at bounding box center [626, 289] width 96 height 16
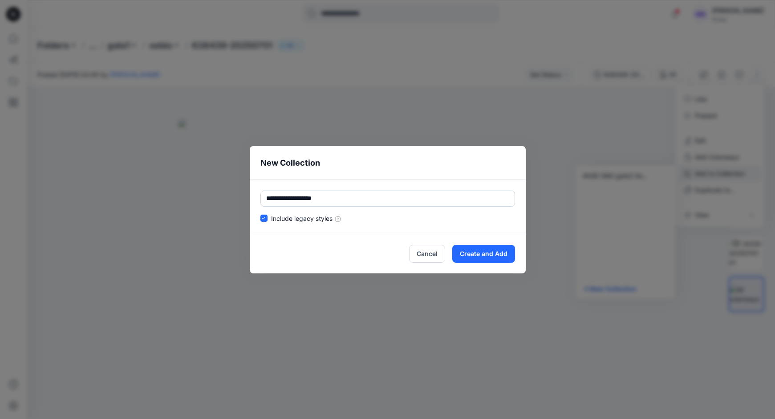
type input "**********"
click at [339, 220] on icon at bounding box center [337, 219] width 7 height 7
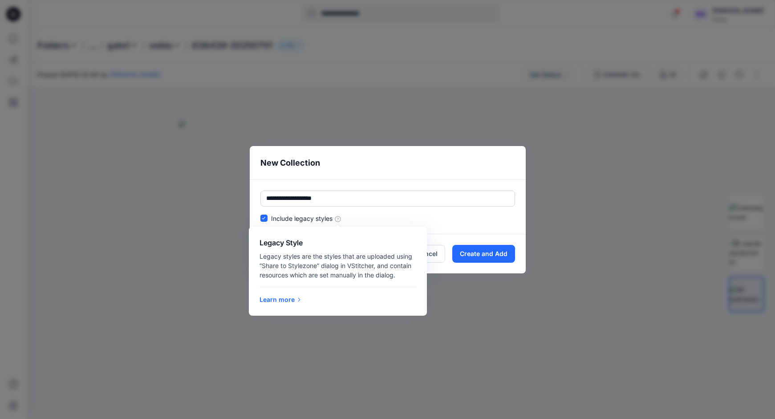
click at [445, 224] on div "**********" at bounding box center [388, 206] width 276 height 55
click at [444, 224] on div "**********" at bounding box center [388, 206] width 276 height 55
click at [266, 217] on span at bounding box center [264, 218] width 7 height 7
click at [386, 219] on div "Include legacy styles Legacy Style Legacy styles are the styles that are upload…" at bounding box center [388, 218] width 255 height 9
click at [468, 224] on div "**********" at bounding box center [388, 206] width 276 height 55
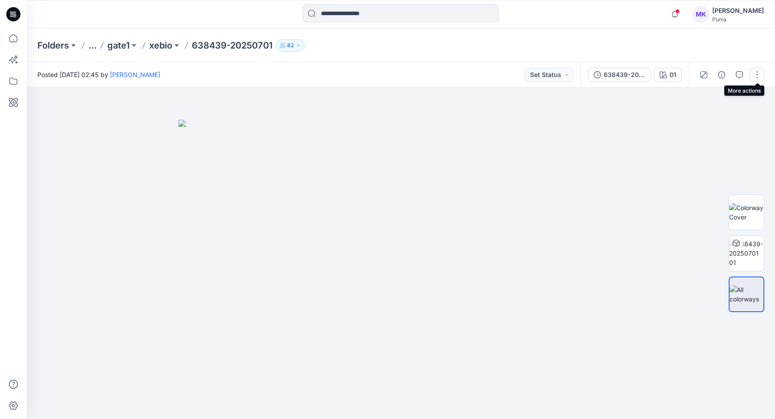
click at [757, 72] on button "button" at bounding box center [757, 75] width 14 height 14
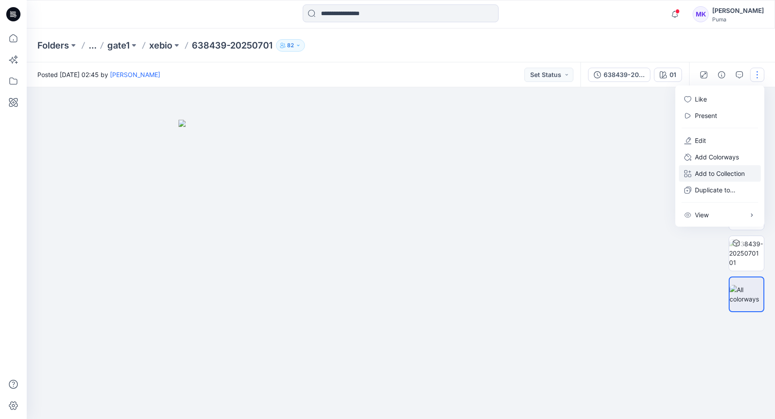
click at [739, 173] on p "Add to Collection" at bounding box center [720, 173] width 50 height 9
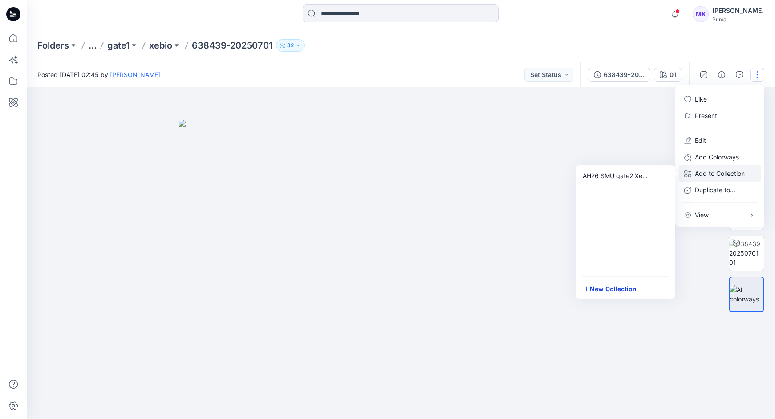
click at [626, 293] on button "New Collection" at bounding box center [626, 289] width 96 height 16
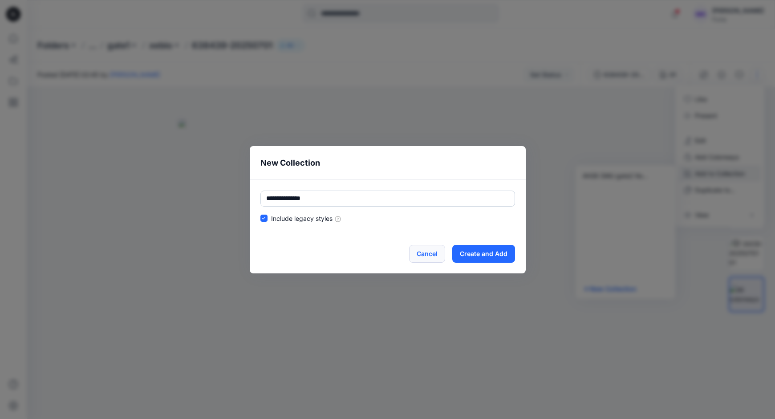
type input "**********"
click at [478, 258] on button "Create and Add" at bounding box center [483, 254] width 63 height 18
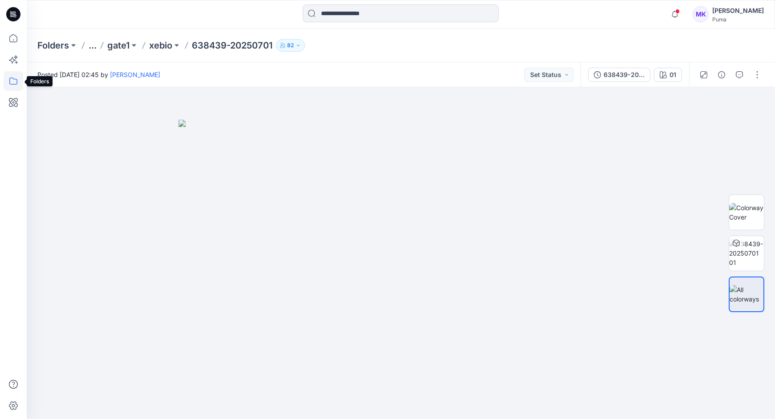
click at [10, 79] on icon at bounding box center [14, 81] width 20 height 20
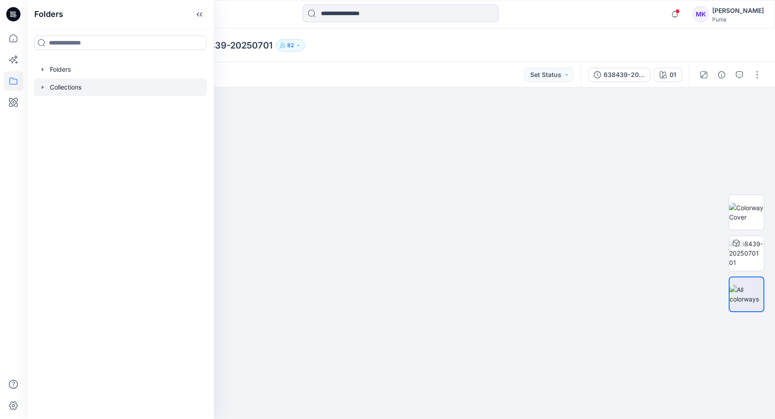
click at [57, 85] on div at bounding box center [120, 87] width 173 height 18
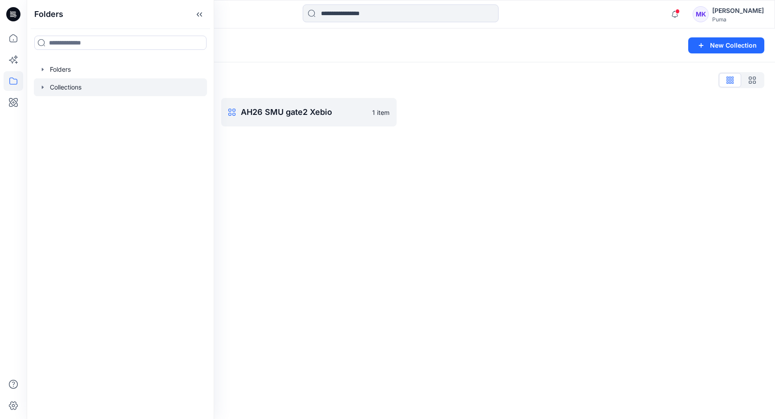
click at [45, 87] on icon "button" at bounding box center [42, 87] width 7 height 7
click at [84, 107] on p "AH26 [GEOGRAPHIC_DATA]" at bounding box center [100, 105] width 82 height 11
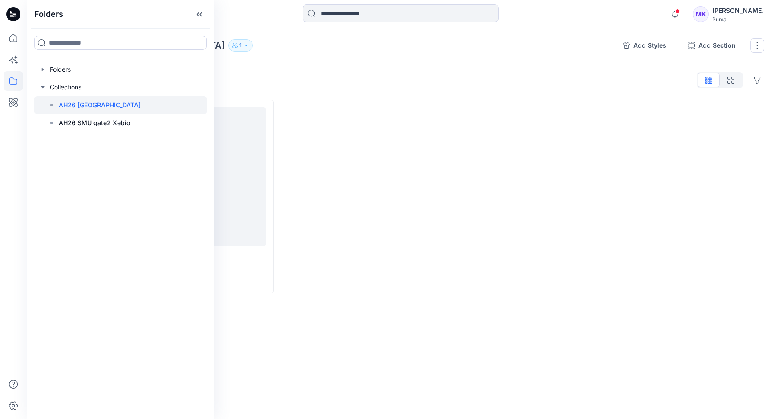
click at [388, 100] on div at bounding box center [401, 197] width 236 height 194
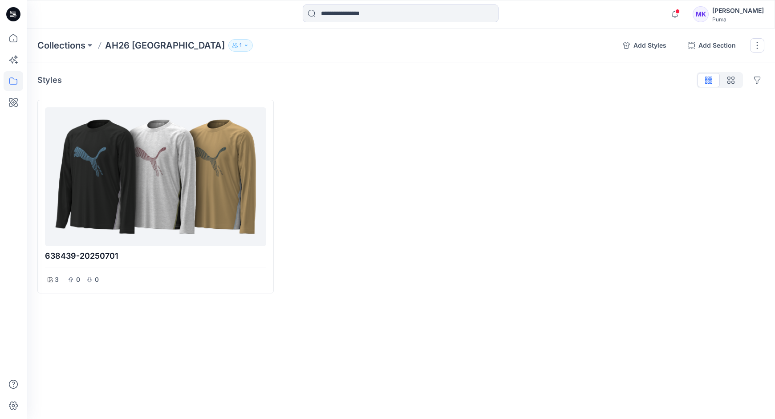
click at [244, 47] on icon "button" at bounding box center [246, 45] width 5 height 5
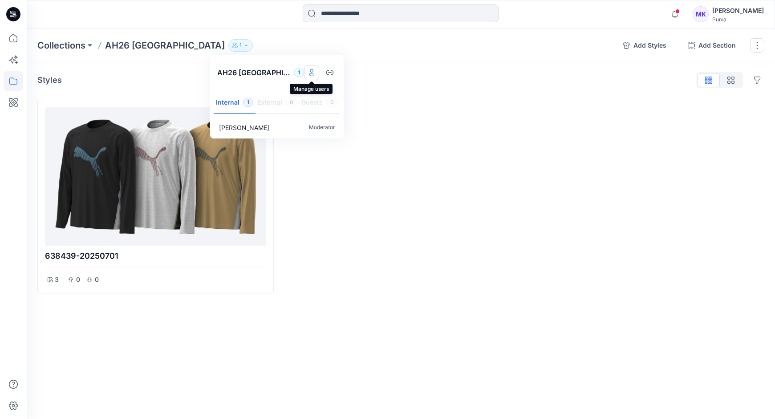
click at [312, 73] on icon "Manage users" at bounding box center [312, 75] width 4 height 4
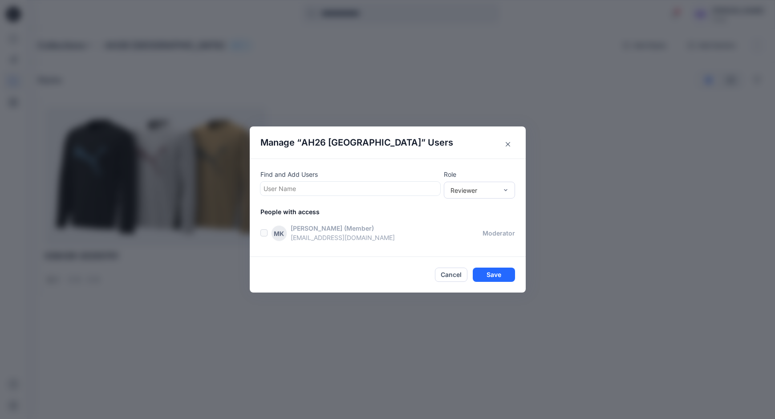
click at [330, 187] on div at bounding box center [351, 188] width 174 height 11
click at [330, 212] on div "No Results" at bounding box center [351, 209] width 180 height 20
click at [487, 207] on div "Reviewer" at bounding box center [480, 208] width 68 height 16
click at [264, 236] on div "MK Mami Kotsu (Member) mami.kotsu@puma.com moderator" at bounding box center [393, 233] width 265 height 19
click at [265, 232] on label at bounding box center [264, 232] width 7 height 7
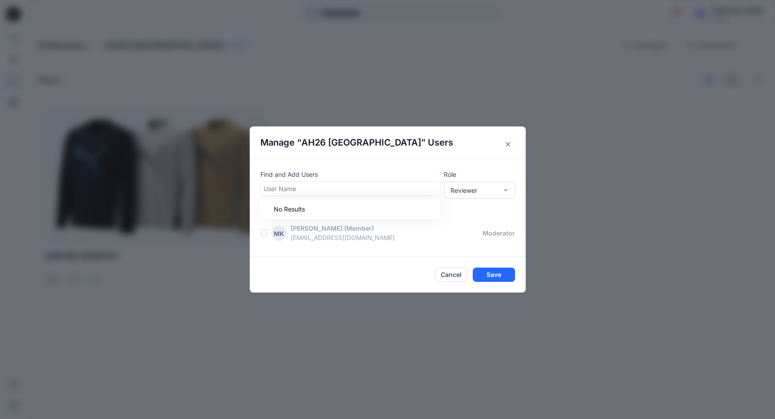
click at [324, 187] on div at bounding box center [351, 188] width 174 height 11
type input "*****"
click at [327, 208] on div "KS Kaori Sasaki" at bounding box center [350, 210] width 169 height 12
click at [484, 273] on button "Save" at bounding box center [494, 275] width 42 height 14
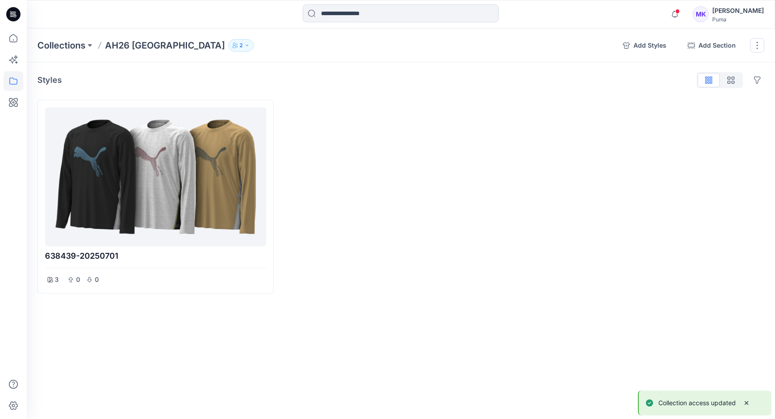
click at [244, 47] on icon "button" at bounding box center [246, 45] width 5 height 5
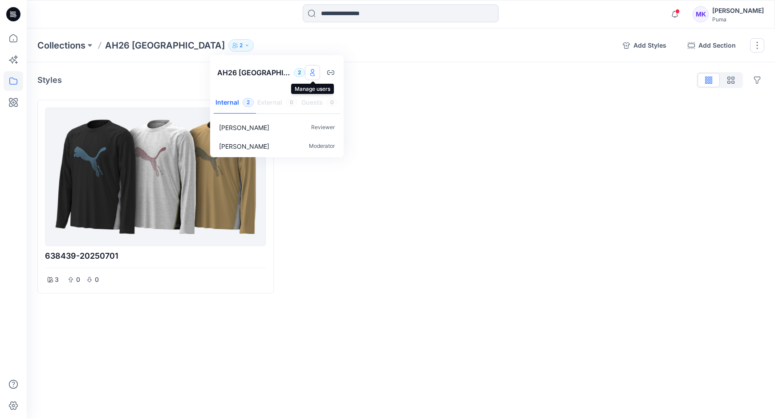
click at [316, 72] on icon "Manage users" at bounding box center [312, 72] width 7 height 7
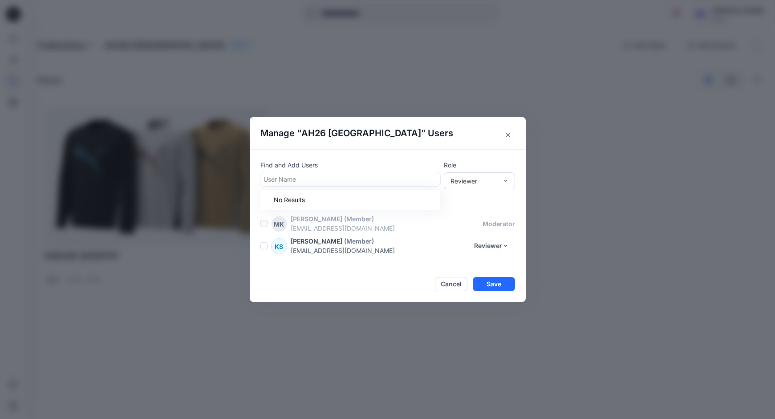
click at [271, 180] on div at bounding box center [351, 179] width 174 height 11
type input "*"
type input "*****"
click at [423, 237] on div "Kaori Sasaki (Member)" at bounding box center [380, 240] width 178 height 9
click at [505, 244] on button "Reviewer" at bounding box center [492, 246] width 47 height 14
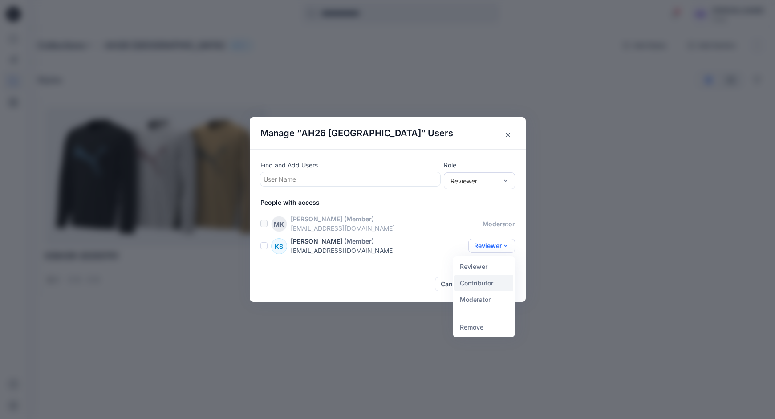
click at [476, 285] on button "Contributor" at bounding box center [484, 283] width 59 height 16
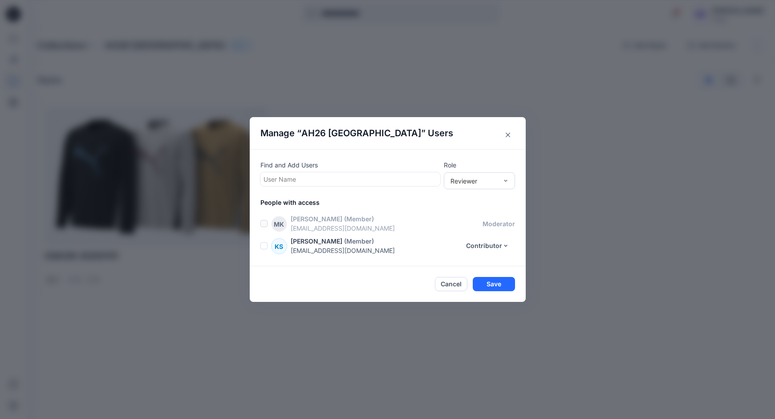
click at [432, 248] on p "kaori.sasaki@puma.com" at bounding box center [376, 250] width 170 height 9
click at [495, 283] on button "Save" at bounding box center [494, 284] width 42 height 14
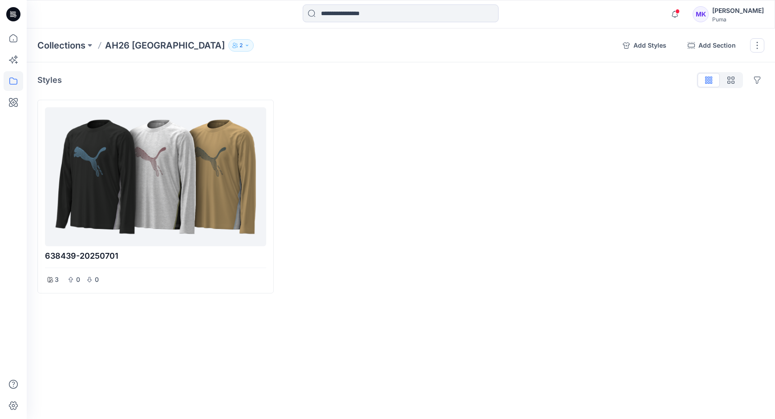
click at [228, 48] on button "2" at bounding box center [240, 45] width 25 height 12
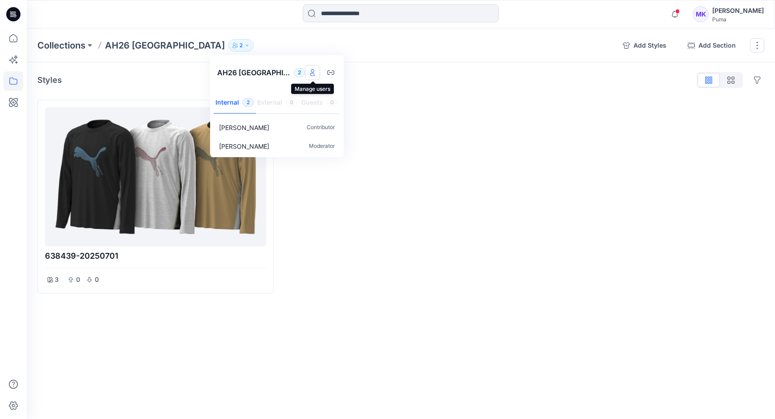
click at [316, 71] on icon "Manage users" at bounding box center [312, 72] width 7 height 7
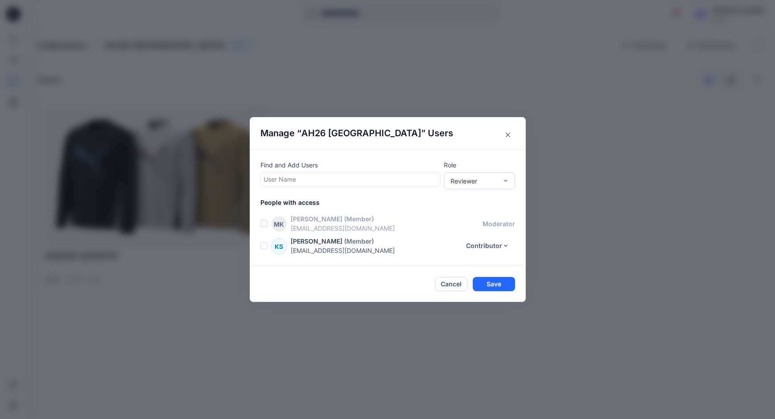
click at [291, 176] on div at bounding box center [351, 179] width 174 height 11
type input "*******"
click at [297, 203] on p "[PERSON_NAME]" at bounding box center [306, 202] width 50 height 12
click at [492, 283] on button "Save" at bounding box center [494, 284] width 42 height 14
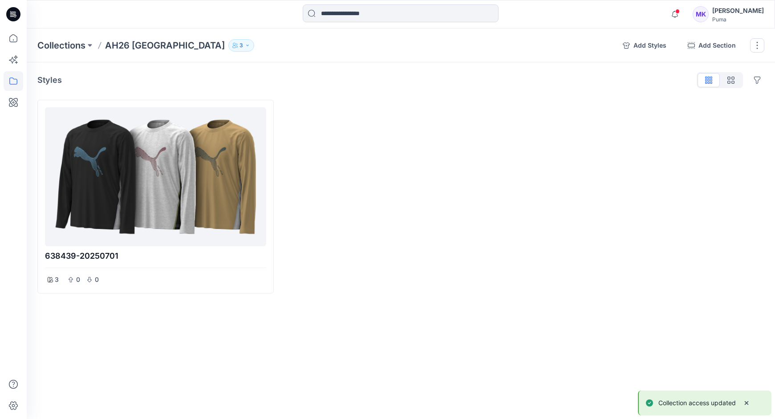
click at [228, 42] on button "3" at bounding box center [241, 45] width 26 height 12
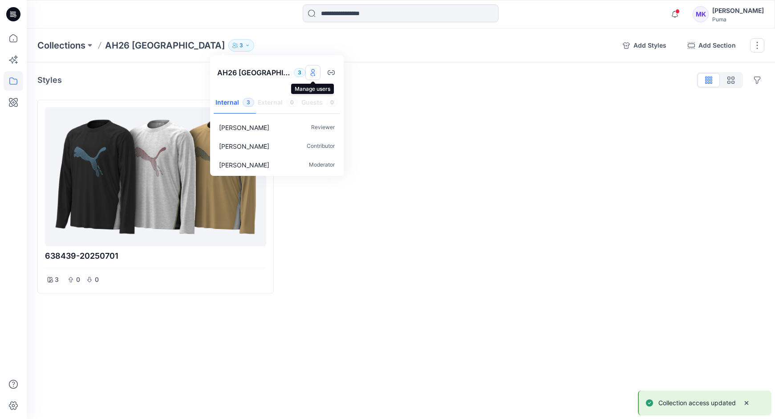
click at [313, 72] on icon "Manage users" at bounding box center [313, 72] width 4 height 7
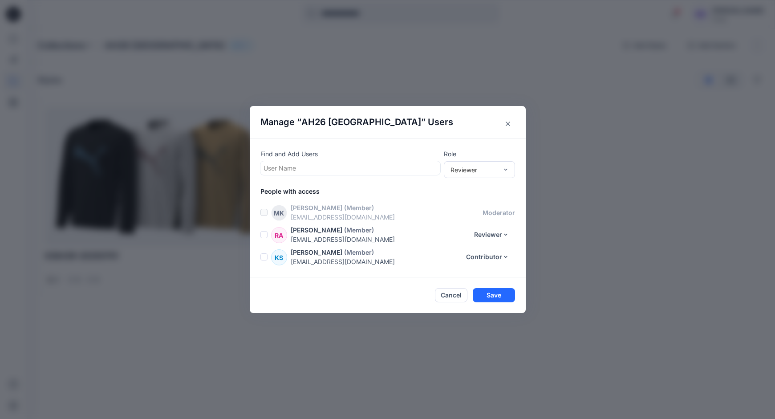
click at [306, 168] on div at bounding box center [351, 168] width 174 height 11
type input "***"
click at [293, 194] on p "[PERSON_NAME]" at bounding box center [306, 191] width 50 height 12
click at [501, 297] on button "Save" at bounding box center [494, 296] width 42 height 14
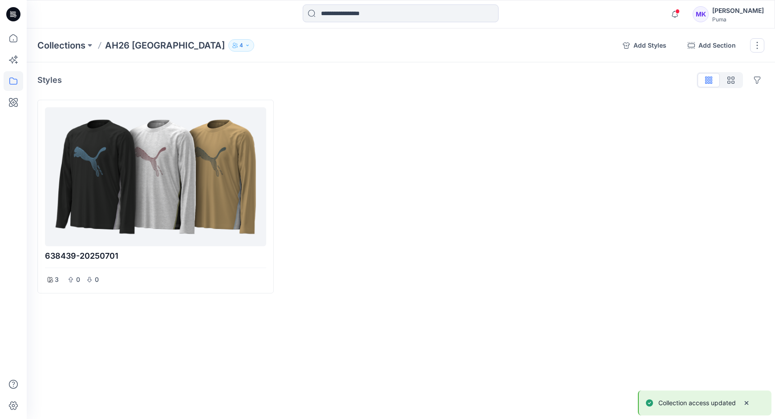
click at [228, 43] on button "4" at bounding box center [241, 45] width 26 height 12
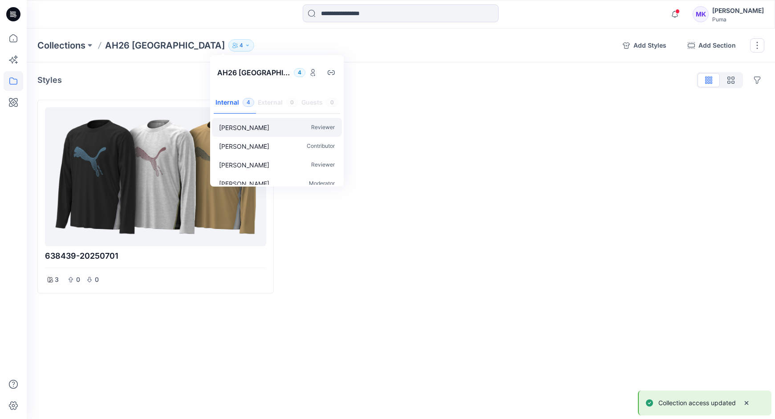
click at [289, 128] on div "Ryo Akagawa Reviewer" at bounding box center [277, 127] width 130 height 19
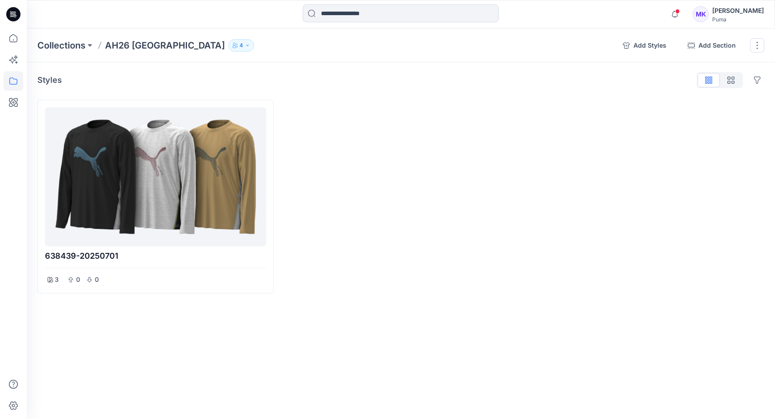
click at [245, 45] on icon "button" at bounding box center [247, 45] width 5 height 5
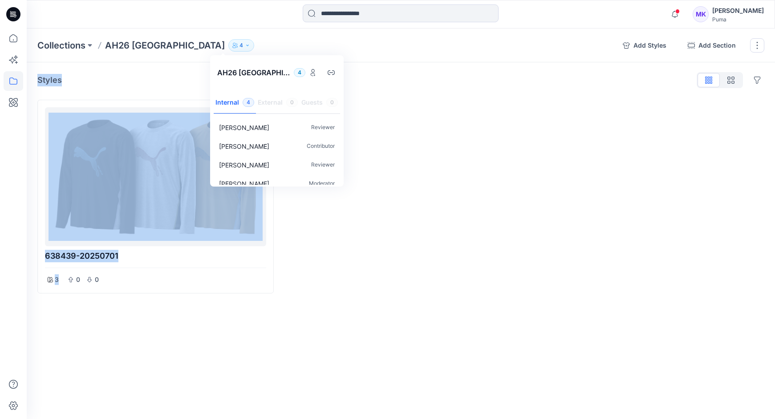
drag, startPoint x: 342, startPoint y: 186, endPoint x: 409, endPoint y: 222, distance: 75.7
click at [411, 225] on div "Collections AH26 SMU gate2 Alpen 4 AH26 SMU gate2 Alpen 4 Internal 4 External 0…" at bounding box center [401, 224] width 749 height 391
click at [331, 127] on p "Reviewer" at bounding box center [323, 127] width 24 height 9
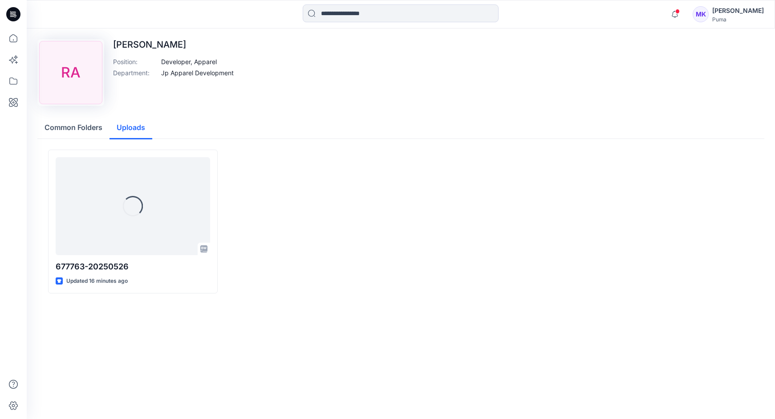
click at [131, 131] on button "Uploads" at bounding box center [131, 128] width 43 height 23
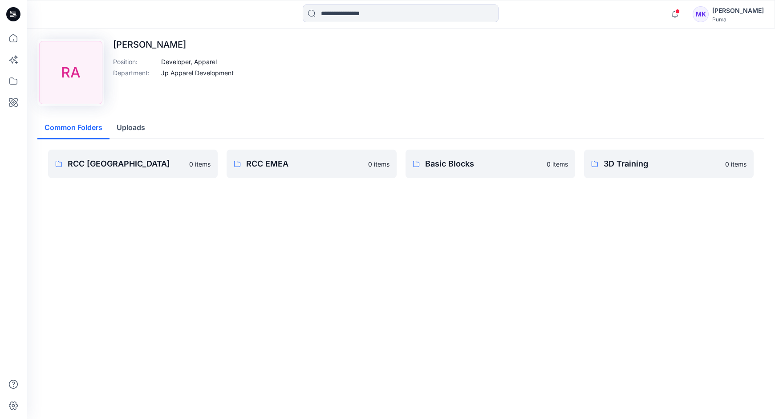
click at [94, 131] on button "Common Folders" at bounding box center [73, 128] width 72 height 23
click at [144, 45] on p "[PERSON_NAME]" at bounding box center [173, 44] width 121 height 11
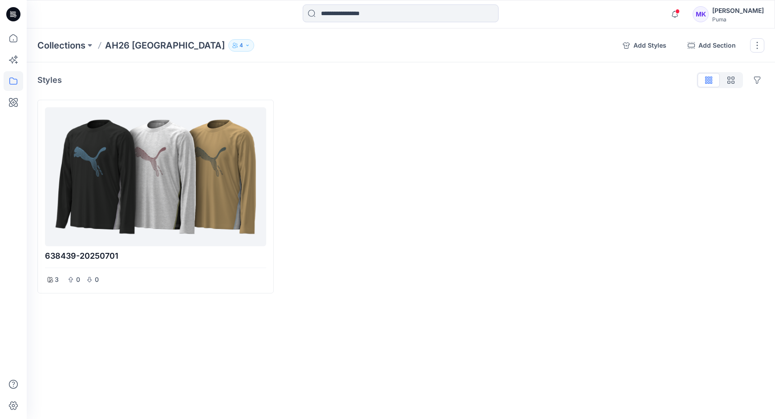
click at [228, 47] on button "4" at bounding box center [241, 45] width 26 height 12
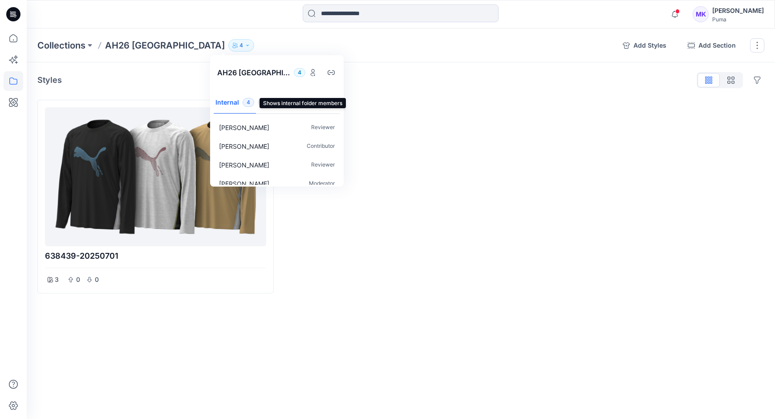
click at [242, 105] on button "Internal 4" at bounding box center [235, 103] width 42 height 23
drag, startPoint x: 342, startPoint y: 171, endPoint x: 342, endPoint y: 179, distance: 8.0
click at [342, 181] on div "Ryo Akagawa Reviewer Kaori Sasaki Contributor Kei Yamaue Reviewer Mami Kotsu Mo…" at bounding box center [277, 151] width 134 height 70
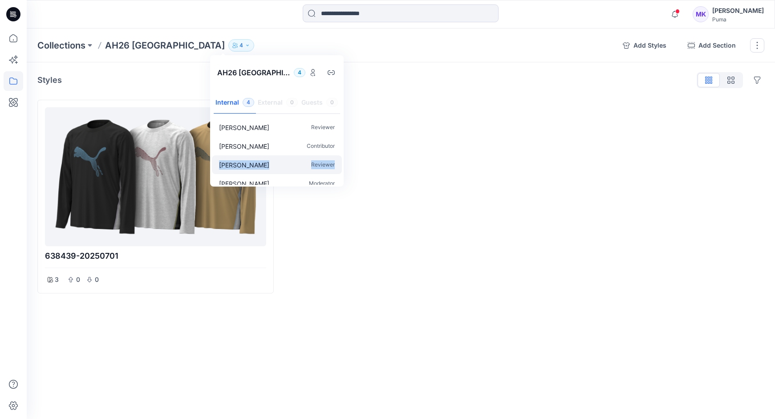
click at [316, 167] on p "Reviewer" at bounding box center [323, 164] width 24 height 9
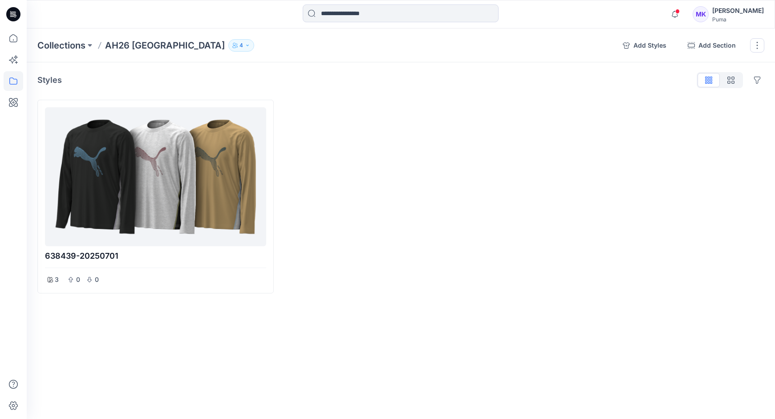
click at [232, 45] on icon "button" at bounding box center [234, 45] width 5 height 5
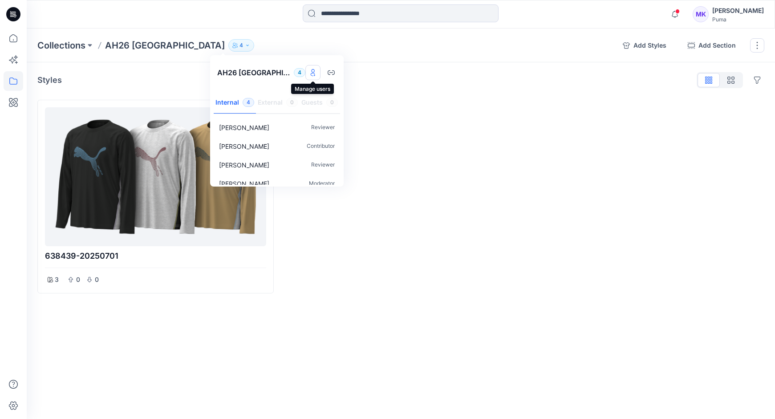
click at [310, 75] on icon "Manage users" at bounding box center [313, 72] width 7 height 7
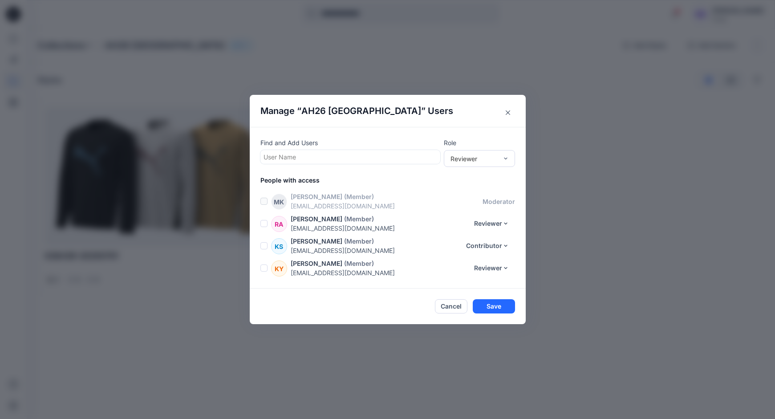
drag, startPoint x: 264, startPoint y: 224, endPoint x: 267, endPoint y: 235, distance: 11.3
click at [264, 224] on span at bounding box center [264, 223] width 7 height 7
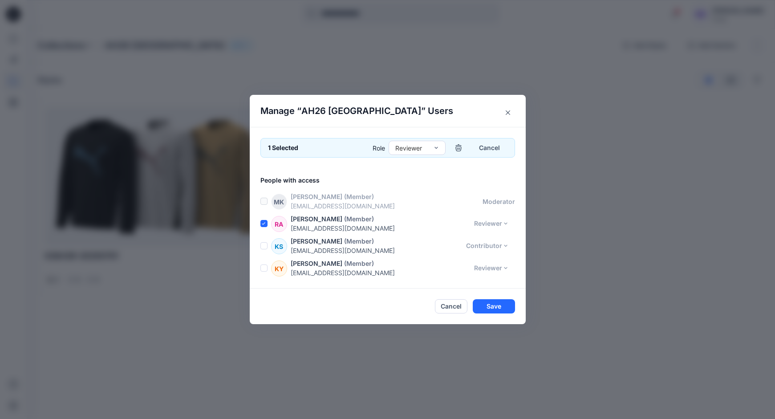
click at [265, 267] on span at bounding box center [264, 268] width 7 height 7
click at [505, 222] on div "RA Ryo Akagawa (Member) ryo.akagawa@puma.com Reviewer Reviewer Contributor Mode…" at bounding box center [393, 223] width 265 height 19
click at [505, 221] on div "RA Ryo Akagawa (Member) ryo.akagawa@puma.com Reviewer Reviewer Contributor Mode…" at bounding box center [393, 223] width 265 height 19
click at [440, 147] on div "Reviewer" at bounding box center [417, 148] width 57 height 14
click at [428, 181] on div "Contributor" at bounding box center [417, 182] width 53 height 16
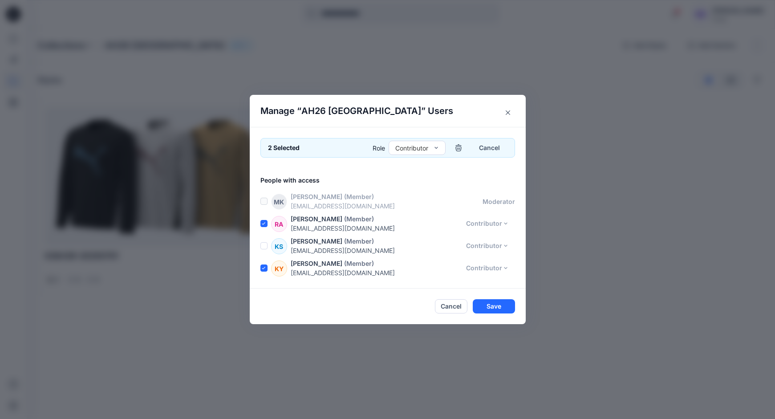
click at [429, 187] on div "People with access MK Mami Kotsu (Member) mami.kotsu@puma.com moderator RA Ryo …" at bounding box center [393, 226] width 265 height 102
click at [505, 310] on button "Save" at bounding box center [494, 306] width 42 height 14
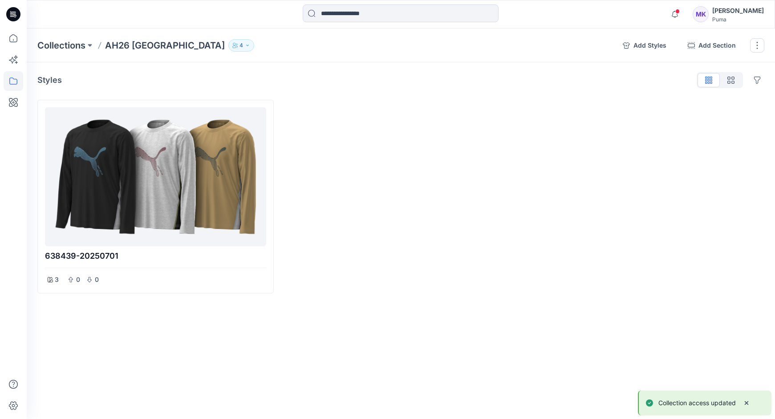
click at [476, 269] on div at bounding box center [401, 197] width 236 height 194
click at [349, 122] on div at bounding box center [401, 197] width 236 height 194
click at [761, 41] on button "button" at bounding box center [757, 45] width 14 height 14
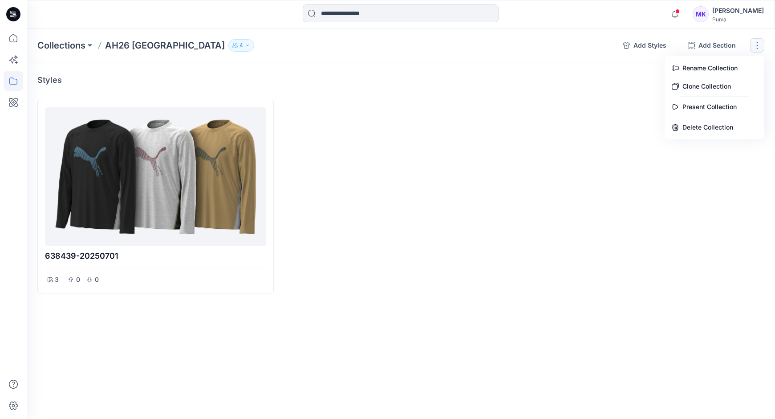
drag, startPoint x: 549, startPoint y: 186, endPoint x: 482, endPoint y: 144, distance: 78.8
click at [548, 186] on div at bounding box center [646, 197] width 236 height 194
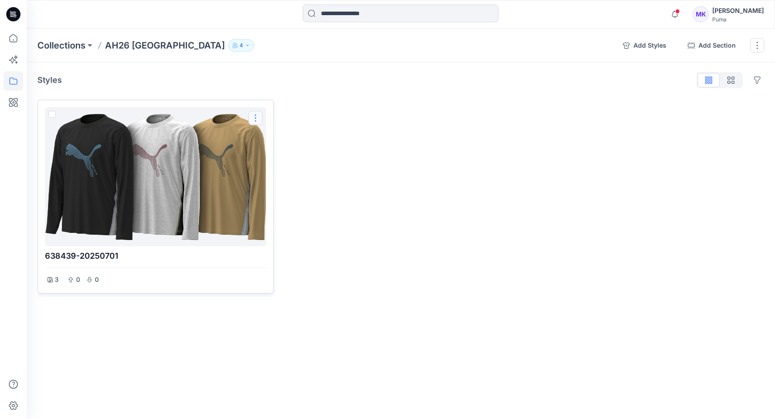
click at [257, 118] on button "Options" at bounding box center [256, 118] width 14 height 14
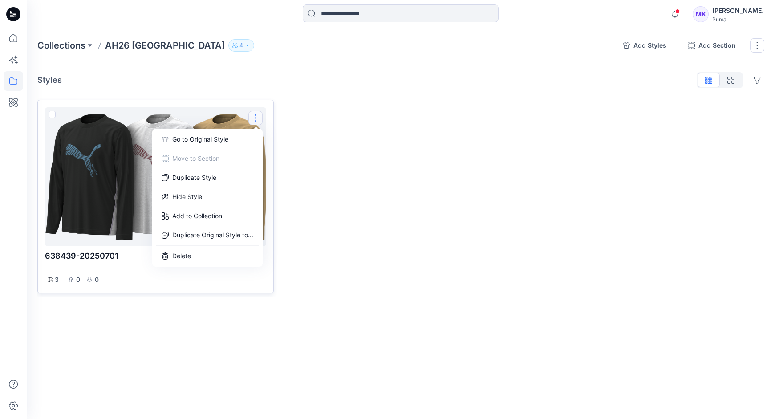
click at [102, 189] on div at bounding box center [156, 177] width 214 height 132
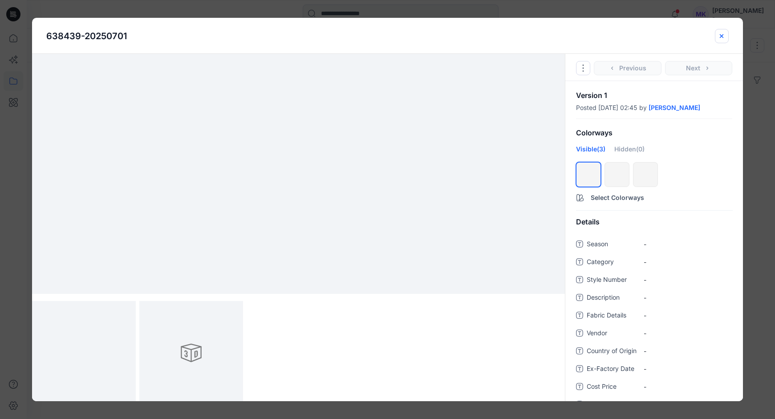
click at [726, 34] on button "close-btn" at bounding box center [722, 36] width 14 height 14
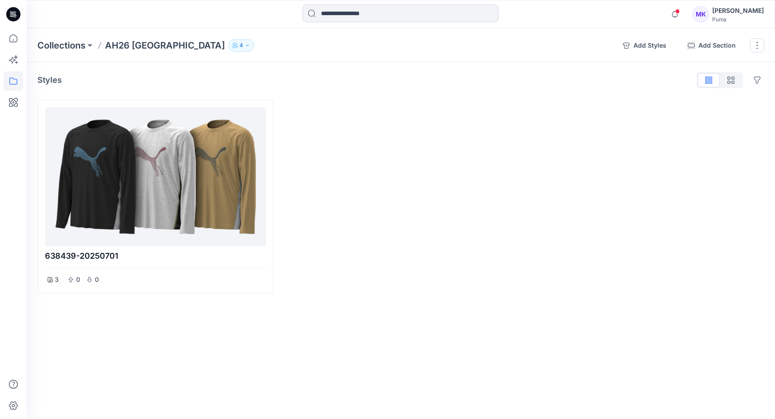
click at [228, 47] on button "4" at bounding box center [241, 45] width 26 height 12
click at [361, 239] on div at bounding box center [401, 197] width 236 height 194
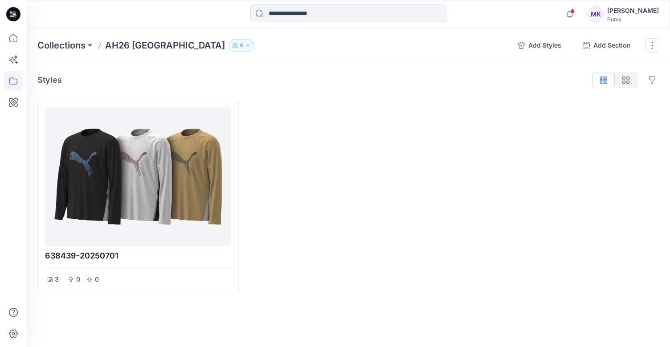
click at [245, 46] on icon "button" at bounding box center [247, 45] width 5 height 5
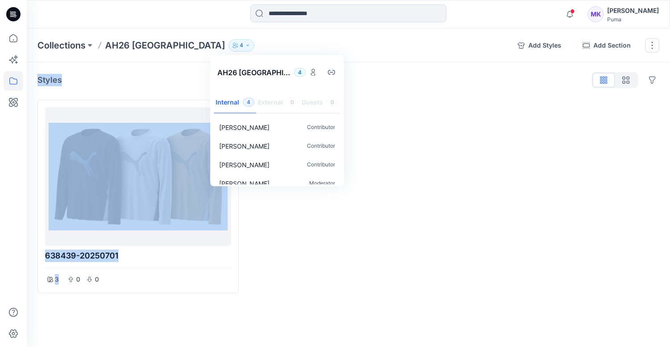
drag, startPoint x: 343, startPoint y: 183, endPoint x: 378, endPoint y: 216, distance: 47.9
click at [378, 216] on div "Collections AH26 SMU gate2 Alpen 4 AH26 SMU gate2 Alpen 4 Internal 4 External 0…" at bounding box center [348, 188] width 643 height 319
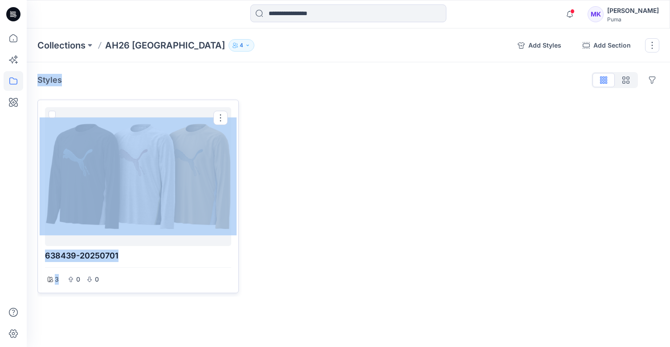
click at [195, 106] on div at bounding box center [138, 175] width 200 height 150
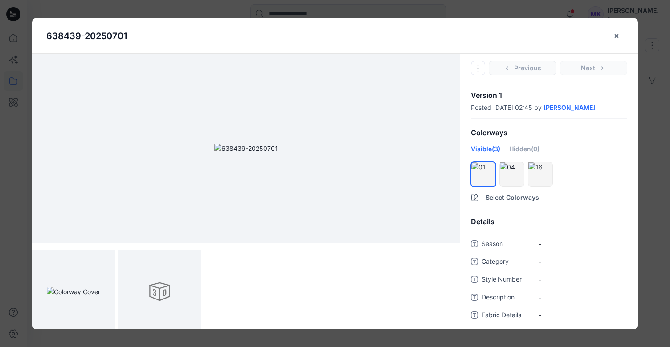
click at [594, 70] on div "Go to Original Style Duplicate Original Style to... Previous Next" at bounding box center [549, 67] width 178 height 27
click at [615, 36] on icon "close-btn" at bounding box center [616, 36] width 7 height 7
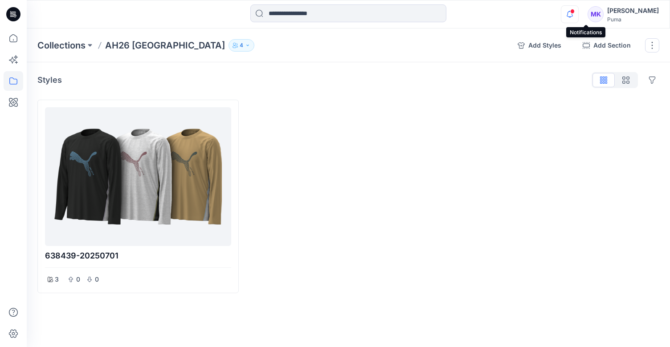
click at [578, 15] on icon "button" at bounding box center [569, 14] width 17 height 18
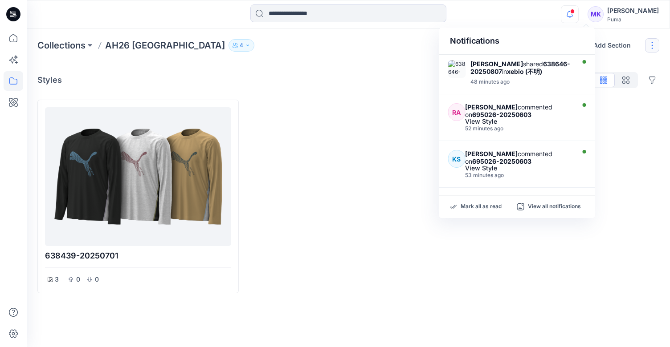
click at [655, 47] on button "button" at bounding box center [652, 45] width 14 height 14
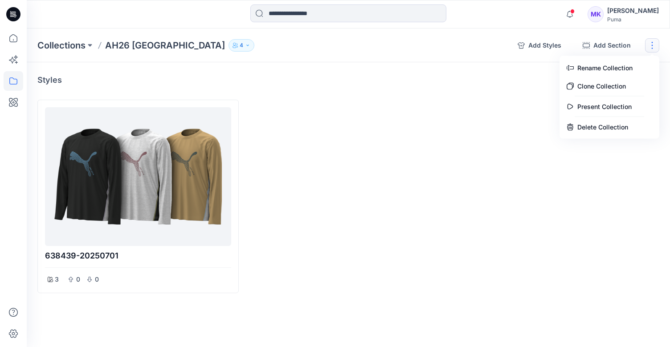
click at [228, 44] on button "4" at bounding box center [241, 45] width 26 height 12
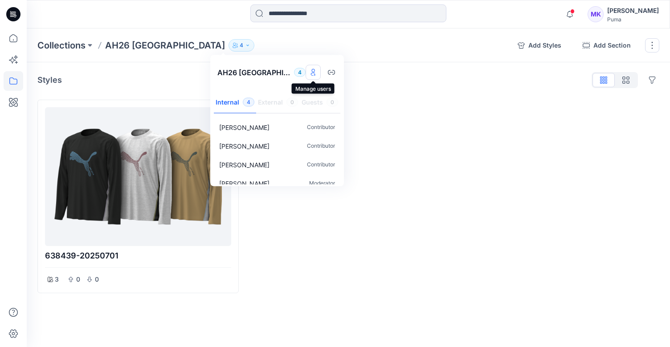
click at [314, 73] on icon "Manage users" at bounding box center [313, 72] width 7 height 7
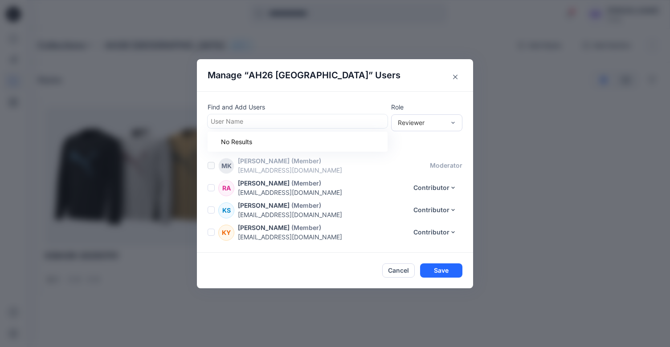
click at [236, 125] on div at bounding box center [298, 121] width 174 height 11
type input "**********"
click at [435, 270] on button "Save" at bounding box center [441, 271] width 42 height 14
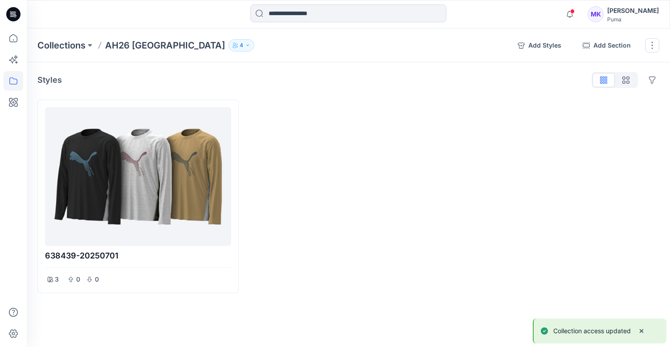
click at [228, 47] on button "4" at bounding box center [241, 45] width 26 height 12
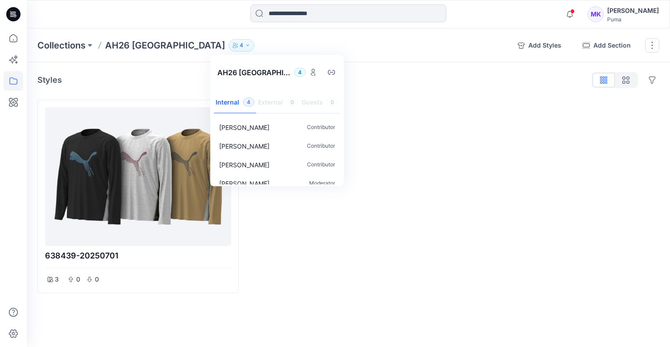
scroll to position [8, 0]
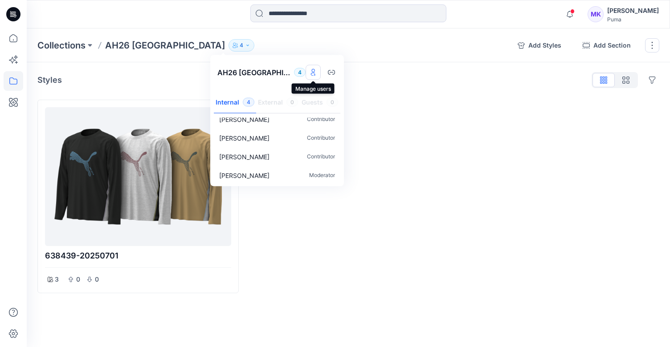
click at [314, 73] on icon "Manage users" at bounding box center [313, 72] width 7 height 7
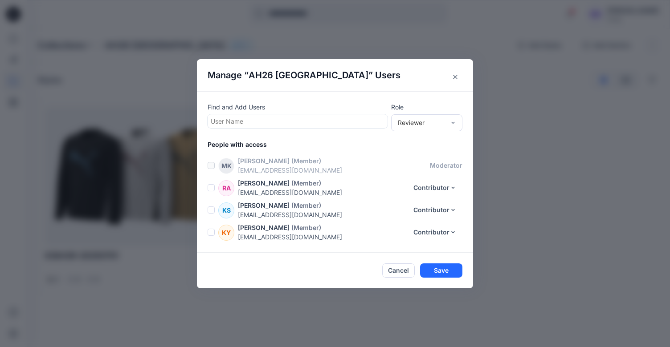
click at [285, 122] on div at bounding box center [298, 121] width 174 height 11
type input "**********"
click at [448, 272] on button "Save" at bounding box center [441, 271] width 42 height 14
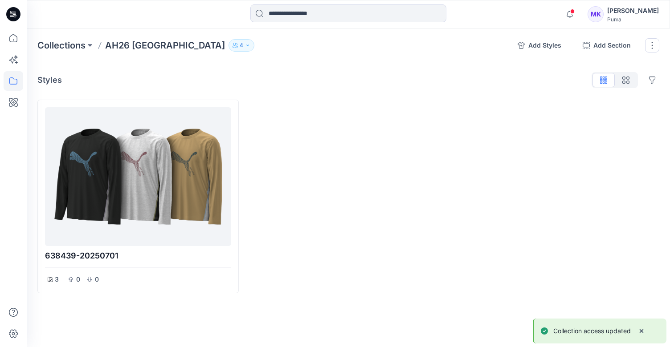
click at [358, 250] on div at bounding box center [348, 197] width 201 height 194
click at [228, 43] on button "4" at bounding box center [241, 45] width 26 height 12
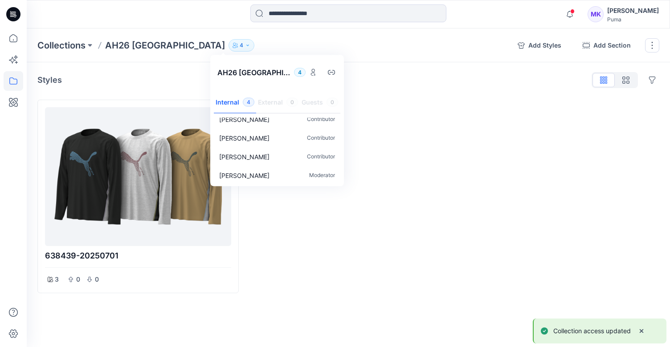
click at [488, 164] on div at bounding box center [558, 197] width 201 height 194
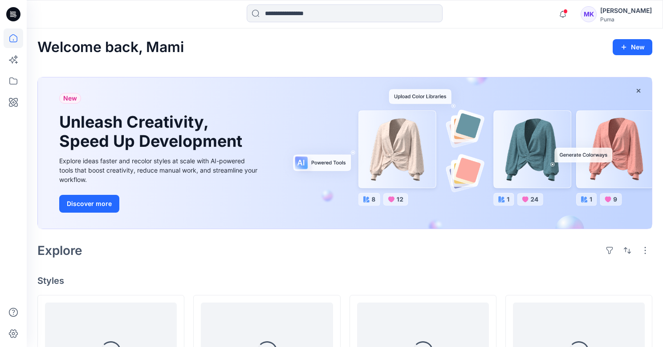
scroll to position [0, 0]
click at [9, 80] on icon at bounding box center [13, 80] width 8 height 7
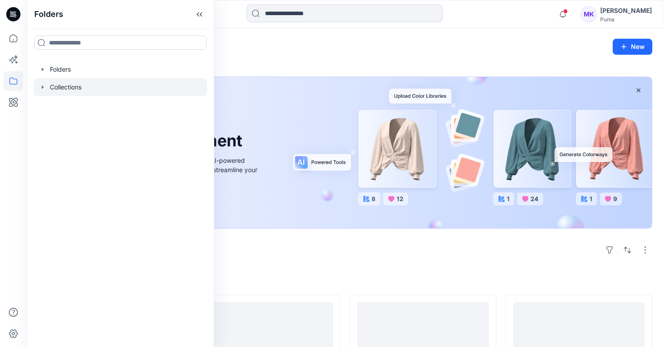
click at [80, 91] on div at bounding box center [120, 87] width 173 height 18
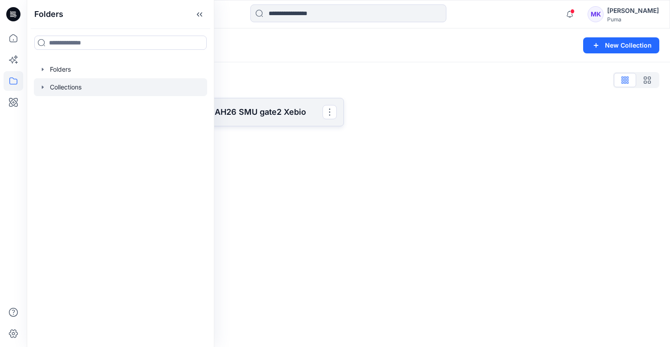
click at [271, 118] on p "AH26 SMU gate2 Xebio" at bounding box center [269, 112] width 108 height 12
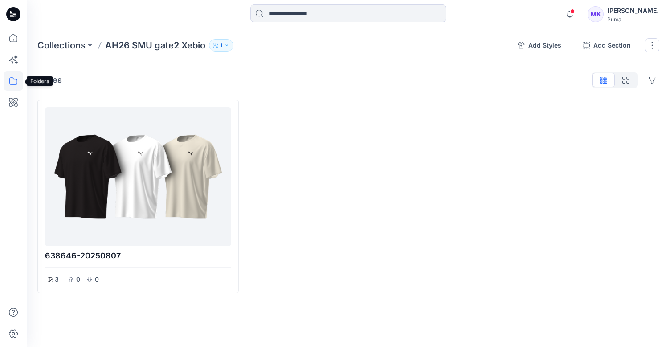
click at [13, 82] on icon at bounding box center [14, 81] width 20 height 20
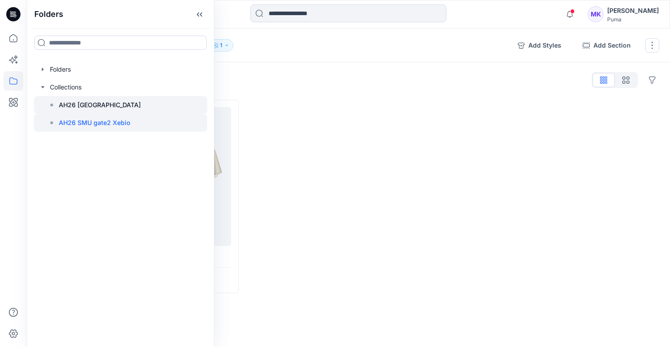
click at [102, 105] on p "AH26 [GEOGRAPHIC_DATA]" at bounding box center [100, 105] width 82 height 11
click at [128, 127] on p "AH26 SMU gate2 Xebio" at bounding box center [94, 123] width 71 height 11
click at [298, 155] on div at bounding box center [348, 197] width 201 height 194
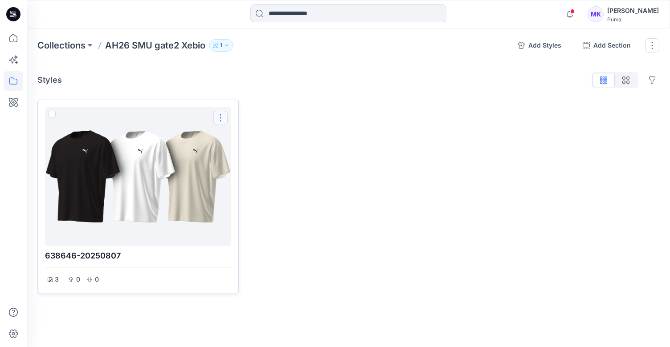
click at [217, 118] on button "Options" at bounding box center [220, 118] width 14 height 14
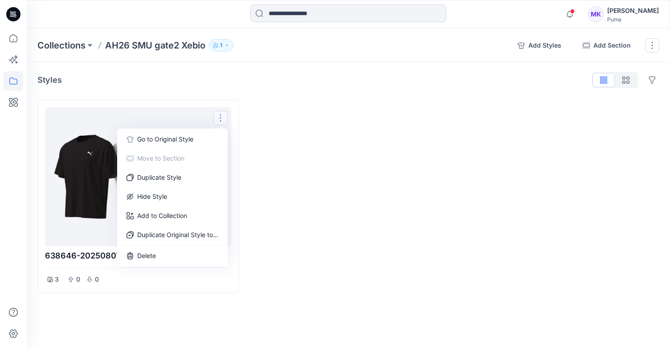
click at [333, 153] on div at bounding box center [348, 197] width 201 height 194
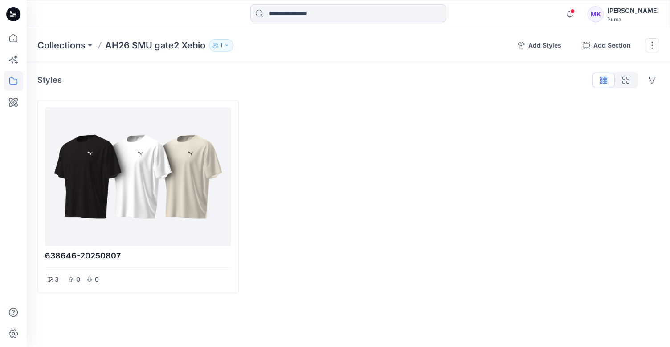
click at [48, 80] on p "Styles" at bounding box center [49, 80] width 24 height 12
click at [196, 45] on p "AH26 SMU gate2 Xebio" at bounding box center [155, 45] width 100 height 12
click at [230, 46] on button "1" at bounding box center [221, 45] width 24 height 12
drag, startPoint x: 341, startPoint y: 196, endPoint x: 290, endPoint y: 177, distance: 54.8
click at [339, 195] on div at bounding box center [348, 197] width 201 height 194
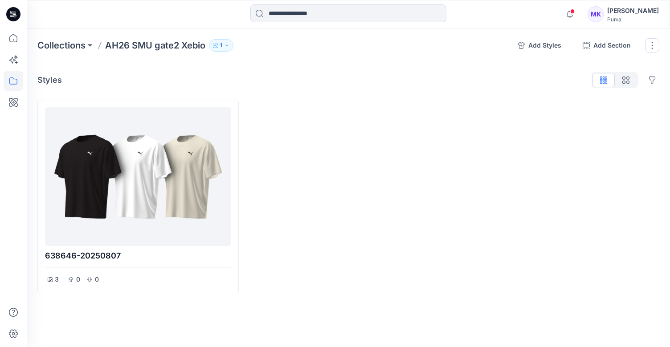
click at [226, 43] on icon "button" at bounding box center [226, 45] width 5 height 5
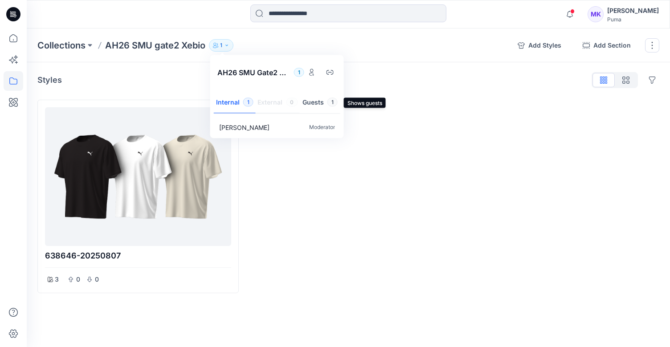
click at [312, 100] on button "Guests 1" at bounding box center [320, 103] width 41 height 23
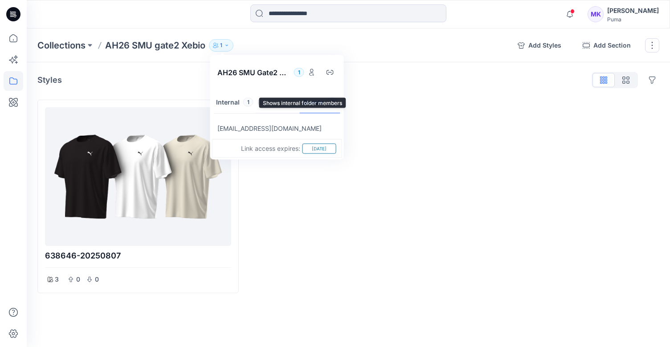
click at [232, 102] on button "Internal 1" at bounding box center [235, 103] width 42 height 23
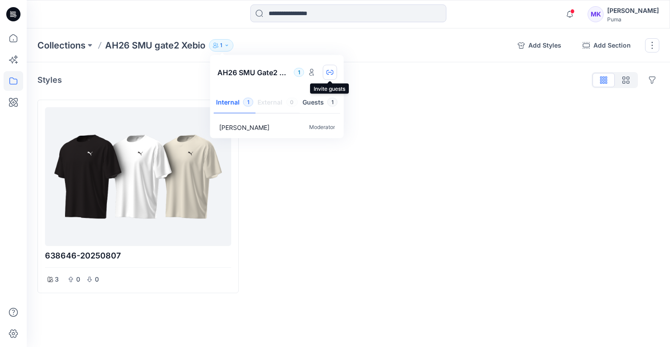
click at [330, 72] on icon "button" at bounding box center [330, 72] width 4 height 1
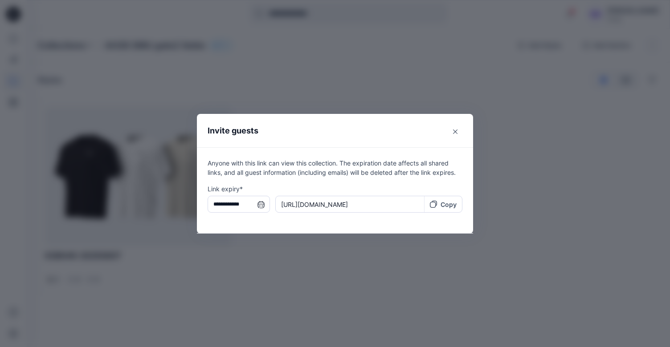
click at [440, 205] on div "Copy" at bounding box center [443, 204] width 27 height 9
click at [457, 133] on button "Close" at bounding box center [455, 132] width 14 height 14
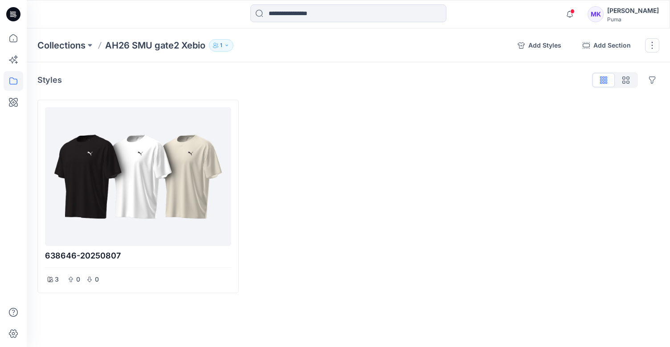
click at [220, 44] on button "1" at bounding box center [221, 45] width 24 height 12
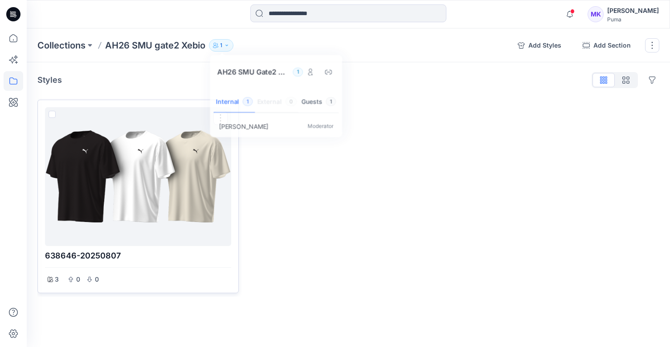
click at [200, 201] on div at bounding box center [138, 177] width 179 height 132
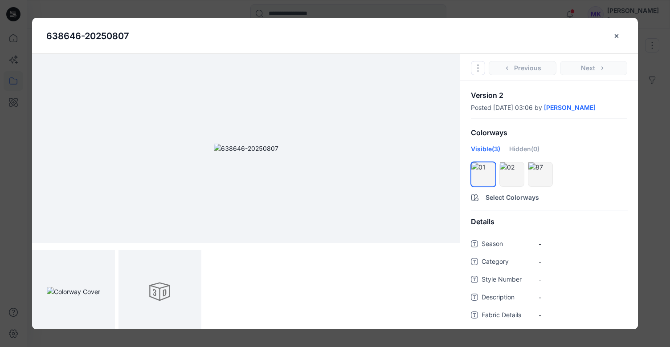
drag, startPoint x: 386, startPoint y: 34, endPoint x: 367, endPoint y: 5, distance: 33.8
click at [361, 0] on html "Notifications [PERSON_NAME] shared 638646-20250807 in xebio (不明) 1 hours ago RA…" at bounding box center [335, 173] width 670 height 347
click at [477, 69] on icon "Options" at bounding box center [477, 68] width 7 height 7
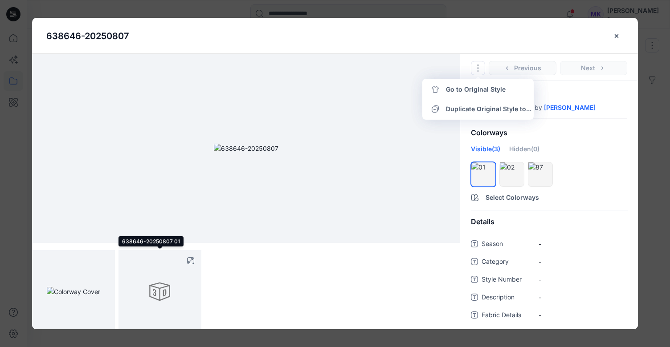
click at [162, 290] on div at bounding box center [159, 291] width 83 height 83
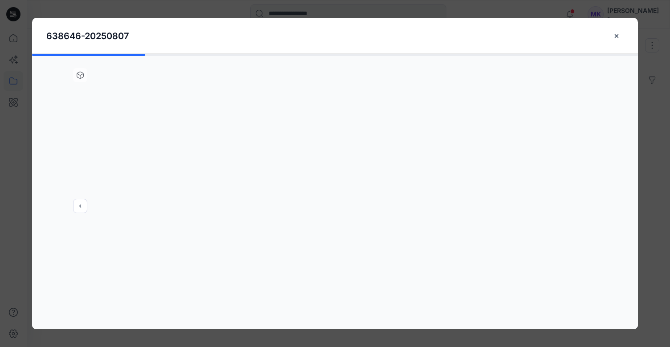
click at [82, 81] on div at bounding box center [335, 192] width 606 height 276
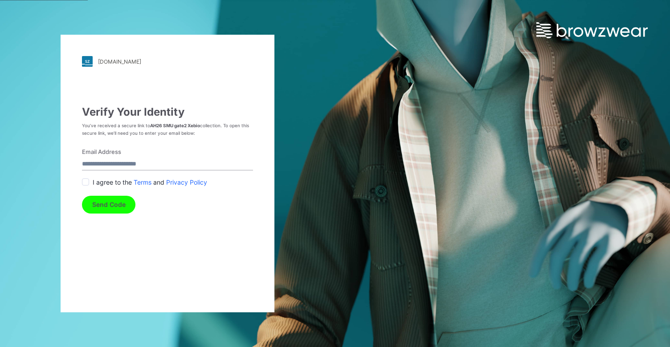
click at [205, 171] on form "Email Address I agree to the Terms and Privacy Policy Send Code" at bounding box center [167, 181] width 171 height 66
click at [205, 166] on input "Email Address" at bounding box center [167, 165] width 171 height 12
type input "**********"
click at [125, 202] on button "Send Code" at bounding box center [108, 205] width 53 height 18
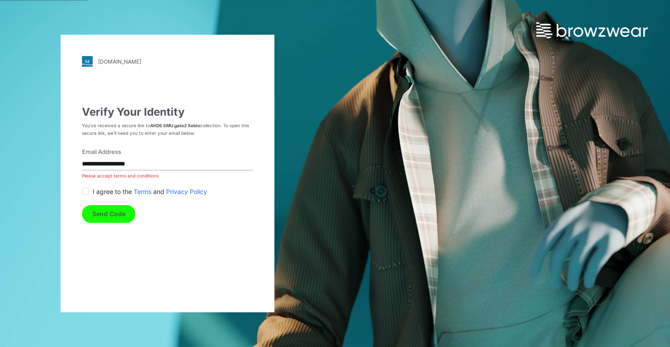
click at [90, 192] on div "I agree to the Terms and Privacy Policy" at bounding box center [167, 191] width 171 height 9
click at [86, 191] on span at bounding box center [85, 191] width 7 height 7
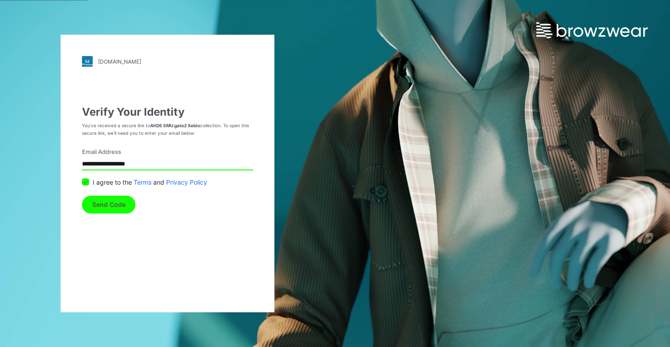
click at [100, 204] on button "Send Code" at bounding box center [108, 205] width 53 height 18
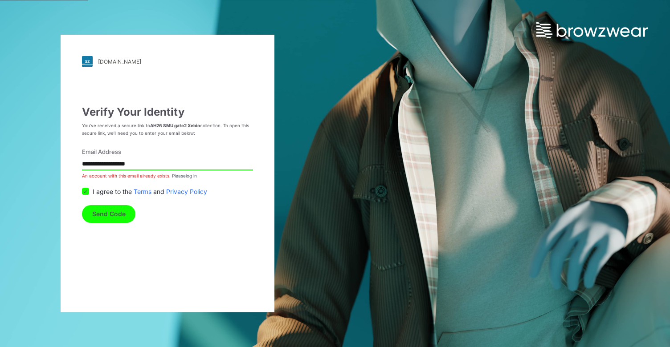
click at [111, 214] on button "Send Code" at bounding box center [108, 214] width 53 height 18
click at [215, 216] on form "**********" at bounding box center [167, 185] width 171 height 75
click at [186, 175] on link "log in" at bounding box center [191, 175] width 11 height 5
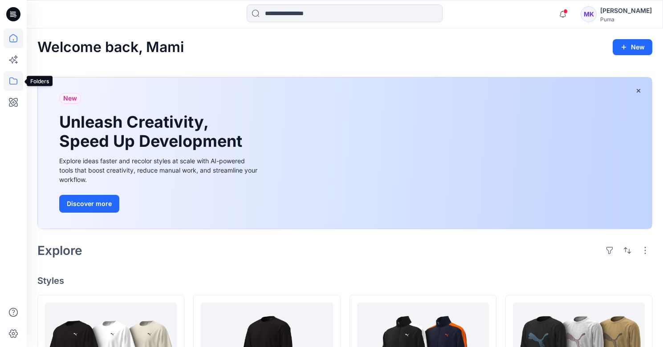
click at [10, 79] on icon at bounding box center [13, 80] width 8 height 7
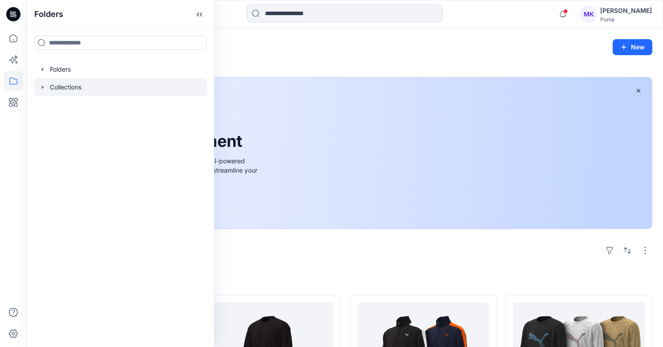
click at [47, 88] on div at bounding box center [120, 87] width 173 height 18
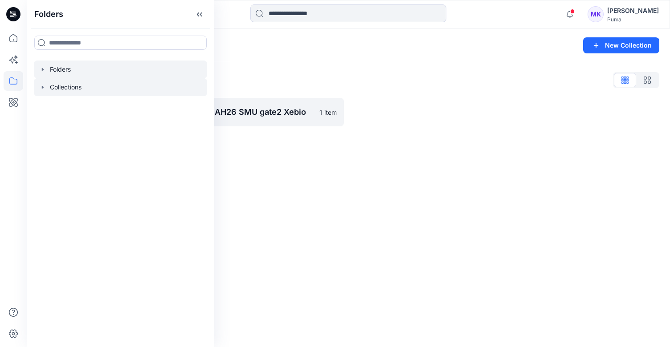
click at [46, 73] on icon "button" at bounding box center [42, 69] width 7 height 7
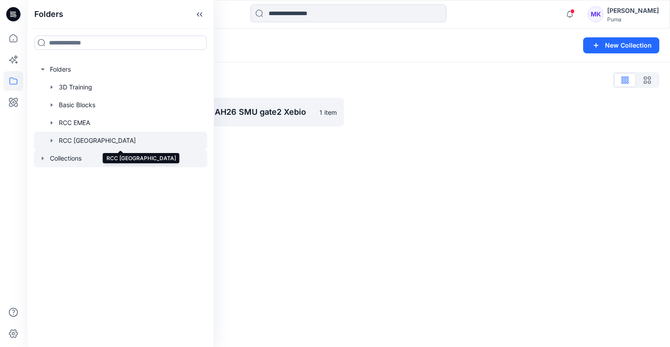
click at [104, 142] on div at bounding box center [120, 141] width 173 height 18
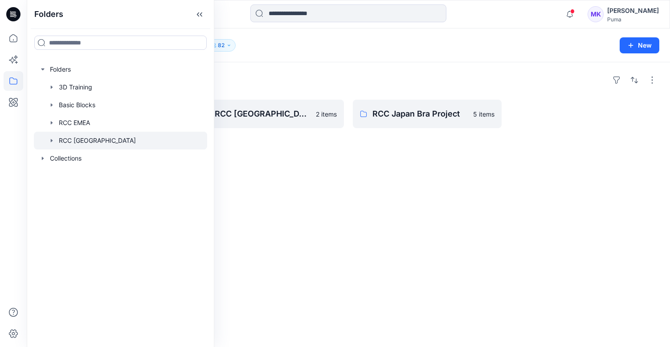
click at [493, 171] on div "Folders VStitcher Training 2024 7 items RCC [GEOGRAPHIC_DATA] 2 items RCC Japan…" at bounding box center [348, 204] width 643 height 285
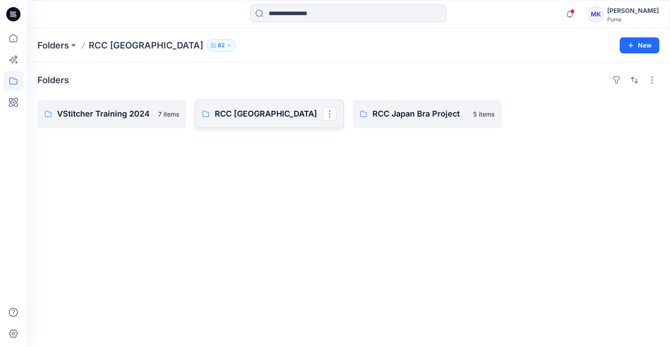
click at [315, 120] on p "RCC [GEOGRAPHIC_DATA]" at bounding box center [269, 114] width 108 height 12
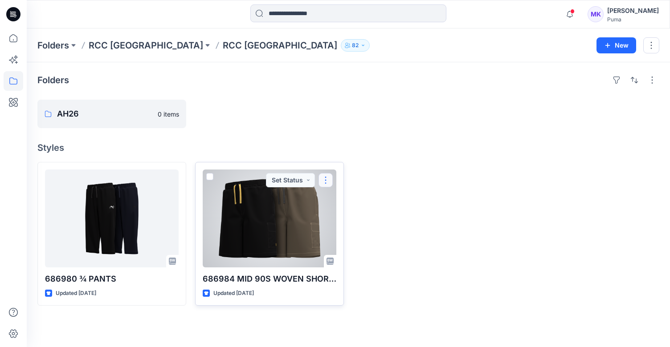
click at [328, 181] on button "button" at bounding box center [325, 180] width 14 height 14
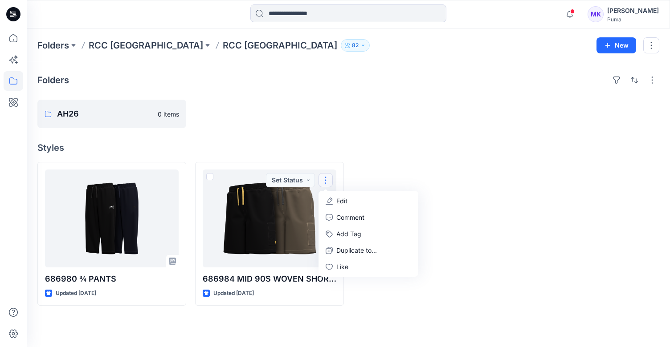
click at [427, 186] on div at bounding box center [427, 234] width 149 height 144
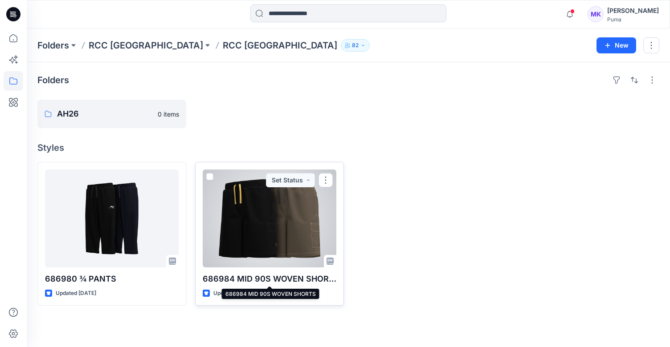
click at [330, 280] on p "686984 MID 90S WOVEN SHORTS" at bounding box center [270, 279] width 134 height 12
click at [326, 180] on button "button" at bounding box center [325, 180] width 14 height 14
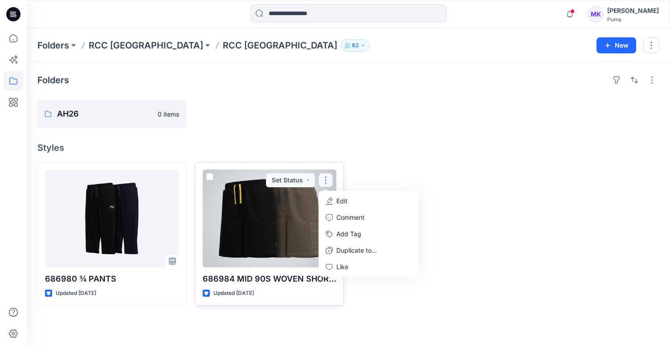
click at [211, 176] on span at bounding box center [209, 176] width 7 height 7
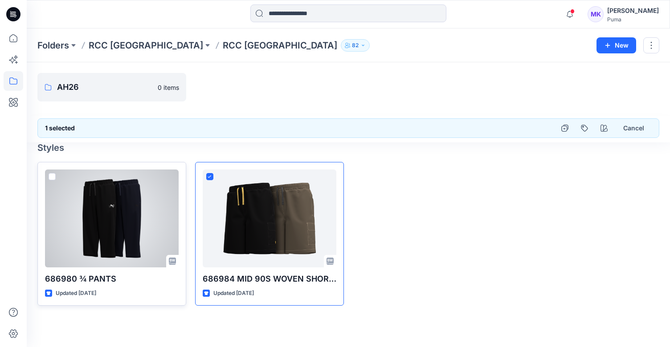
click at [49, 175] on span at bounding box center [52, 176] width 7 height 7
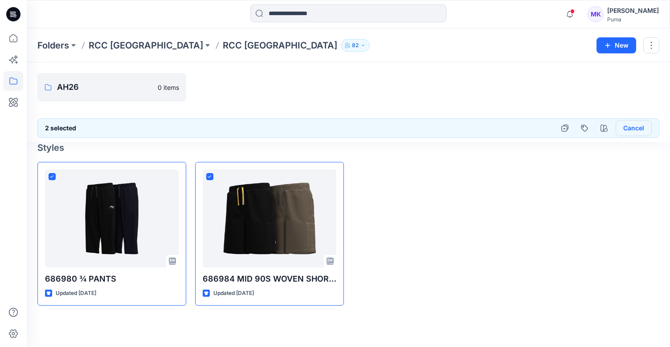
click at [634, 129] on button "Cancel" at bounding box center [633, 128] width 36 height 16
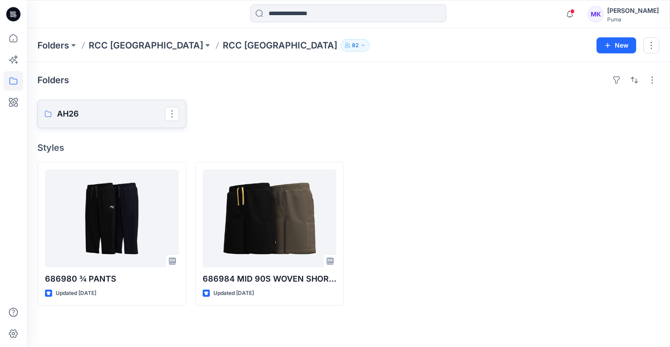
click at [124, 115] on p "AH26" at bounding box center [111, 114] width 108 height 12
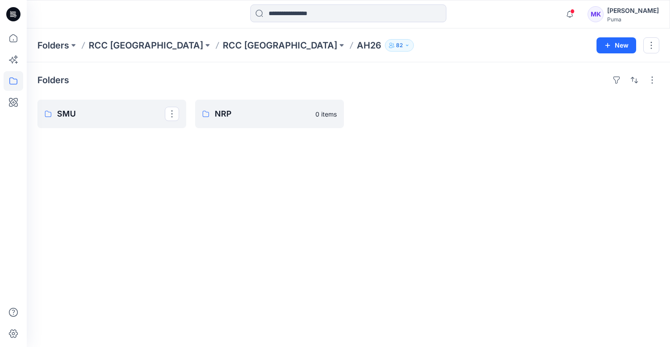
click at [124, 115] on p "SMU" at bounding box center [111, 114] width 108 height 12
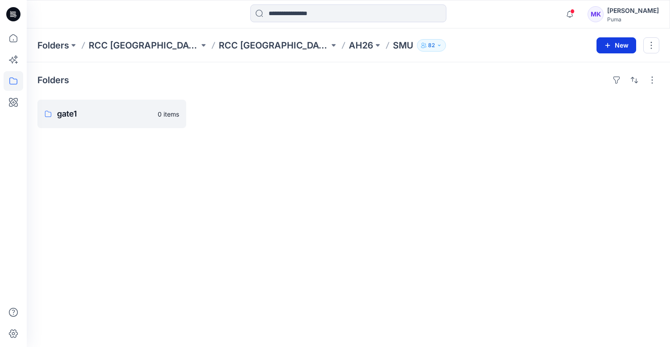
click at [620, 48] on button "New" at bounding box center [616, 45] width 40 height 16
click at [599, 84] on p "New Folder" at bounding box center [590, 84] width 33 height 9
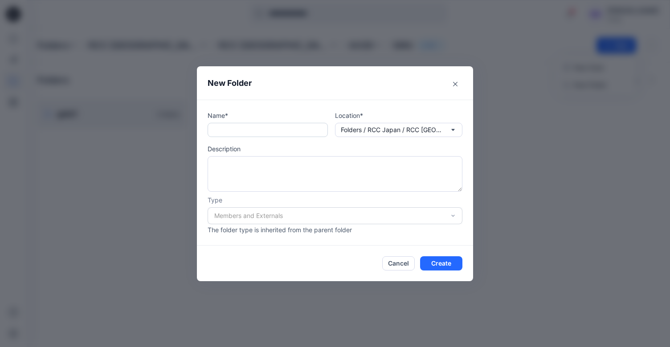
click at [306, 132] on input "text" at bounding box center [268, 130] width 120 height 14
type input "*****"
click at [453, 215] on div "Members and Externals" at bounding box center [335, 216] width 255 height 17
click at [371, 169] on textarea at bounding box center [335, 174] width 255 height 36
click at [453, 131] on icon "button" at bounding box center [452, 129] width 7 height 7
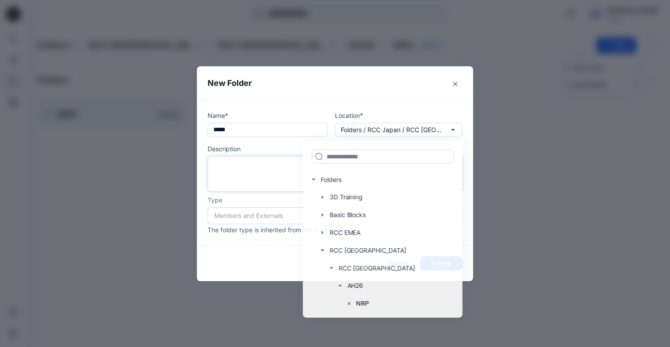
click at [274, 181] on textarea at bounding box center [335, 174] width 255 height 36
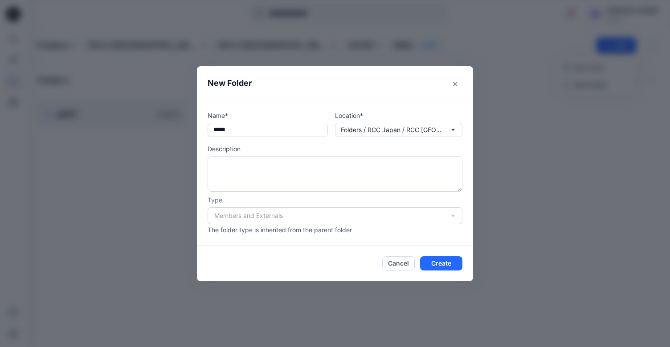
click at [266, 214] on div "Members and Externals" at bounding box center [335, 216] width 255 height 17
drag, startPoint x: 338, startPoint y: 219, endPoint x: 424, endPoint y: 217, distance: 86.0
click at [339, 218] on div "Members and Externals" at bounding box center [335, 216] width 255 height 17
click at [453, 214] on div "Members and Externals" at bounding box center [335, 216] width 255 height 17
click at [433, 266] on button "Create" at bounding box center [441, 264] width 42 height 14
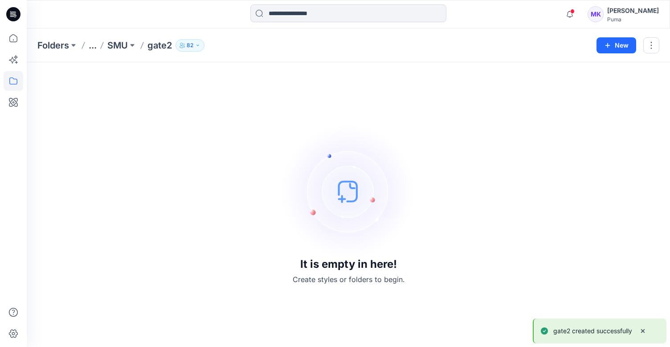
drag, startPoint x: 529, startPoint y: 84, endPoint x: 411, endPoint y: 98, distance: 118.4
click at [529, 84] on div "It is empty in here! Create styles or folders to begin." at bounding box center [348, 205] width 622 height 264
click at [113, 45] on p "SMU" at bounding box center [117, 45] width 20 height 12
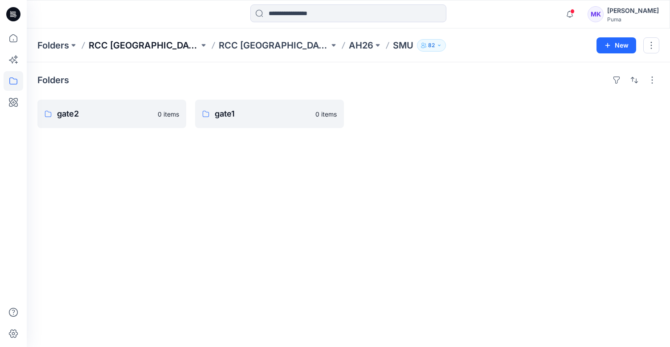
click at [104, 46] on p "RCC [GEOGRAPHIC_DATA]" at bounding box center [144, 45] width 110 height 12
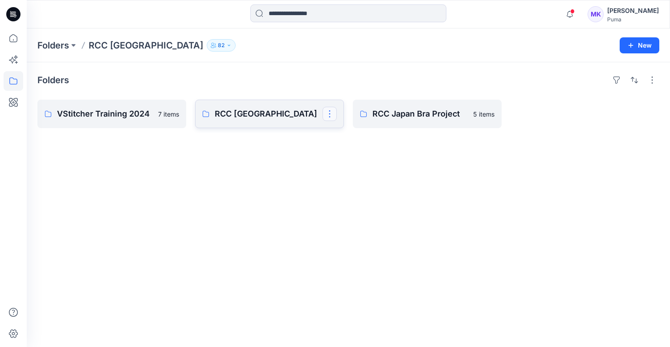
click at [334, 118] on button "button" at bounding box center [329, 114] width 14 height 14
click at [292, 135] on div "Folders VStitcher Training 2024 7 items RCC Japan Edit Delete Folder RCC Japan …" at bounding box center [348, 204] width 643 height 285
click at [207, 47] on button "82" at bounding box center [221, 45] width 29 height 12
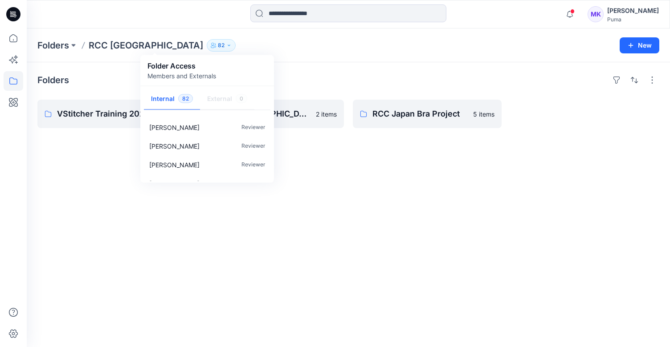
scroll to position [520, 0]
click at [348, 173] on div "Folders VStitcher Training 2024 7 items RCC [GEOGRAPHIC_DATA] 2 items RCC Japan…" at bounding box center [348, 204] width 643 height 285
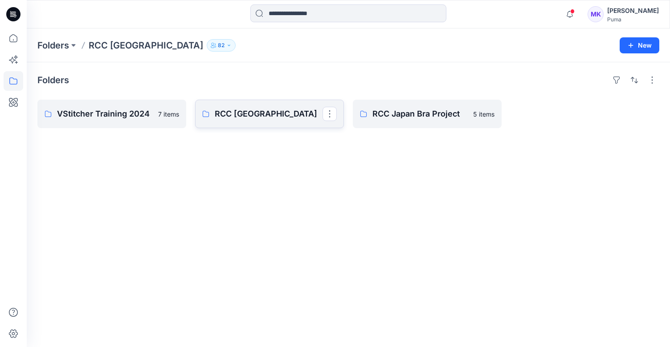
click at [289, 117] on p "RCC [GEOGRAPHIC_DATA]" at bounding box center [269, 114] width 108 height 12
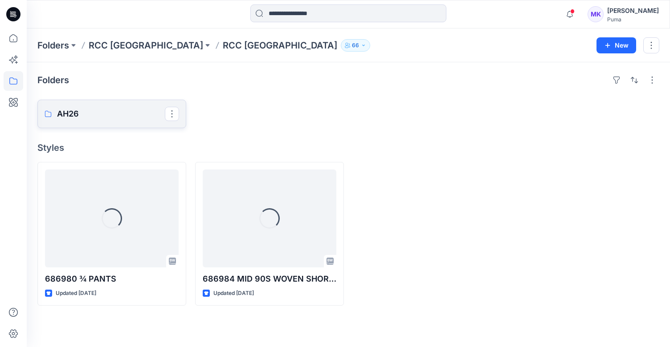
click at [125, 116] on p "AH26" at bounding box center [111, 114] width 108 height 12
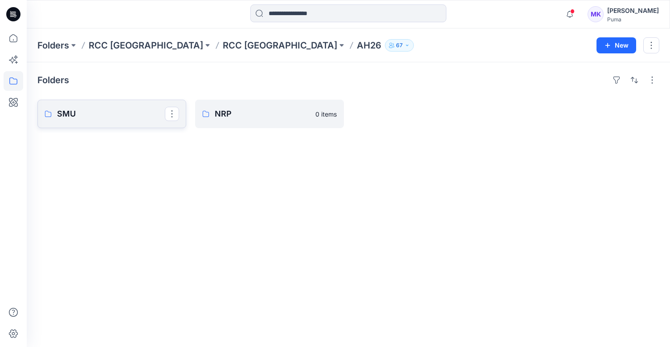
click at [130, 116] on p "SMU" at bounding box center [111, 114] width 108 height 12
click at [20, 78] on icon at bounding box center [14, 81] width 20 height 20
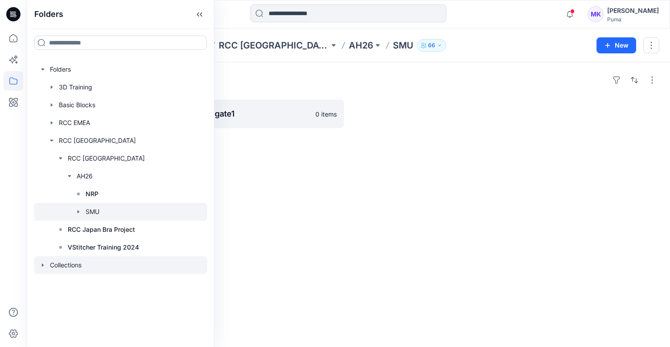
click at [47, 264] on div at bounding box center [120, 266] width 173 height 18
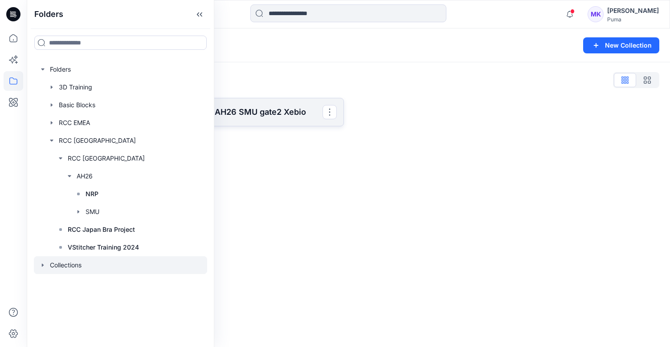
click at [307, 114] on p "AH26 SMU gate2 Xebio" at bounding box center [269, 112] width 108 height 12
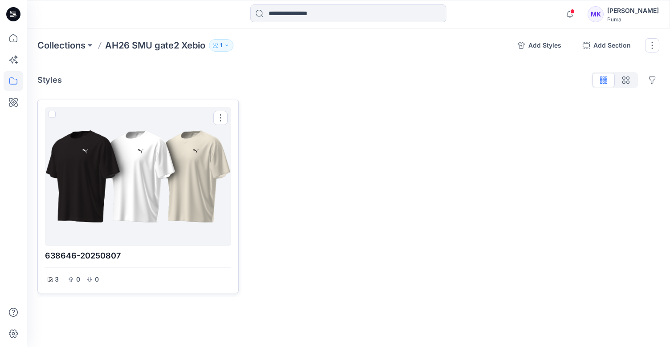
click at [153, 231] on div at bounding box center [138, 177] width 179 height 132
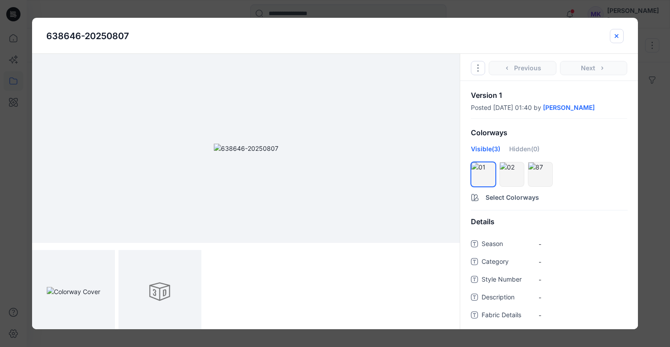
click at [617, 38] on icon "close-btn" at bounding box center [616, 36] width 7 height 7
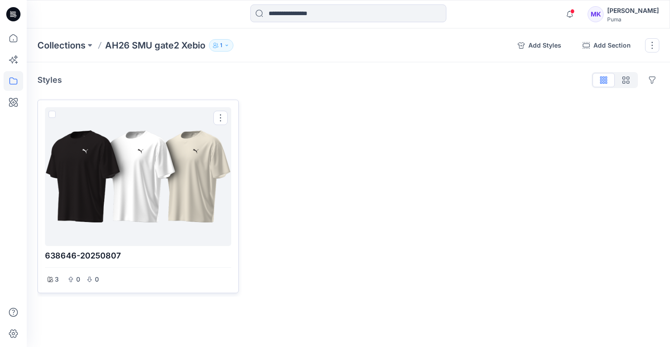
click at [226, 175] on div at bounding box center [138, 177] width 179 height 132
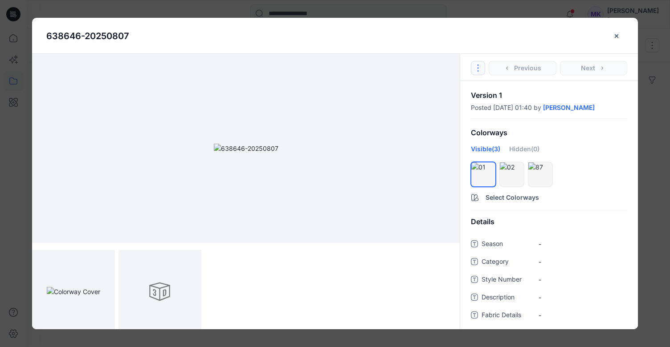
click at [480, 70] on icon "Options" at bounding box center [477, 68] width 7 height 7
click at [278, 150] on img at bounding box center [246, 148] width 65 height 9
click at [181, 266] on div at bounding box center [159, 291] width 83 height 83
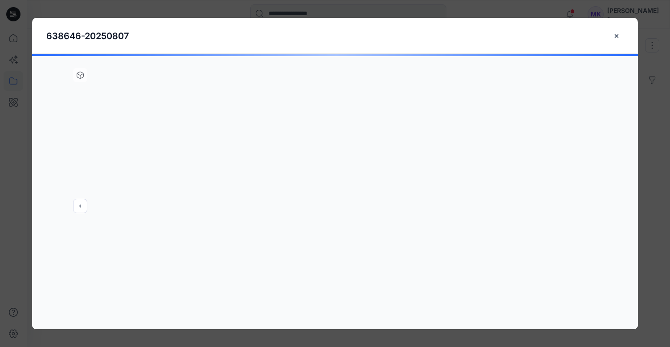
click at [79, 77] on div at bounding box center [335, 192] width 606 height 276
click at [416, 212] on div at bounding box center [335, 192] width 606 height 276
click at [80, 208] on div at bounding box center [335, 192] width 606 height 276
drag, startPoint x: 85, startPoint y: 206, endPoint x: 93, endPoint y: 202, distance: 9.2
click at [88, 204] on div at bounding box center [335, 192] width 606 height 276
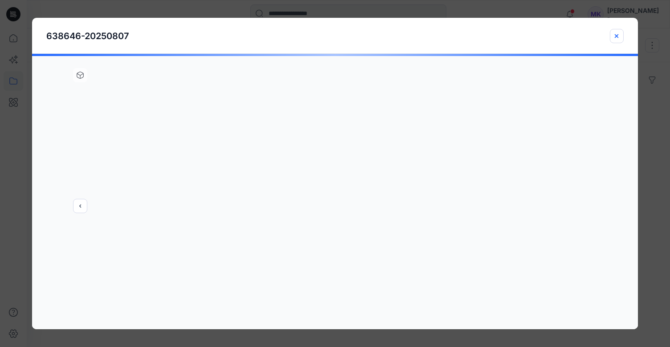
click at [617, 33] on icon "close-btn" at bounding box center [616, 36] width 7 height 7
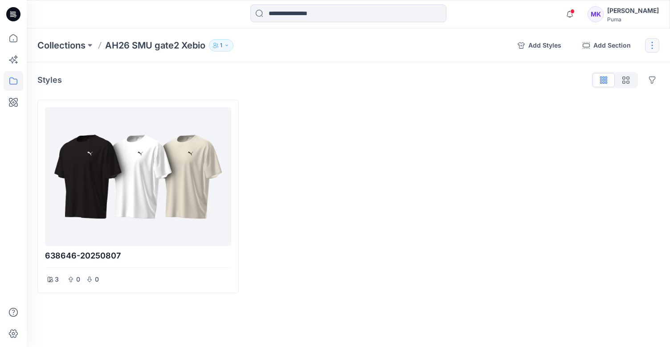
click at [648, 45] on button "button" at bounding box center [652, 45] width 14 height 14
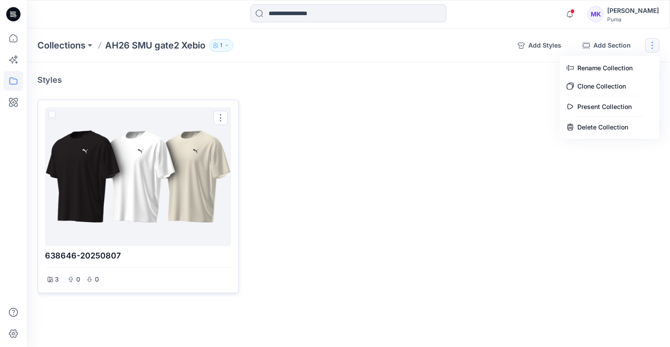
click at [186, 164] on div at bounding box center [138, 177] width 179 height 132
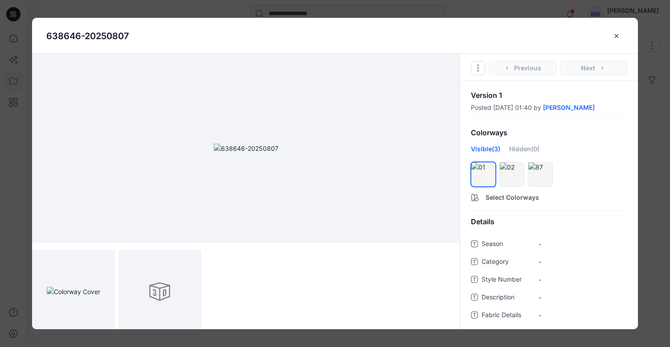
scroll to position [4, 0]
click at [484, 69] on button "Options" at bounding box center [478, 68] width 14 height 14
drag, startPoint x: 499, startPoint y: 33, endPoint x: 454, endPoint y: 29, distance: 45.2
click at [454, 29] on div "638646-20250807" at bounding box center [334, 36] width 577 height 36
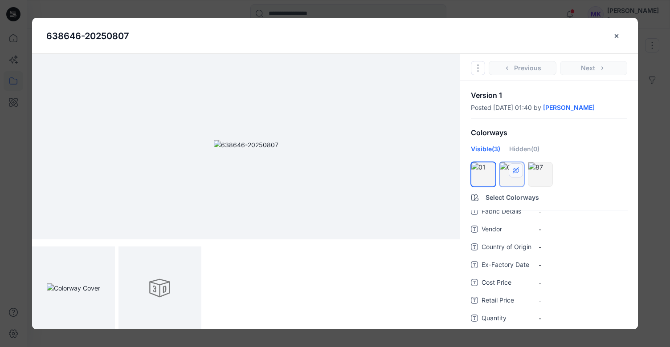
click at [515, 176] on button "hide/show colorway" at bounding box center [516, 170] width 14 height 14
click at [521, 148] on div "Hidden (2)" at bounding box center [523, 152] width 30 height 16
click at [527, 150] on div "Hidden (2)" at bounding box center [523, 152] width 30 height 16
click at [517, 172] on icon "hide/show colorway" at bounding box center [516, 170] width 6 height 5
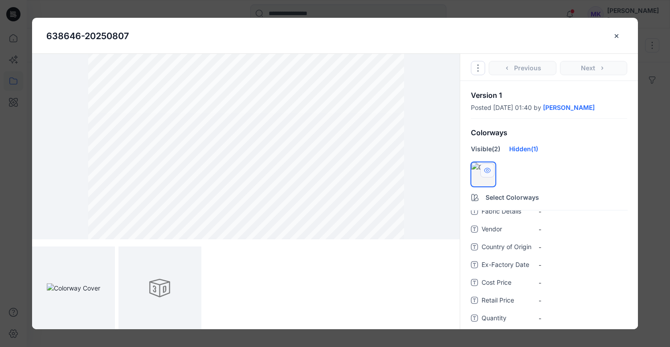
click at [486, 173] on icon "hide/show colorway" at bounding box center [487, 170] width 7 height 7
click at [87, 285] on img at bounding box center [73, 288] width 53 height 9
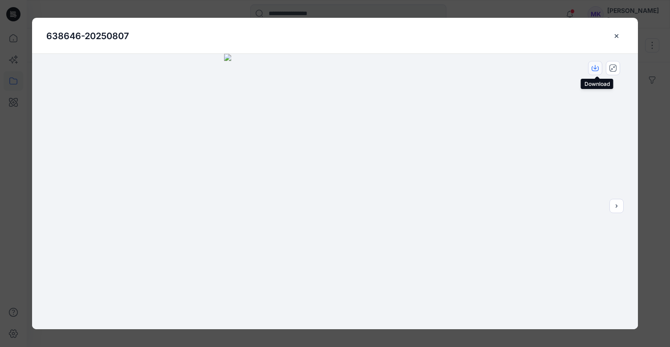
click at [596, 68] on icon "download-image" at bounding box center [595, 67] width 4 height 4
click at [368, 166] on img at bounding box center [335, 192] width 222 height 276
click at [610, 69] on icon "close-full-preview" at bounding box center [612, 68] width 7 height 7
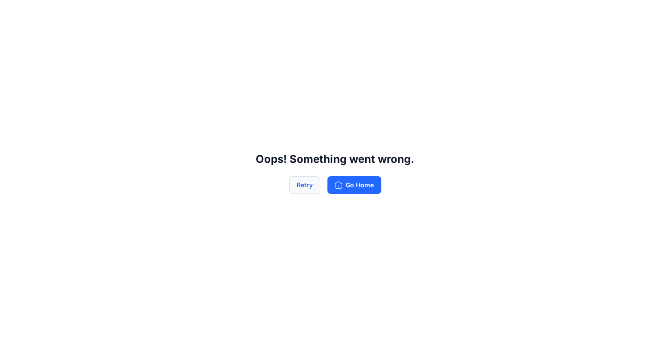
click at [306, 186] on button "Retry" at bounding box center [304, 185] width 31 height 18
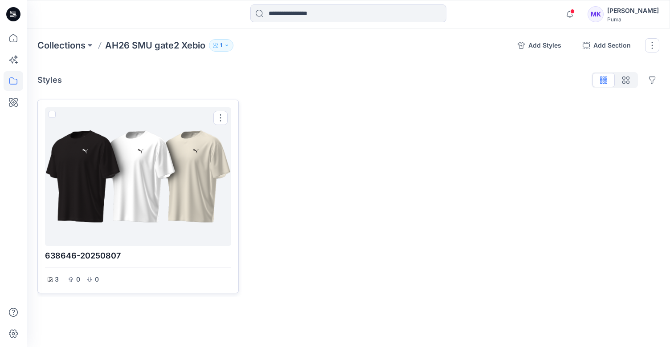
click at [177, 180] on div at bounding box center [138, 177] width 179 height 132
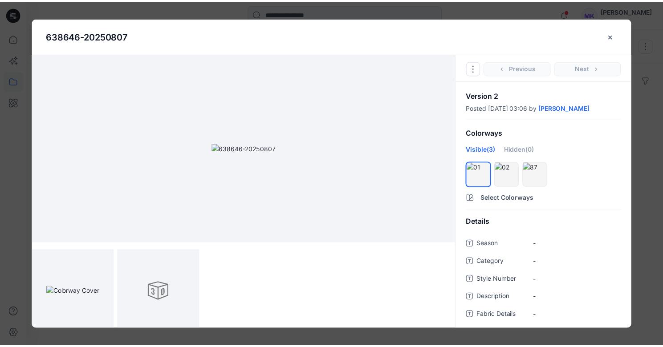
scroll to position [4, 0]
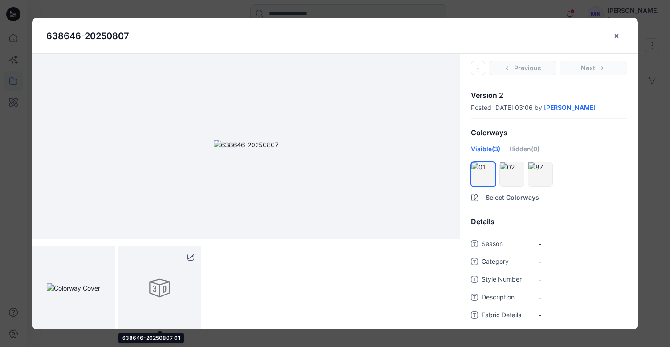
click at [155, 289] on div at bounding box center [159, 288] width 83 height 83
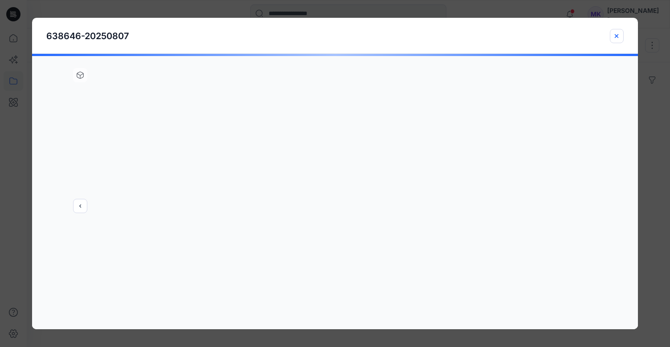
click at [622, 38] on button "close-btn" at bounding box center [617, 36] width 14 height 14
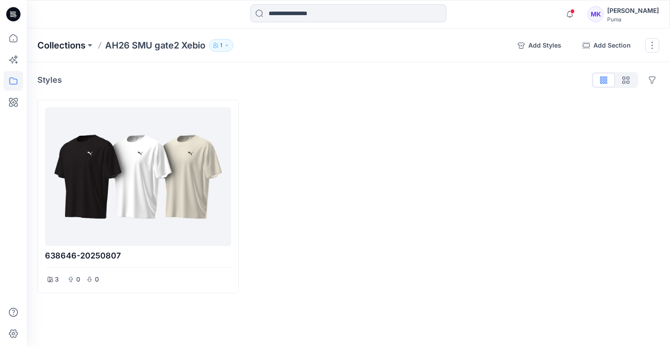
click at [77, 48] on p "Collections" at bounding box center [61, 45] width 48 height 12
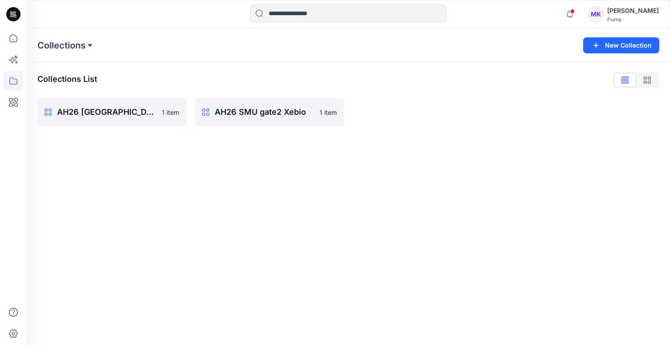
click at [89, 45] on button at bounding box center [90, 45] width 9 height 12
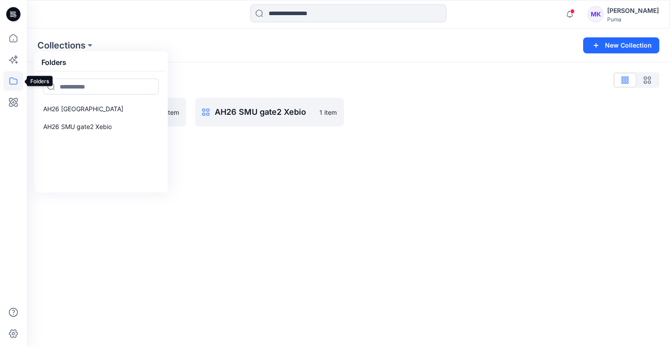
click at [11, 79] on icon at bounding box center [14, 81] width 20 height 20
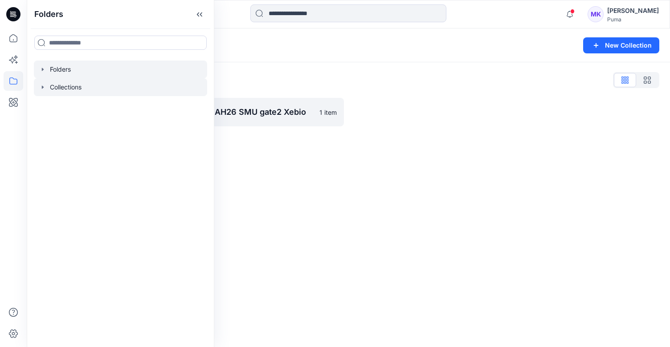
click at [65, 69] on div at bounding box center [120, 70] width 173 height 18
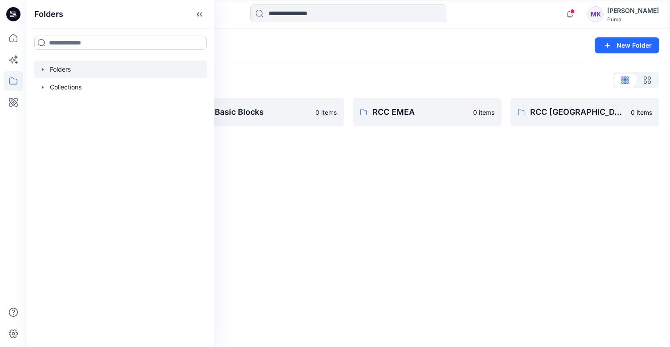
click at [44, 69] on icon "button" at bounding box center [42, 69] width 7 height 7
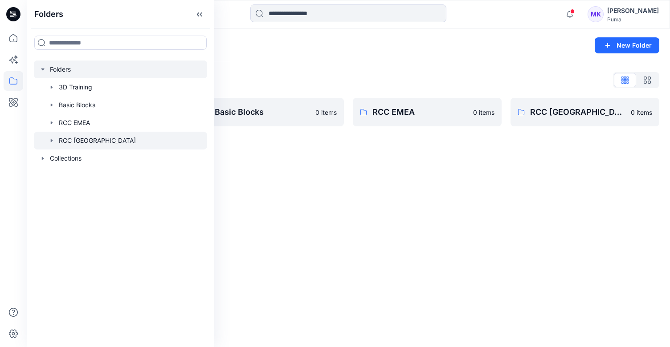
click at [93, 138] on div at bounding box center [120, 141] width 173 height 18
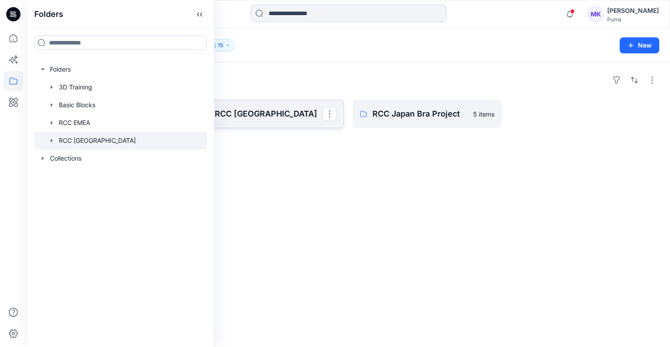
click at [251, 121] on link "RCC [GEOGRAPHIC_DATA]" at bounding box center [269, 114] width 149 height 29
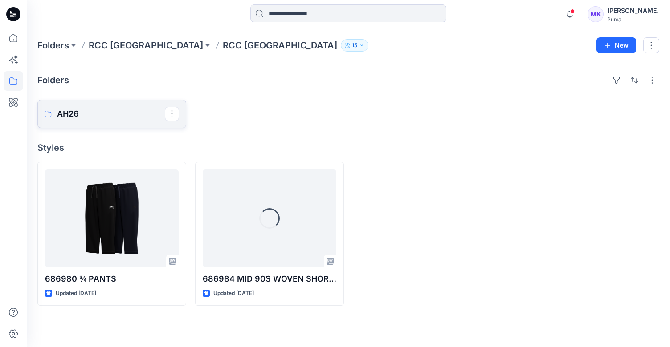
click at [134, 118] on p "AH26" at bounding box center [111, 114] width 108 height 12
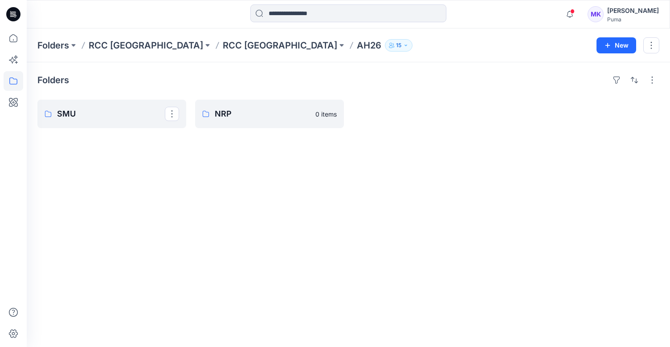
click at [134, 118] on p "SMU" at bounding box center [111, 114] width 108 height 12
click at [161, 116] on p "gate2" at bounding box center [111, 114] width 108 height 12
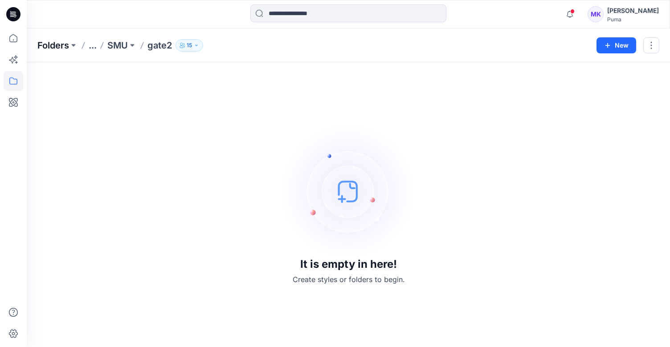
click at [64, 41] on p "Folders" at bounding box center [53, 45] width 32 height 12
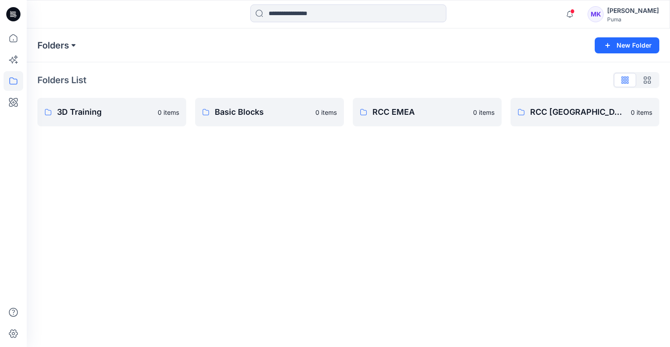
click at [74, 45] on button at bounding box center [73, 45] width 9 height 12
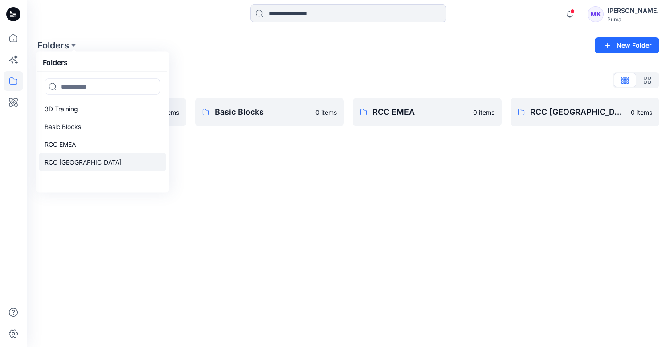
click at [62, 164] on p "RCC [GEOGRAPHIC_DATA]" at bounding box center [83, 162] width 77 height 11
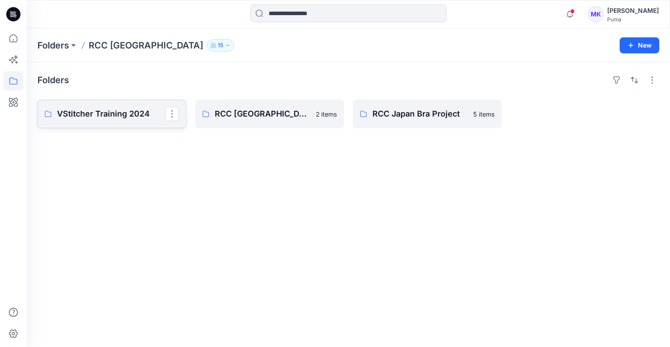
click at [130, 116] on p "VStitcher Training 2024" at bounding box center [111, 114] width 108 height 12
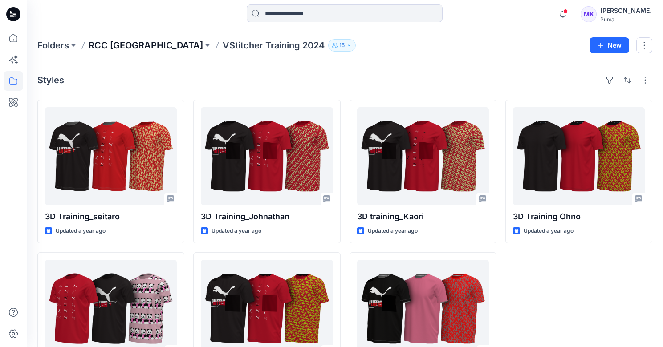
click at [98, 45] on p "RCC [GEOGRAPHIC_DATA]" at bounding box center [146, 45] width 114 height 12
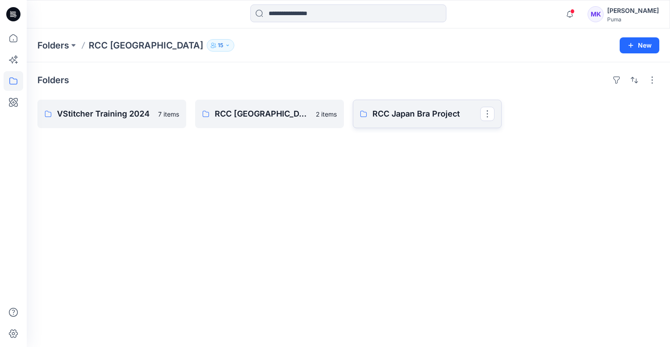
click at [385, 122] on link "RCC Japan Bra Project" at bounding box center [427, 114] width 149 height 29
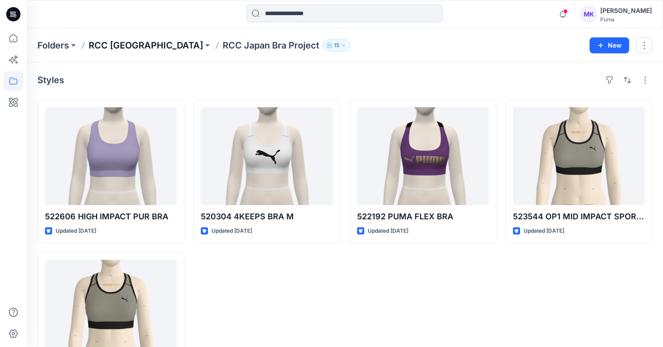
click at [125, 47] on p "RCC [GEOGRAPHIC_DATA]" at bounding box center [146, 45] width 114 height 12
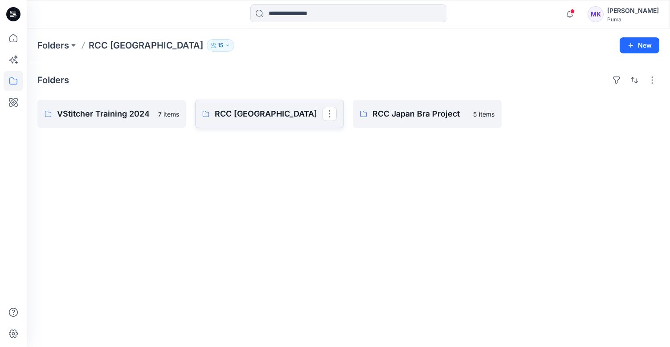
click at [237, 116] on p "RCC [GEOGRAPHIC_DATA]" at bounding box center [269, 114] width 108 height 12
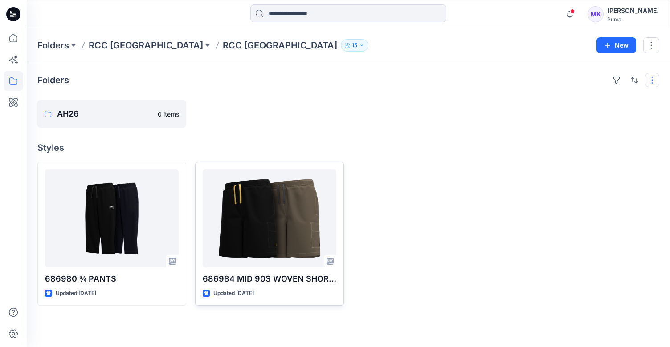
click at [656, 83] on button "button" at bounding box center [652, 80] width 14 height 14
click at [609, 142] on p "Card View" at bounding box center [614, 137] width 56 height 11
click at [615, 120] on p "Folder View" at bounding box center [614, 119] width 56 height 11
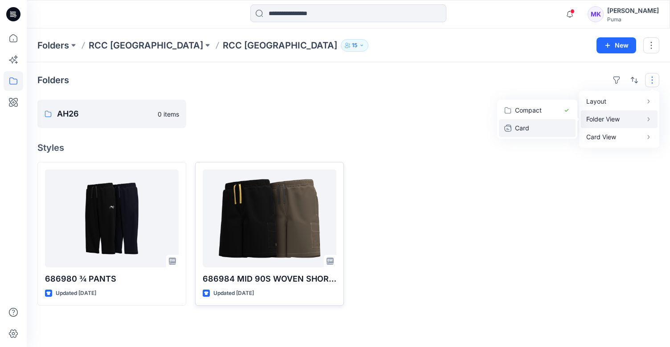
click at [528, 126] on p "Card" at bounding box center [537, 128] width 45 height 11
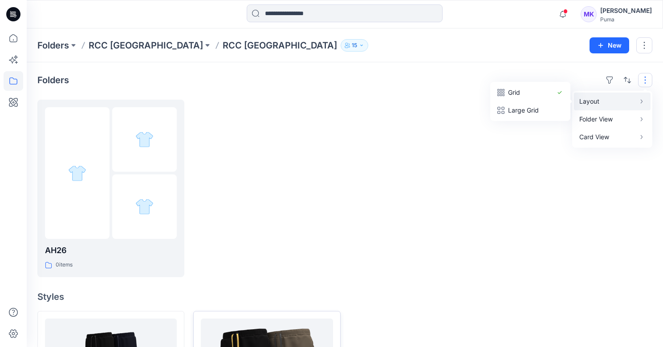
click at [640, 104] on icon "button" at bounding box center [641, 101] width 7 height 7
click at [525, 95] on p "Grid" at bounding box center [530, 92] width 45 height 11
click at [509, 96] on p "Grid" at bounding box center [530, 92] width 45 height 11
click at [524, 112] on p "Large Grid" at bounding box center [530, 110] width 45 height 11
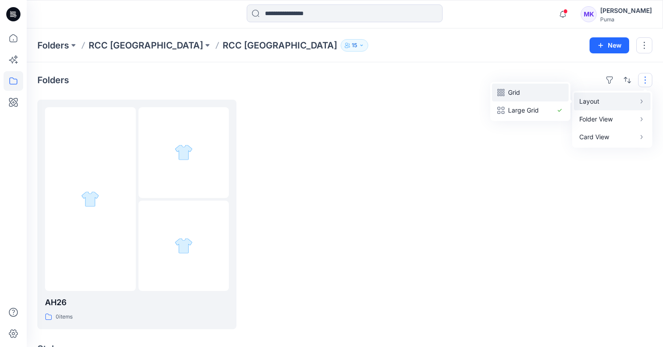
click at [513, 94] on p "Grid" at bounding box center [530, 92] width 45 height 11
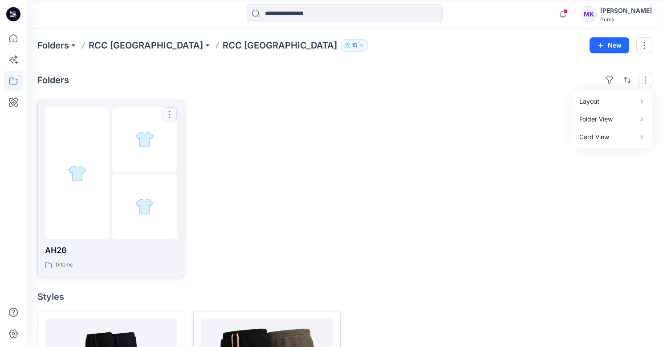
click at [170, 111] on button "button" at bounding box center [170, 114] width 14 height 14
click at [142, 143] on img at bounding box center [144, 139] width 18 height 18
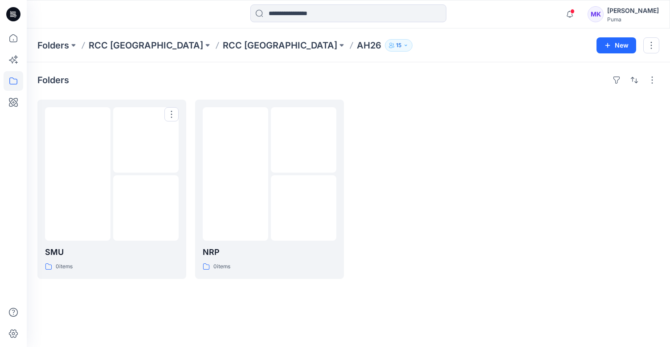
click at [142, 143] on img at bounding box center [146, 140] width 18 height 18
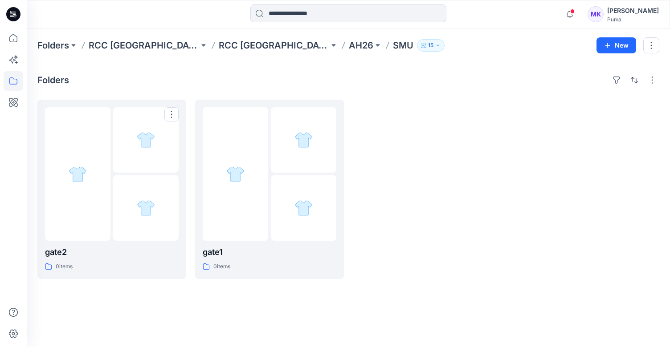
click at [281, 255] on p "gate1" at bounding box center [270, 252] width 134 height 12
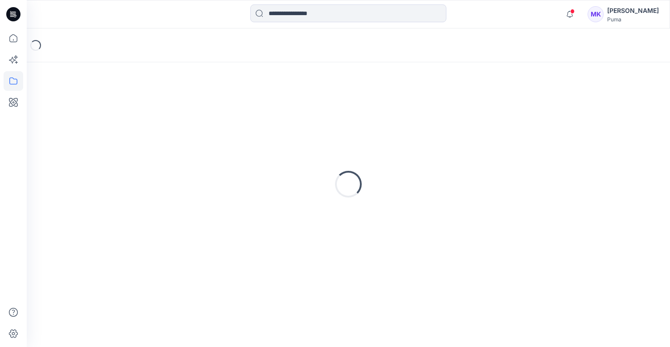
click at [464, 220] on div "Loading..." at bounding box center [348, 184] width 622 height 223
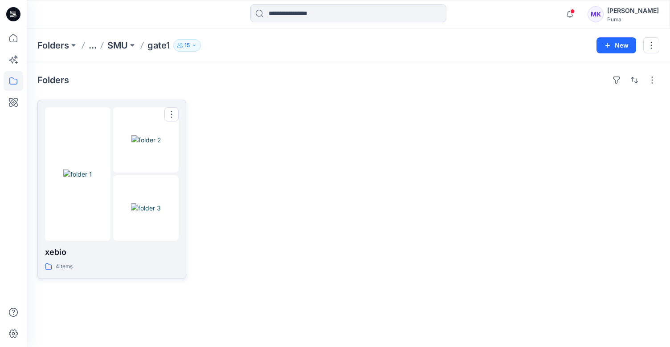
click at [142, 248] on p "xebio" at bounding box center [112, 252] width 134 height 12
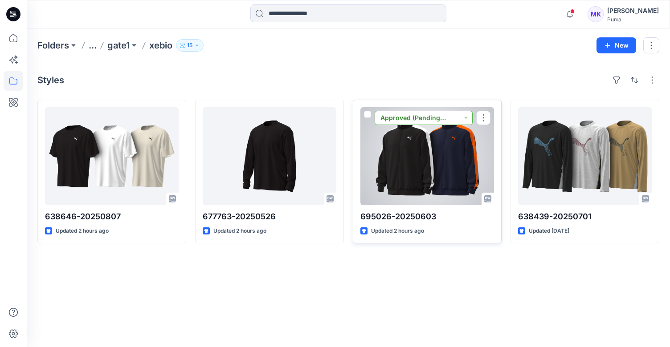
click at [469, 118] on button "Approved (Pending Updates)" at bounding box center [424, 118] width 98 height 14
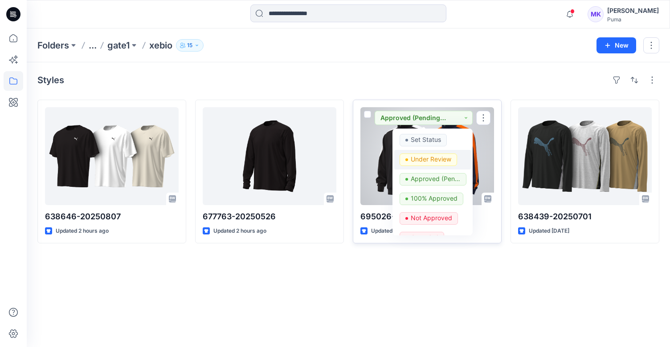
click at [452, 159] on span "Under Review" at bounding box center [427, 160] width 57 height 12
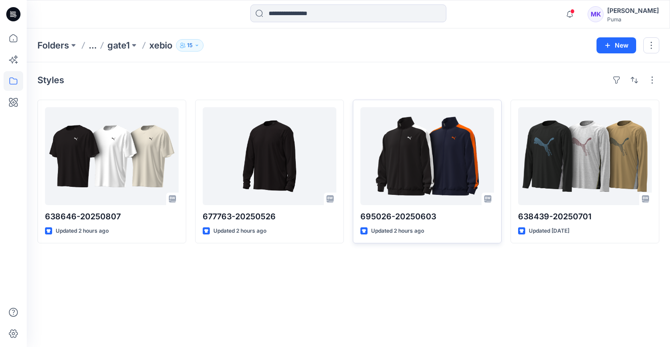
drag, startPoint x: 456, startPoint y: 265, endPoint x: 422, endPoint y: 250, distance: 36.9
click at [456, 265] on div "Styles 638646-20250807 Updated 2 hours ago 677763-20250526 Updated 2 hours ago …" at bounding box center [348, 204] width 643 height 285
click at [652, 43] on button "button" at bounding box center [651, 45] width 16 height 16
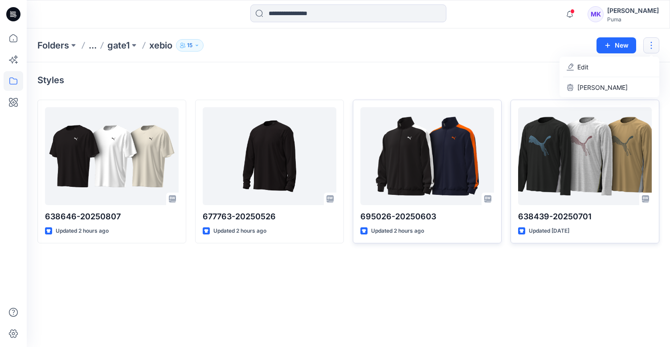
drag, startPoint x: 633, startPoint y: 258, endPoint x: 645, endPoint y: 231, distance: 29.7
click at [633, 257] on div "Styles 638646-20250807 Updated 2 hours ago 677763-20250526 Updated 2 hours ago …" at bounding box center [348, 204] width 643 height 285
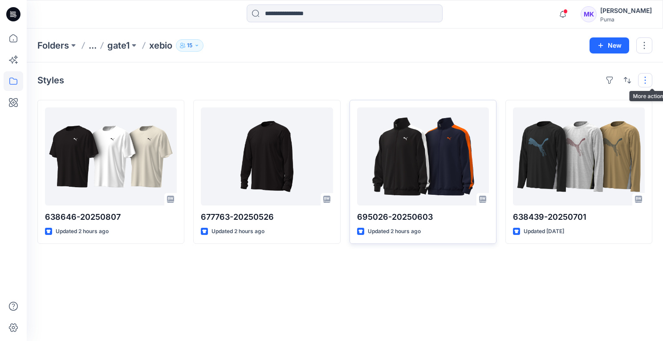
click at [649, 83] on button "button" at bounding box center [645, 80] width 14 height 14
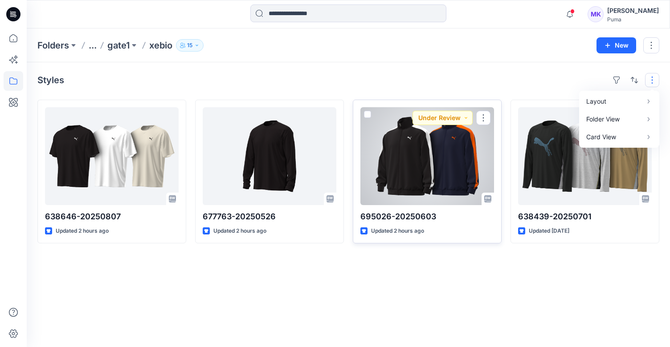
click at [381, 194] on div at bounding box center [427, 156] width 134 height 98
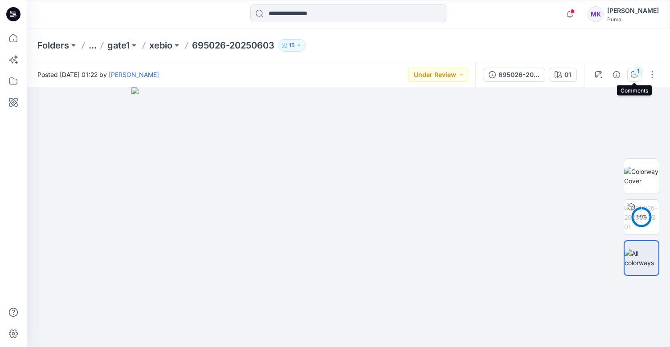
click at [634, 74] on icon "button" at bounding box center [634, 74] width 3 height 0
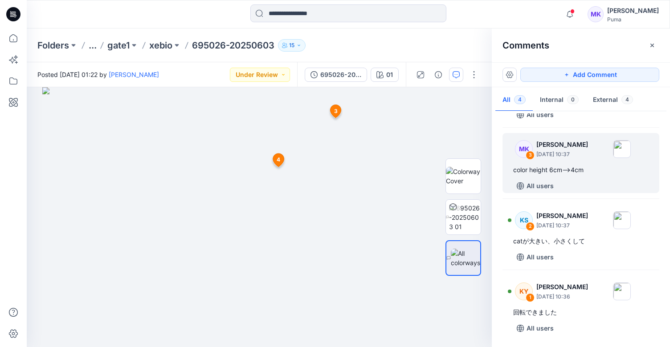
scroll to position [57, 0]
click at [592, 183] on div "All users" at bounding box center [586, 186] width 146 height 14
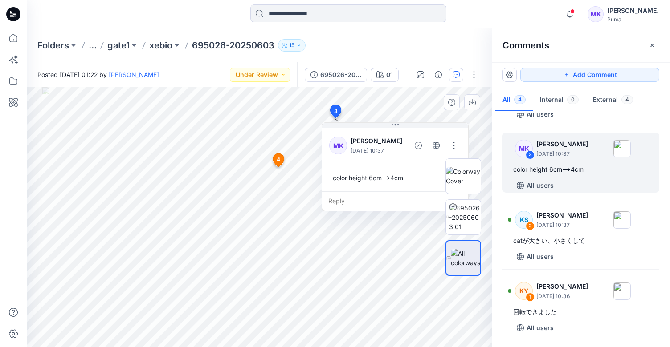
click at [457, 147] on div at bounding box center [463, 217] width 36 height 151
click at [454, 148] on div at bounding box center [463, 217] width 36 height 151
click at [456, 147] on div at bounding box center [463, 217] width 36 height 151
click at [336, 200] on div "Reply" at bounding box center [395, 201] width 146 height 20
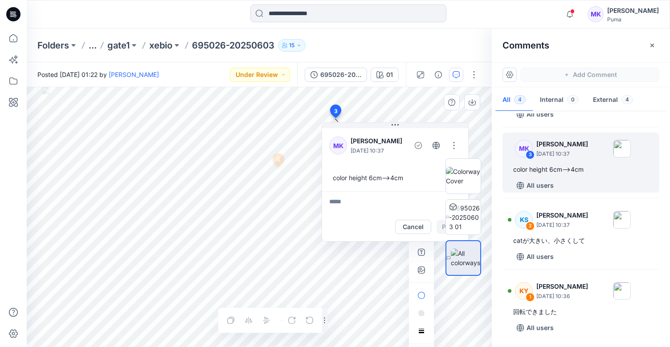
click at [358, 212] on textarea at bounding box center [395, 201] width 146 height 21
type textarea "**********"
click at [440, 225] on div at bounding box center [463, 217] width 57 height 151
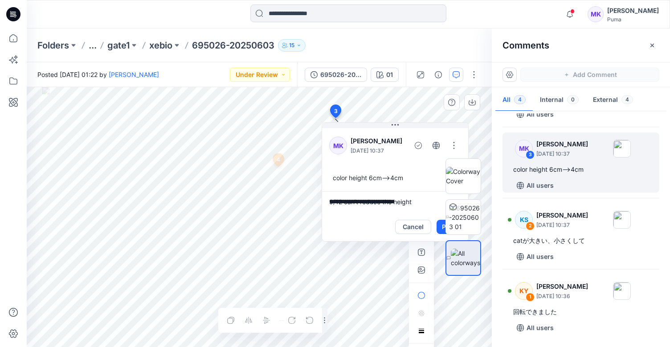
click at [440, 226] on div at bounding box center [463, 217] width 57 height 151
drag, startPoint x: 456, startPoint y: 148, endPoint x: 450, endPoint y: 137, distance: 12.8
click at [456, 148] on div at bounding box center [463, 217] width 36 height 151
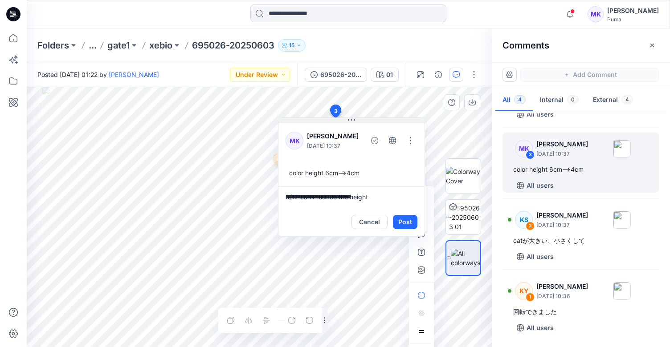
drag, startPoint x: 442, startPoint y: 125, endPoint x: 396, endPoint y: 120, distance: 46.1
click at [396, 120] on button at bounding box center [351, 120] width 146 height 5
click at [406, 223] on button "Post" at bounding box center [403, 222] width 24 height 14
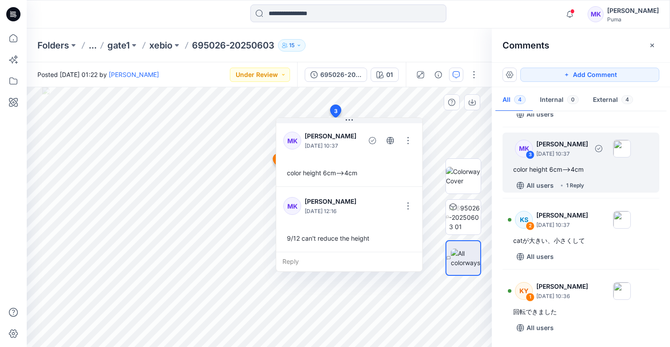
click at [581, 186] on div "1 Reply" at bounding box center [575, 185] width 18 height 9
click at [407, 204] on button "button" at bounding box center [408, 206] width 14 height 14
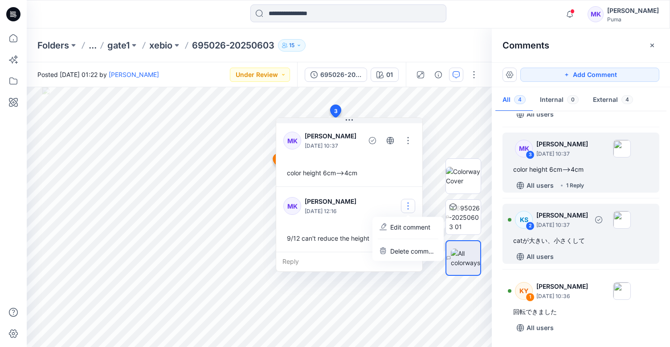
click at [608, 217] on div "KS 2 [PERSON_NAME] [DATE] 10:37" at bounding box center [569, 220] width 123 height 24
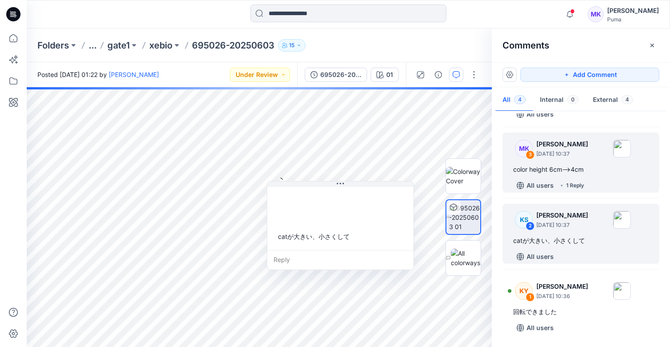
scroll to position [0, 0]
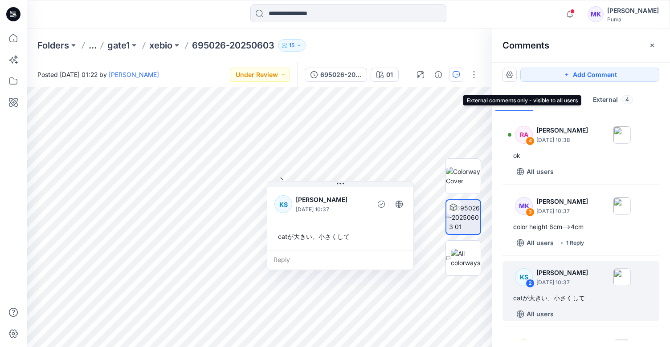
click at [607, 102] on button "External 4" at bounding box center [613, 100] width 54 height 23
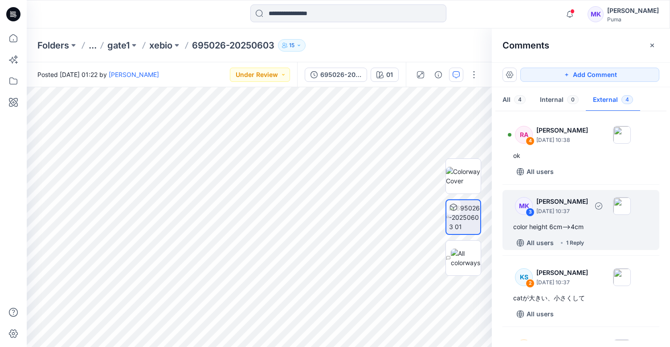
click at [599, 226] on div "color height 6cm-->4cm" at bounding box center [580, 227] width 135 height 11
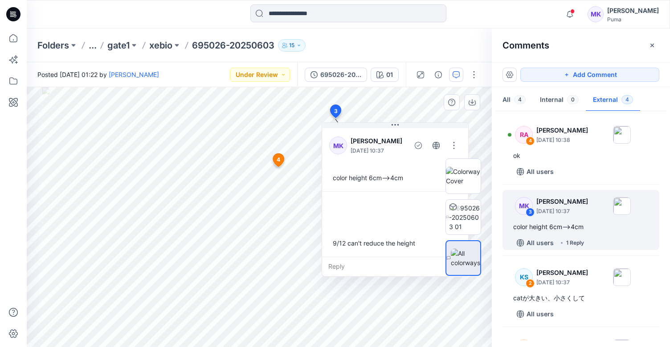
click at [281, 163] on icon at bounding box center [278, 160] width 11 height 13
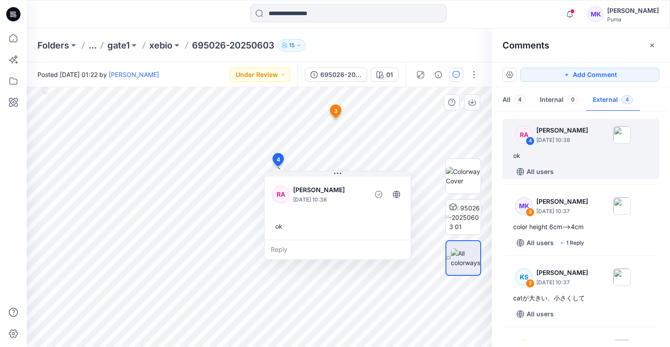
click at [280, 163] on icon at bounding box center [278, 160] width 11 height 13
click at [337, 111] on icon at bounding box center [335, 111] width 11 height 13
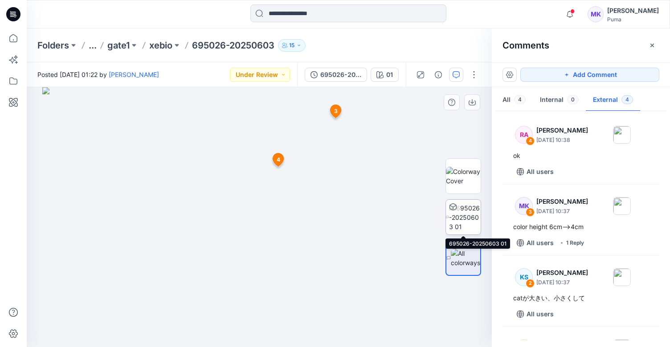
click at [460, 216] on img at bounding box center [465, 218] width 32 height 28
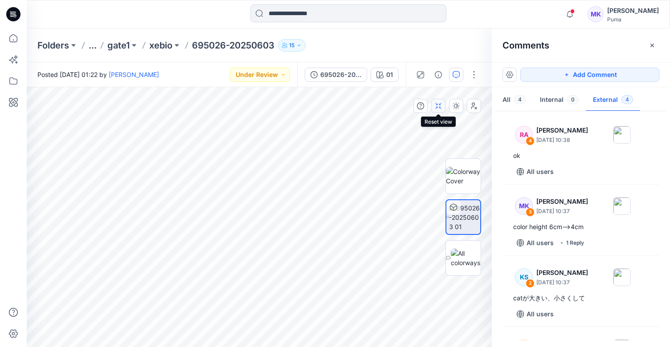
click at [435, 111] on button "button" at bounding box center [438, 106] width 14 height 14
click at [453, 106] on icon "button" at bounding box center [455, 105] width 7 height 7
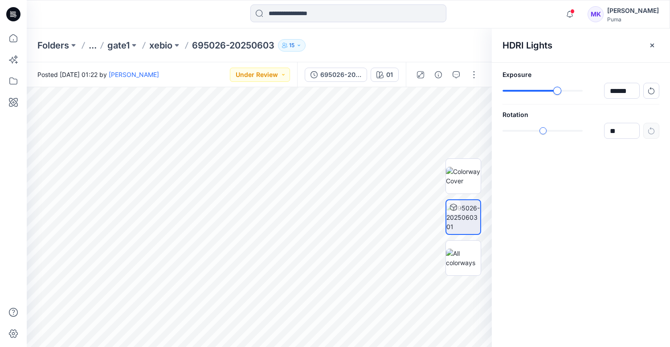
click at [557, 91] on div "slider-ex-1" at bounding box center [557, 91] width 8 height 8
click at [546, 92] on div "slider-ex-1" at bounding box center [546, 91] width 8 height 8
type input "******"
type input "*****"
click at [546, 130] on div "slider-ex-1" at bounding box center [546, 131] width 8 height 8
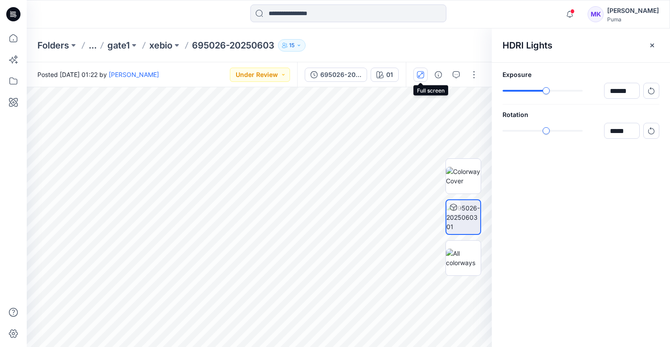
click at [420, 77] on icon "button" at bounding box center [420, 74] width 7 height 7
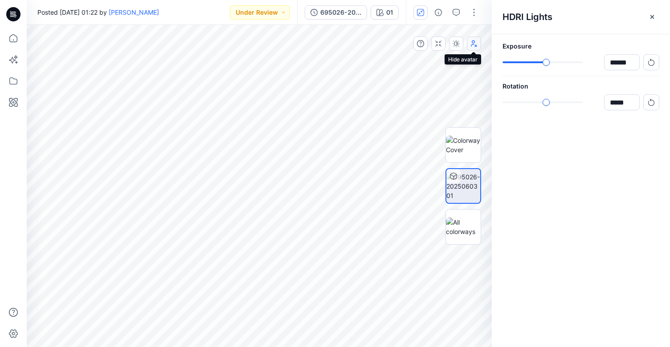
click at [477, 45] on icon "button" at bounding box center [473, 43] width 7 height 7
click at [653, 18] on icon "button" at bounding box center [652, 17] width 4 height 4
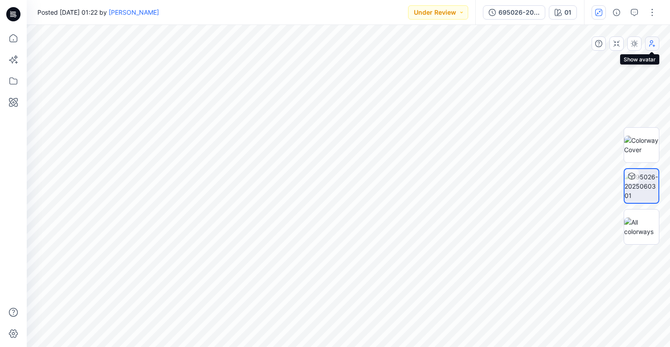
click at [654, 43] on icon "button" at bounding box center [651, 43] width 7 height 7
click at [621, 45] on button "button" at bounding box center [616, 44] width 14 height 14
click at [635, 15] on icon "button" at bounding box center [634, 12] width 7 height 7
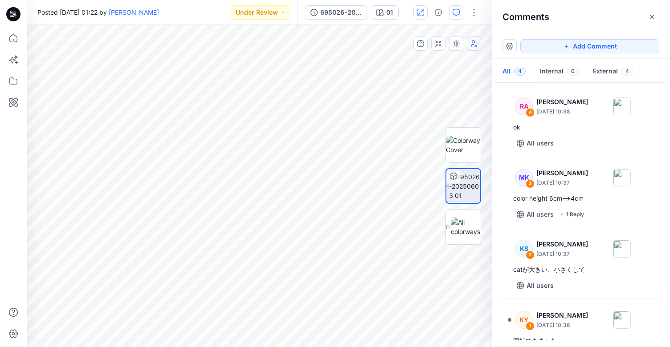
click at [454, 80] on div at bounding box center [463, 186] width 36 height 213
